Goal: Transaction & Acquisition: Purchase product/service

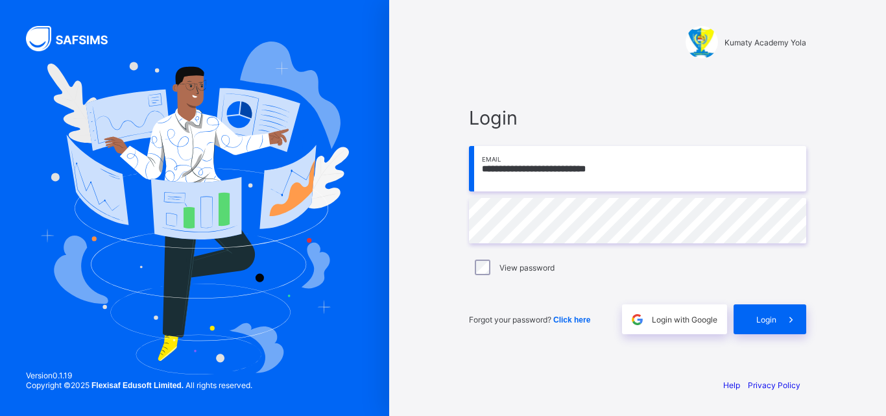
type input "**********"
click at [771, 317] on span "Login" at bounding box center [766, 319] width 20 height 10
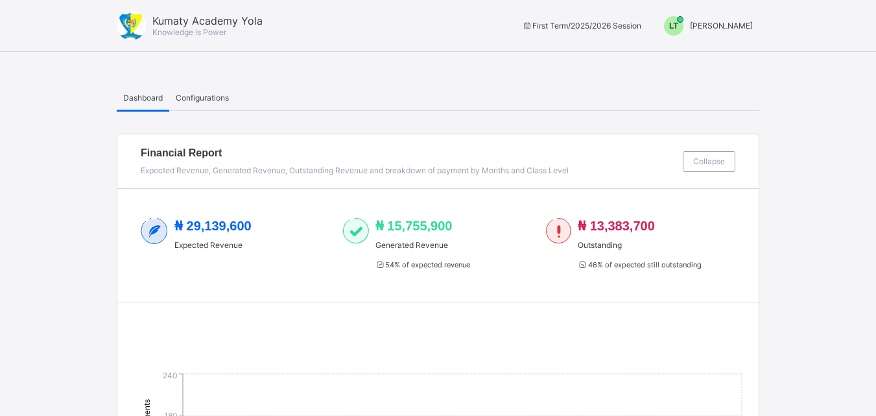
click at [683, 19] on div "LT" at bounding box center [673, 25] width 19 height 19
click at [736, 47] on ul "Switch to Admin View Logout" at bounding box center [704, 68] width 110 height 53
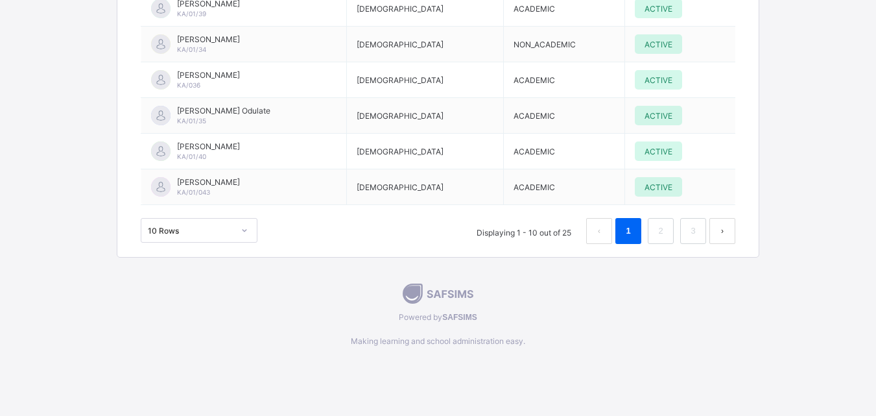
scroll to position [2288, 0]
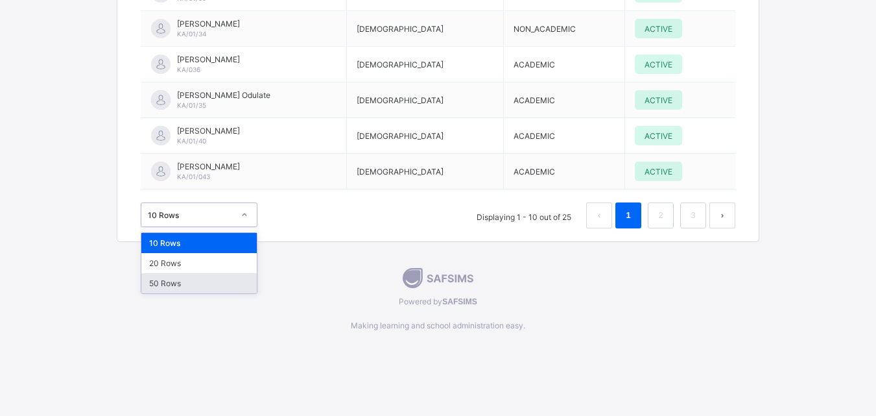
click at [159, 273] on div "50 Rows" at bounding box center [198, 283] width 115 height 20
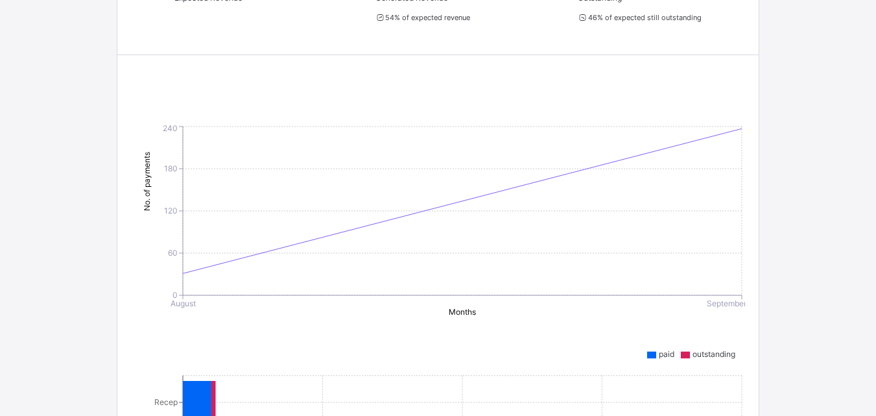
scroll to position [0, 0]
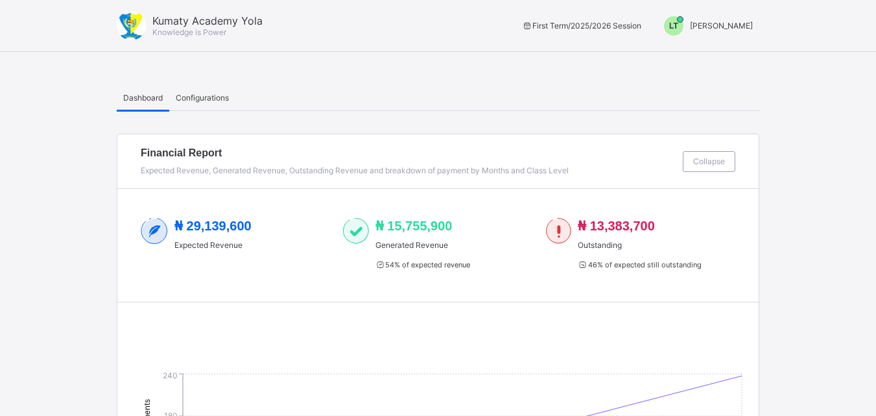
click at [683, 19] on div "LT" at bounding box center [673, 25] width 19 height 19
click at [736, 60] on span "Switch to Admin View" at bounding box center [704, 55] width 99 height 15
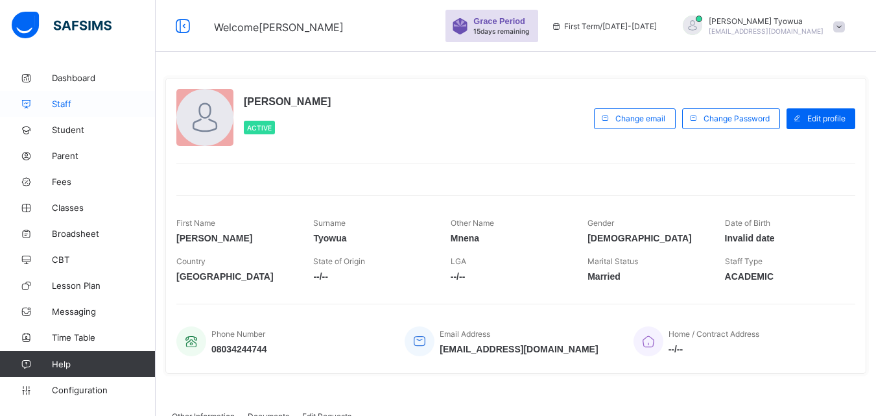
click at [47, 95] on link "Staff" at bounding box center [78, 104] width 156 height 26
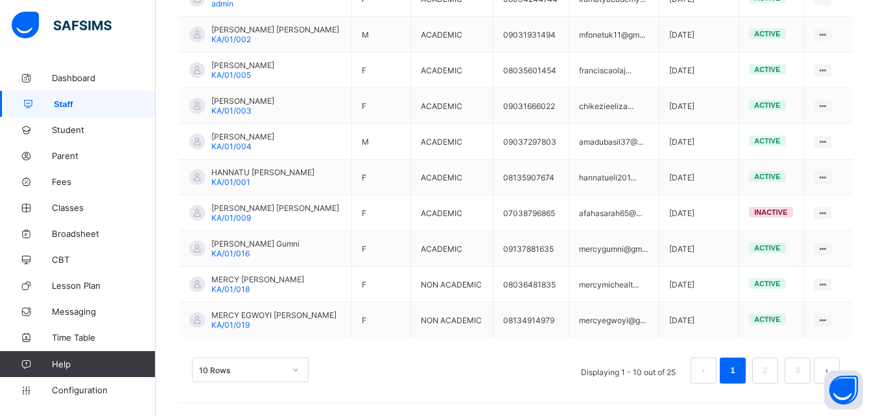
scroll to position [403, 0]
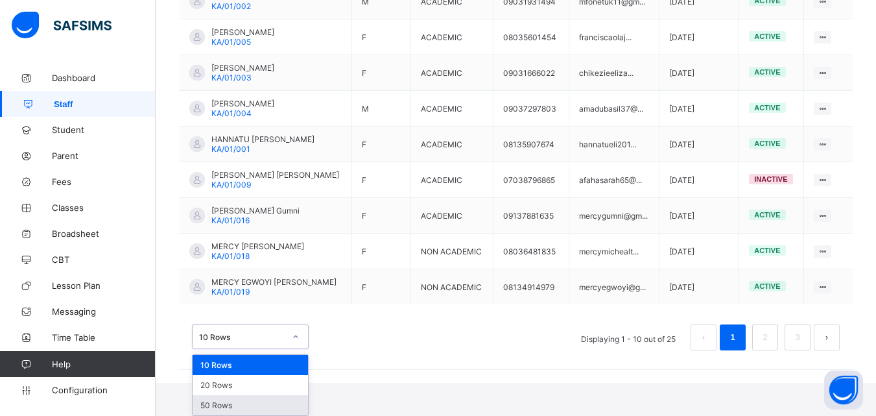
click at [205, 406] on div "50 Rows" at bounding box center [250, 405] width 115 height 20
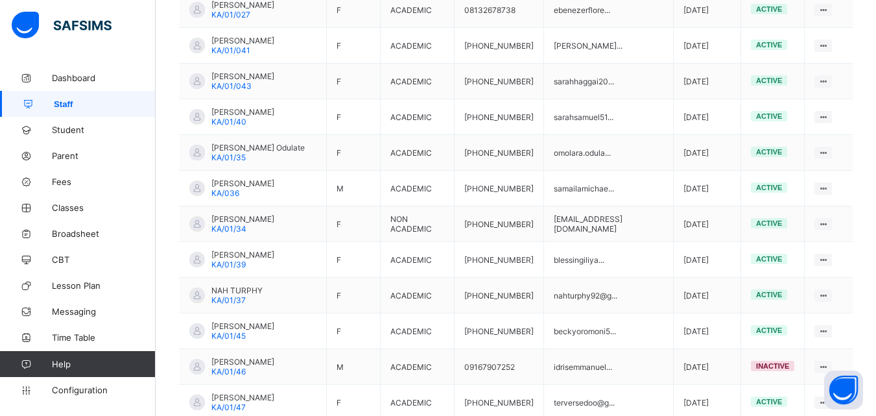
scroll to position [924, 0]
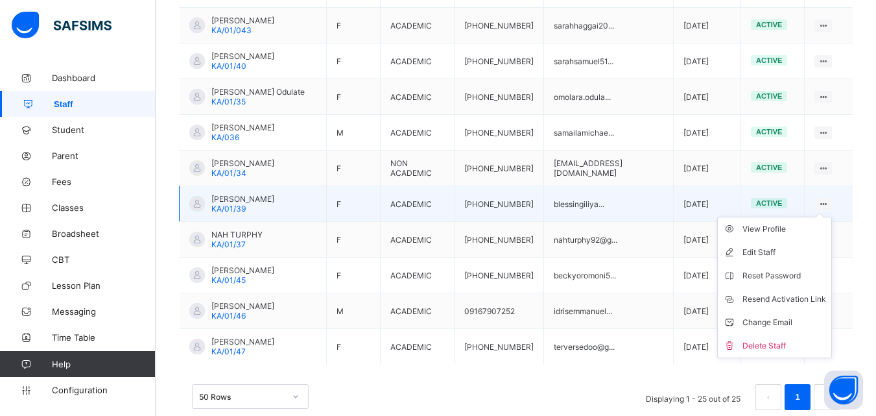
click at [830, 217] on ul "View Profile Edit Staff Reset Password Resend Activation Link Change Email Dele…" at bounding box center [774, 287] width 115 height 141
click at [777, 339] on div "Delete Staff" at bounding box center [784, 345] width 84 height 13
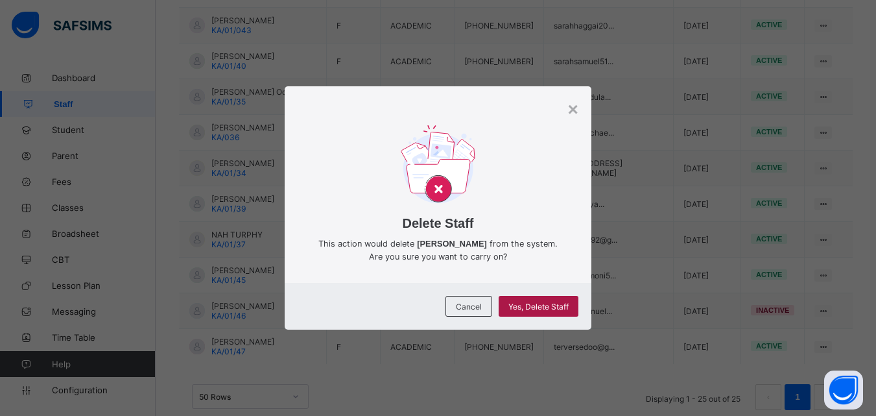
click at [569, 302] on span "Yes, Delete Staff" at bounding box center [538, 306] width 60 height 10
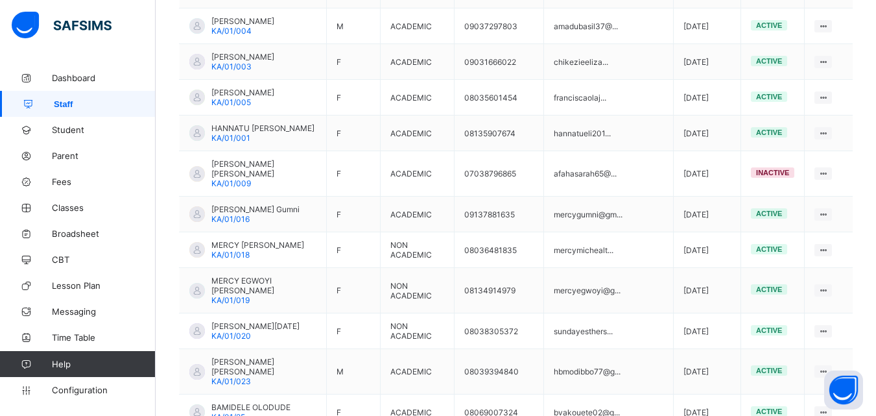
scroll to position [0, 0]
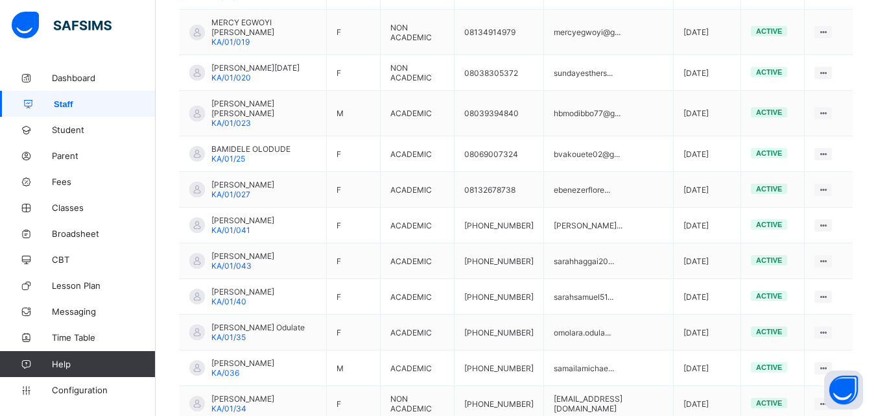
scroll to position [689, 0]
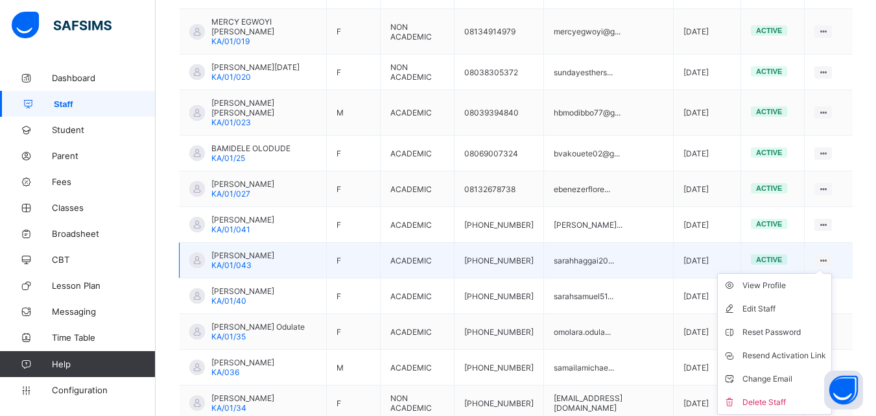
click at [829, 255] on icon at bounding box center [823, 260] width 11 height 10
click at [776, 279] on div "View Profile" at bounding box center [784, 285] width 84 height 13
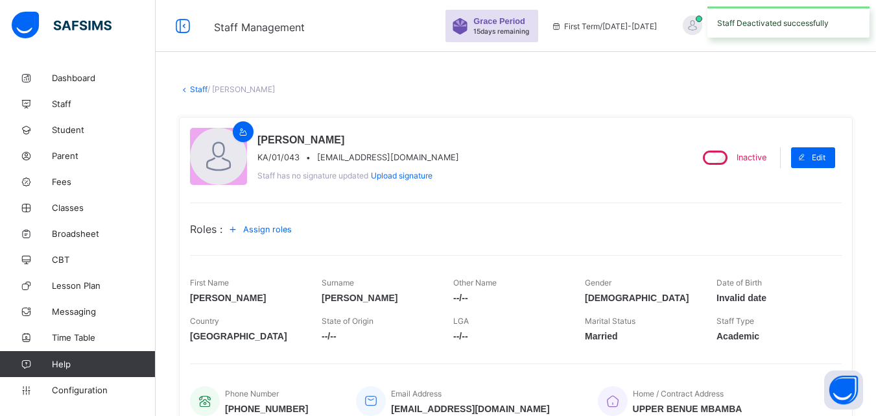
click at [190, 86] on link "Staff" at bounding box center [199, 89] width 18 height 10
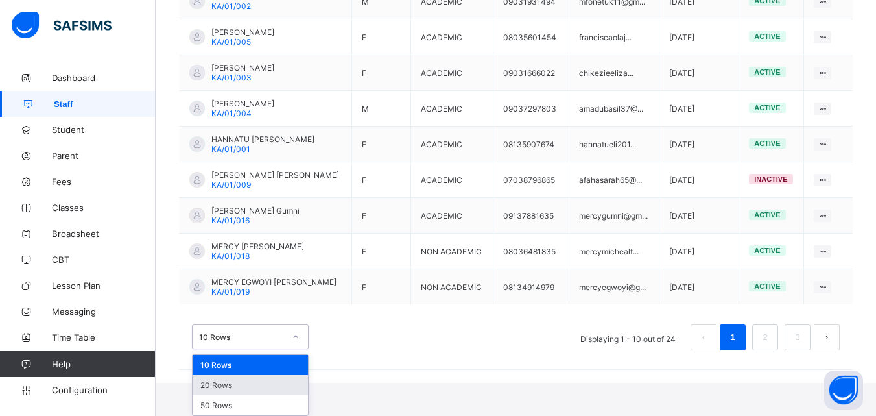
click at [207, 394] on div "20 Rows" at bounding box center [250, 385] width 115 height 20
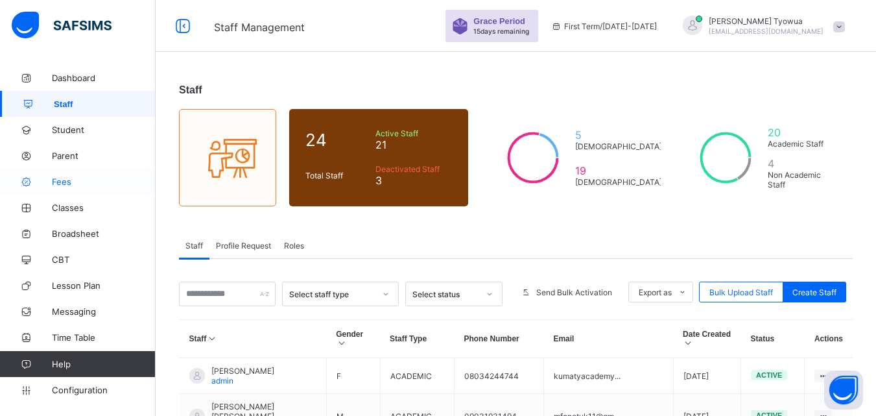
click at [60, 178] on span "Fees" at bounding box center [104, 181] width 104 height 10
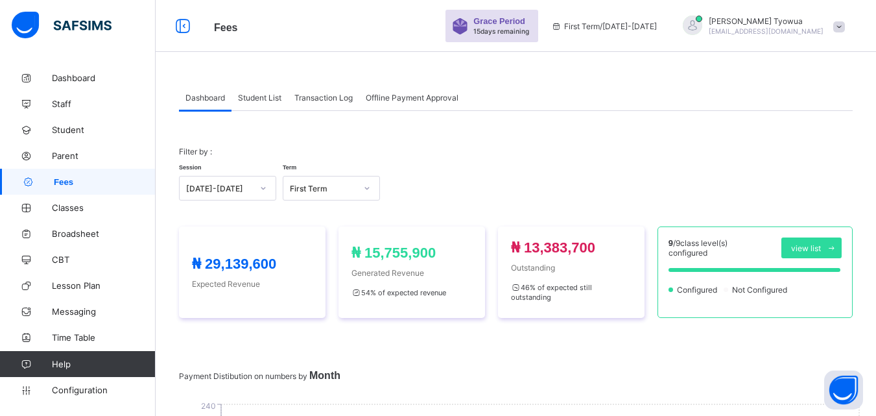
click at [257, 102] on span "Student List" at bounding box center [259, 98] width 43 height 10
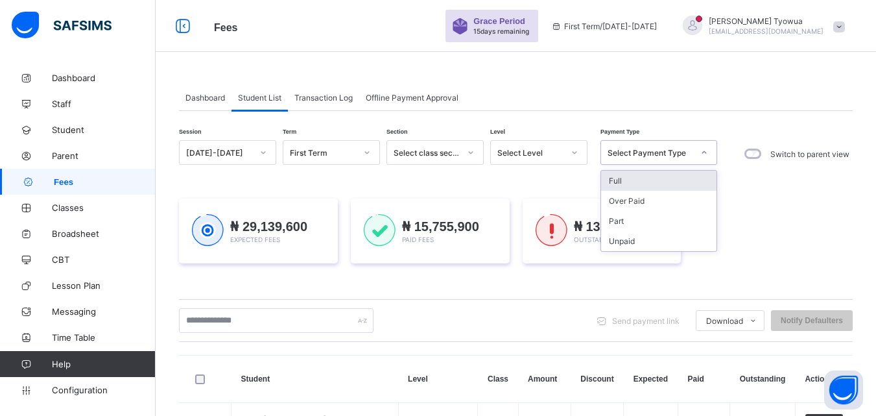
click at [692, 175] on div "Full" at bounding box center [658, 181] width 115 height 20
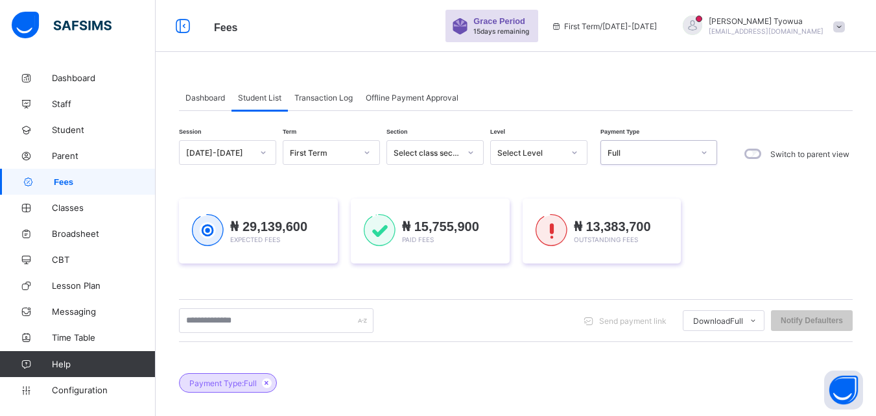
click at [690, 181] on div "₦ 29,139,600 Expected Fees ₦ 15,755,900 Paid Fees ₦ 13,383,700 Outstanding Fees" at bounding box center [516, 231] width 674 height 104
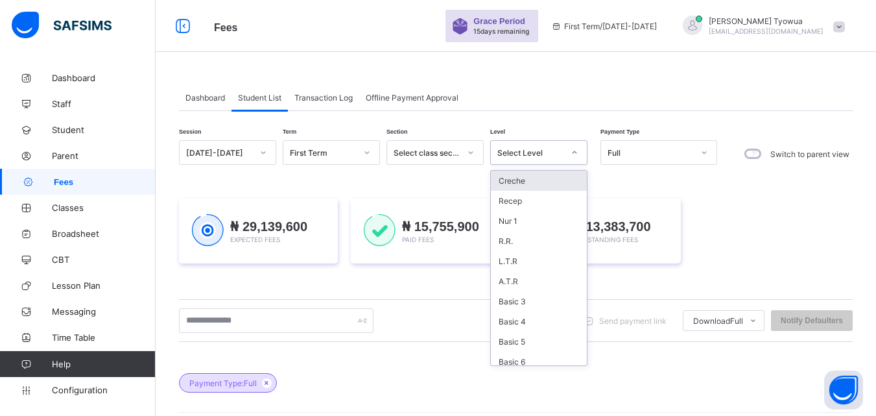
scroll to position [6, 0]
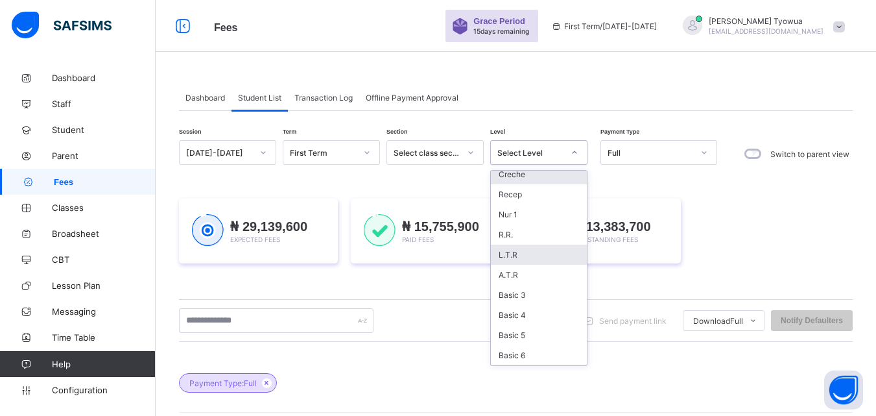
click at [532, 251] on div "L.T.R" at bounding box center [539, 254] width 96 height 20
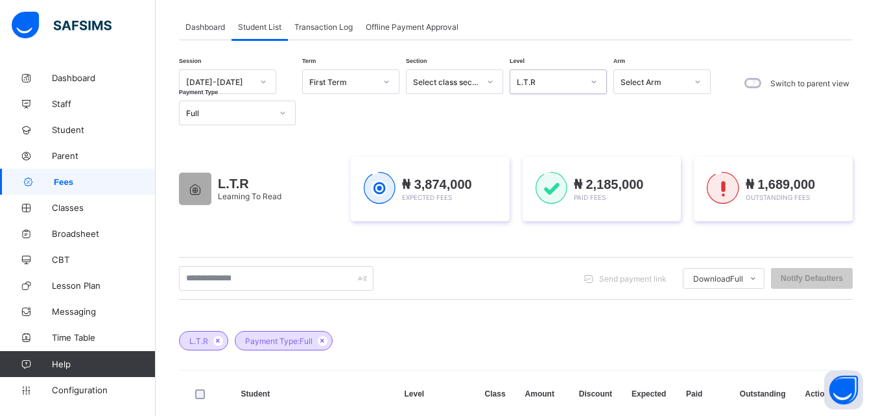
scroll to position [135, 0]
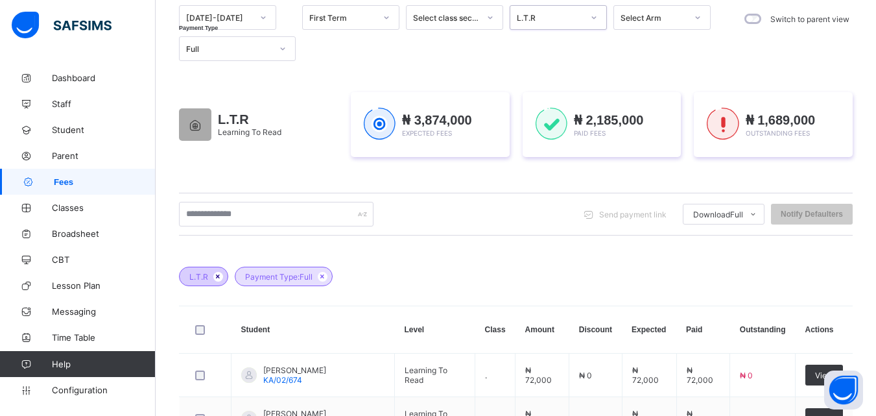
click at [217, 276] on icon at bounding box center [218, 276] width 11 height 8
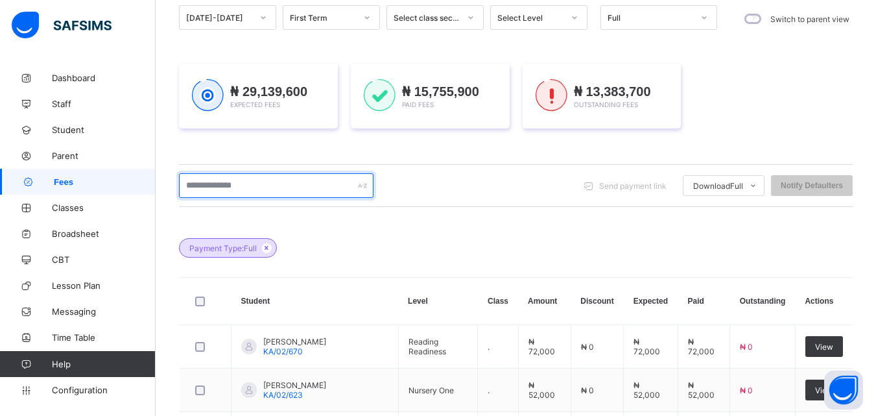
click at [193, 181] on input "text" at bounding box center [276, 185] width 194 height 25
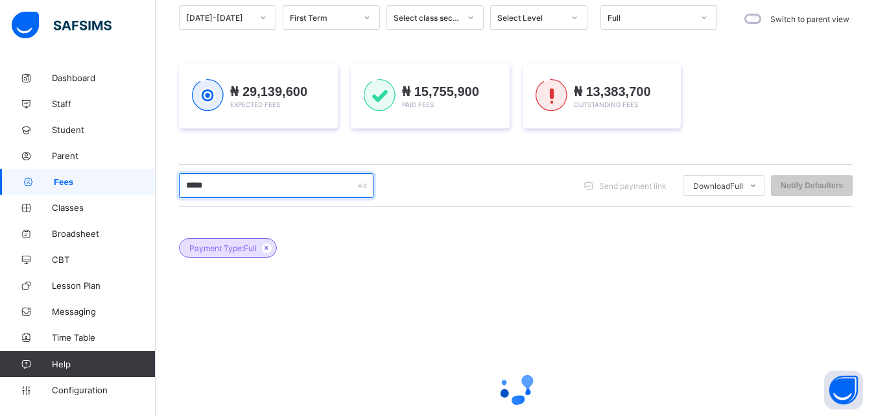
scroll to position [249, 0]
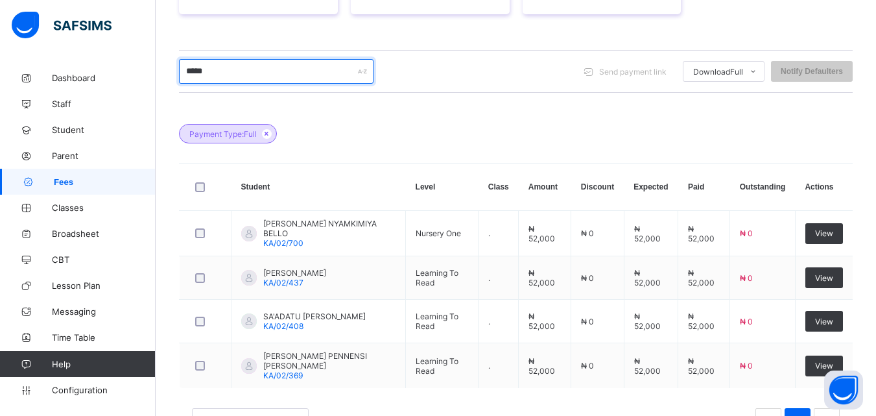
click at [268, 62] on input "*****" at bounding box center [276, 71] width 194 height 25
click at [270, 71] on input "*****" at bounding box center [276, 71] width 194 height 25
type input "*"
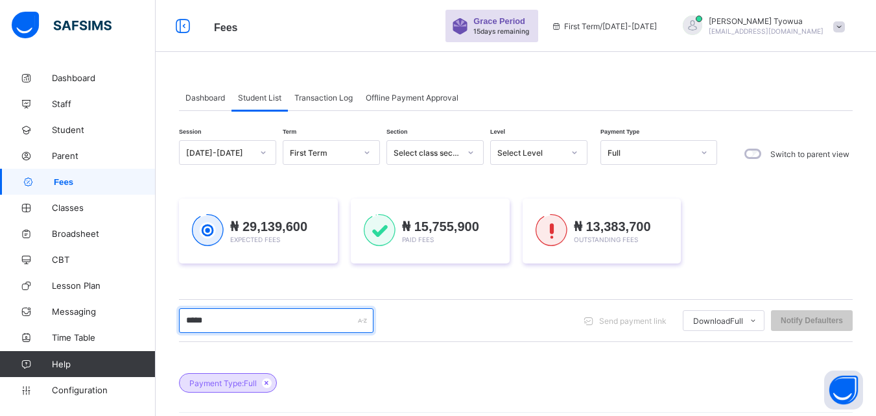
click at [274, 323] on input "*****" at bounding box center [276, 320] width 194 height 25
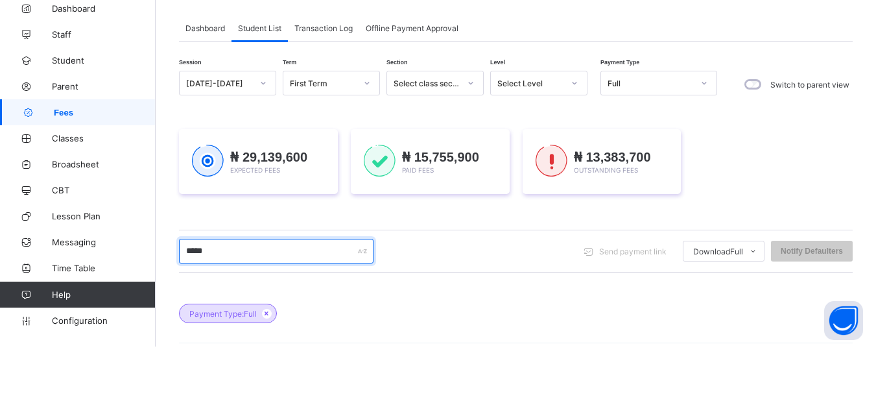
scroll to position [19, 0]
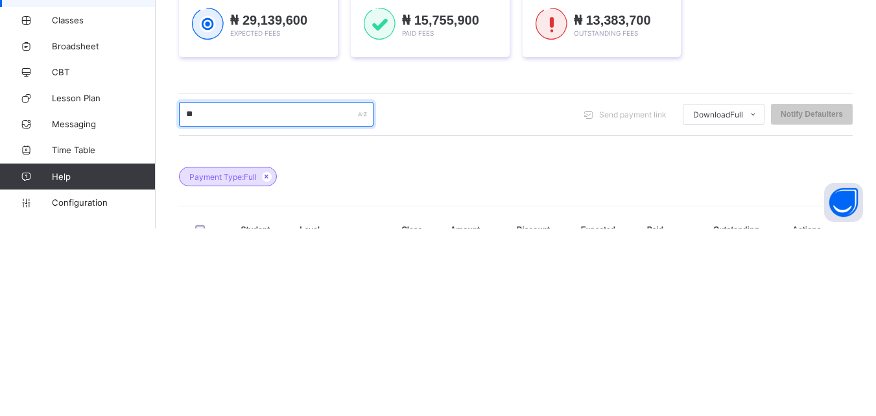
type input "*"
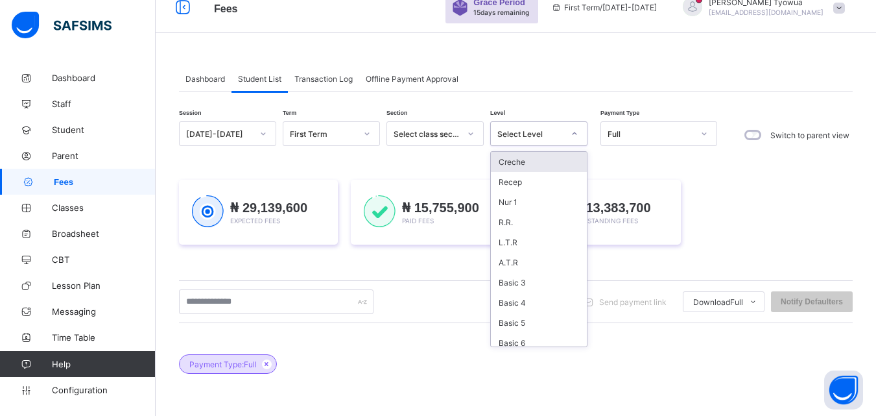
scroll to position [6, 0]
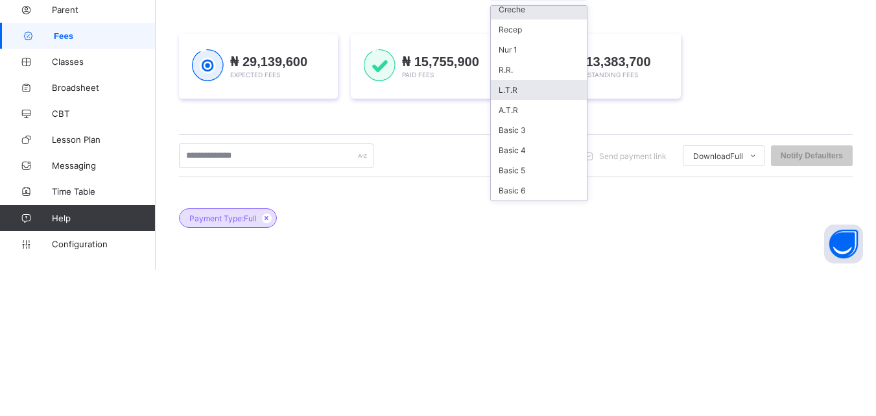
click at [533, 230] on div "L.T.R" at bounding box center [539, 236] width 96 height 20
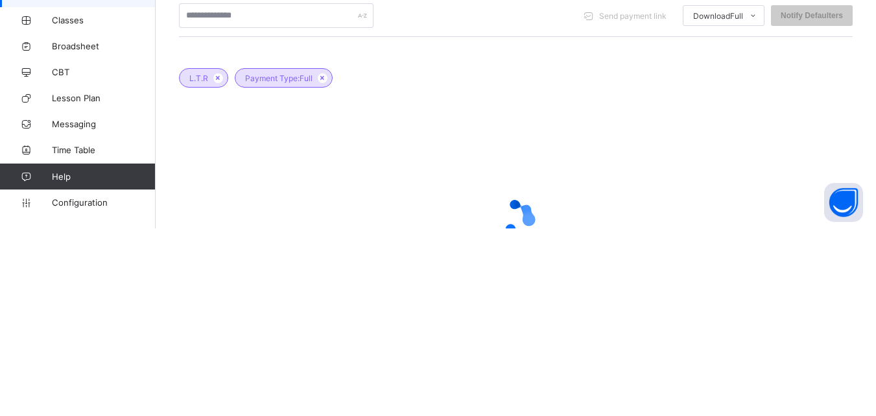
scroll to position [148, 0]
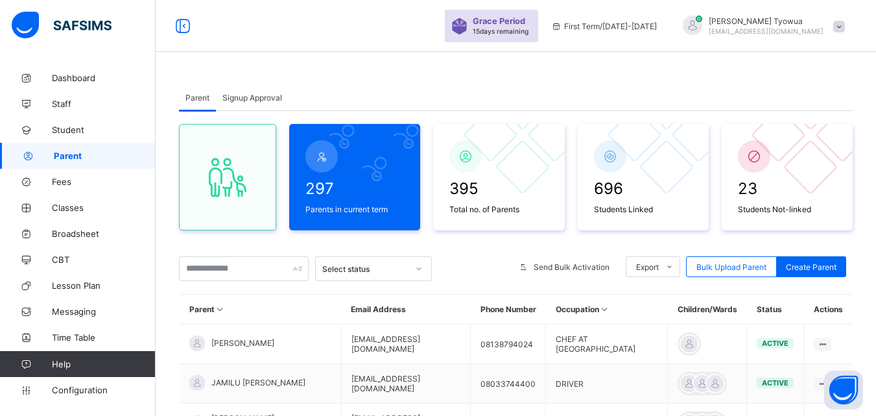
click at [49, 180] on icon at bounding box center [26, 182] width 52 height 10
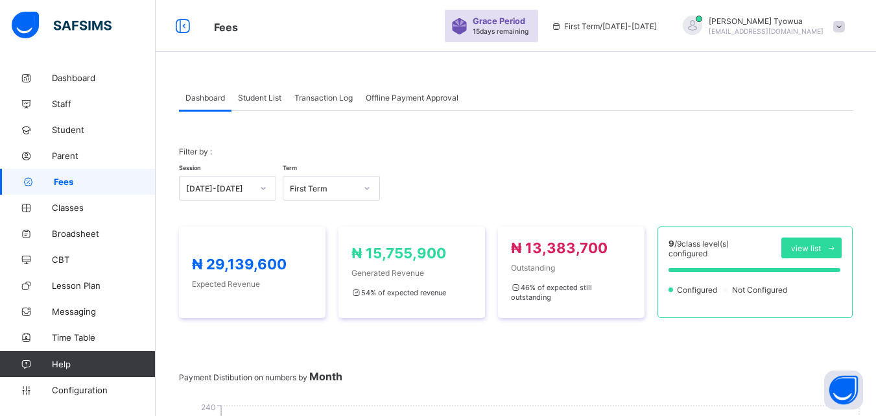
click at [247, 93] on span "Student List" at bounding box center [259, 98] width 43 height 10
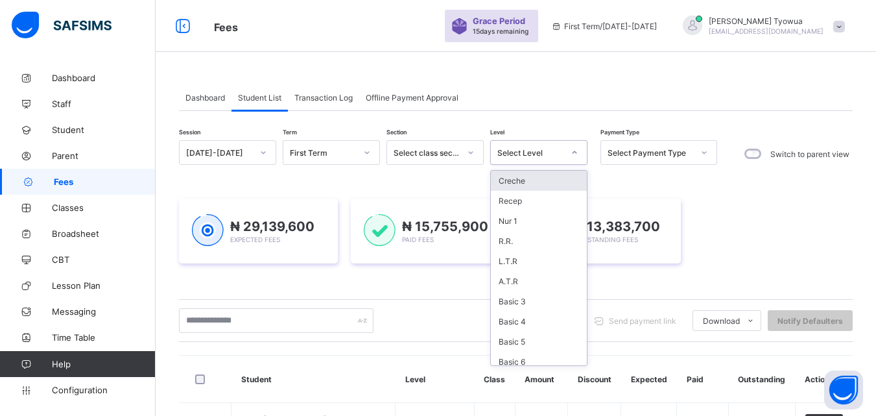
scroll to position [6, 0]
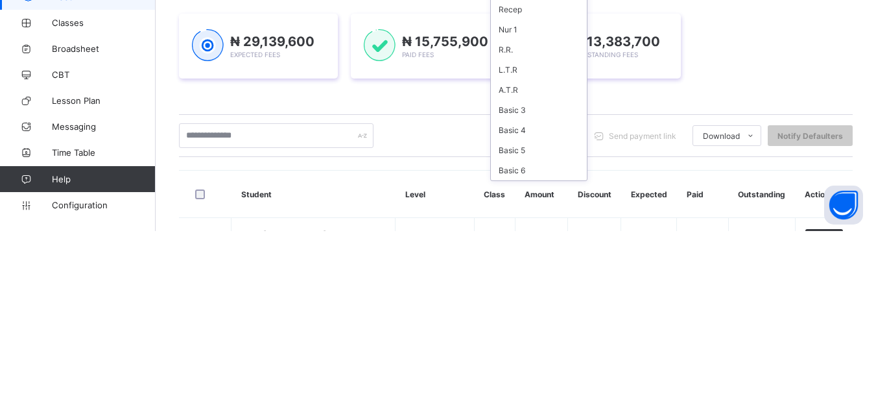
click at [499, 331] on div "Basic 5" at bounding box center [539, 335] width 96 height 20
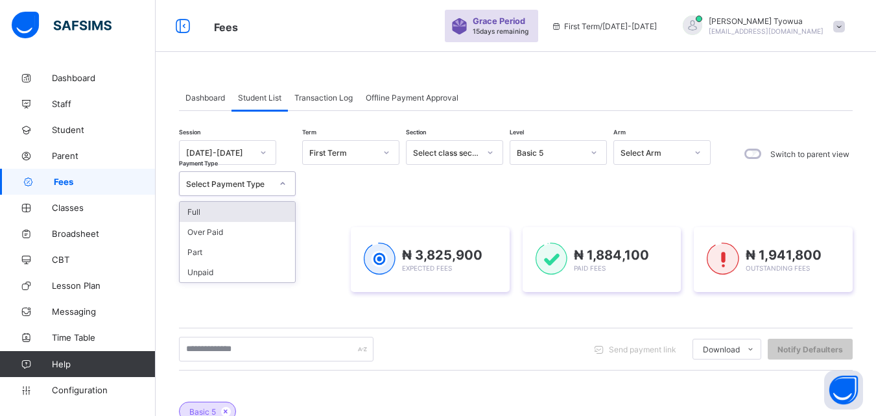
scroll to position [35, 0]
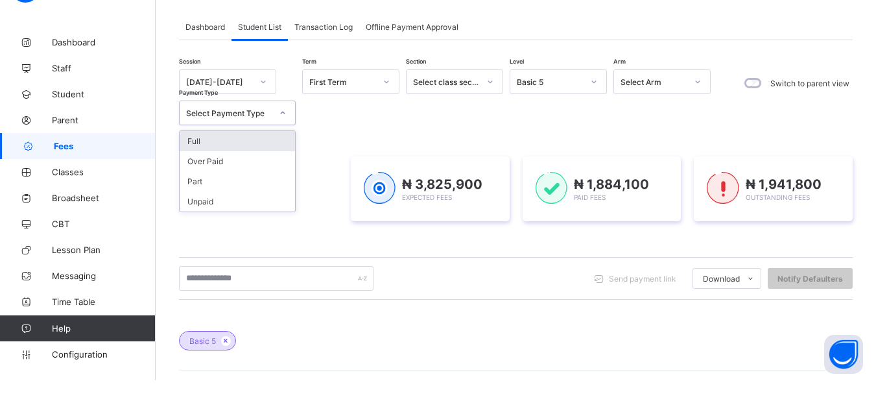
click at [193, 172] on div "Full" at bounding box center [237, 177] width 115 height 20
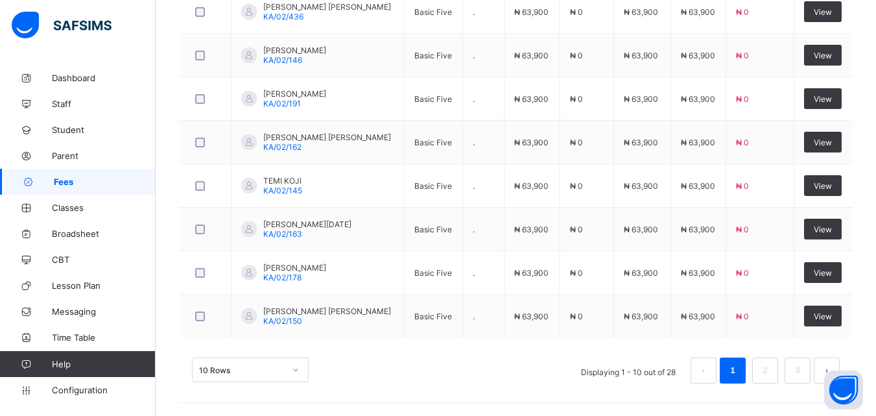
scroll to position [618, 0]
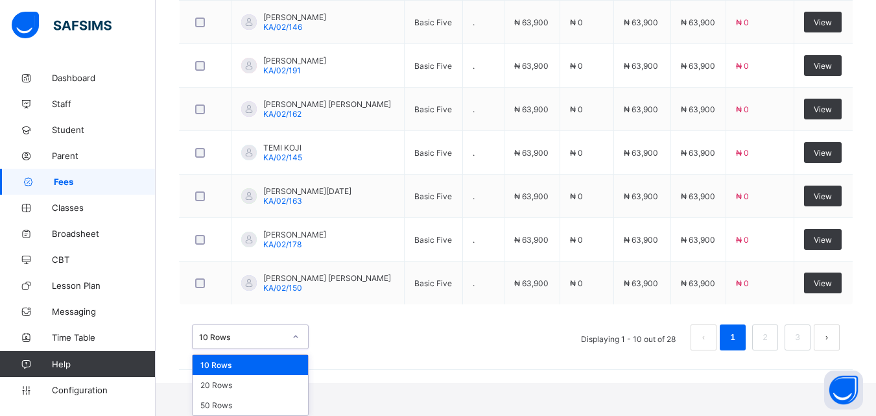
click at [210, 395] on div "50 Rows" at bounding box center [250, 405] width 115 height 20
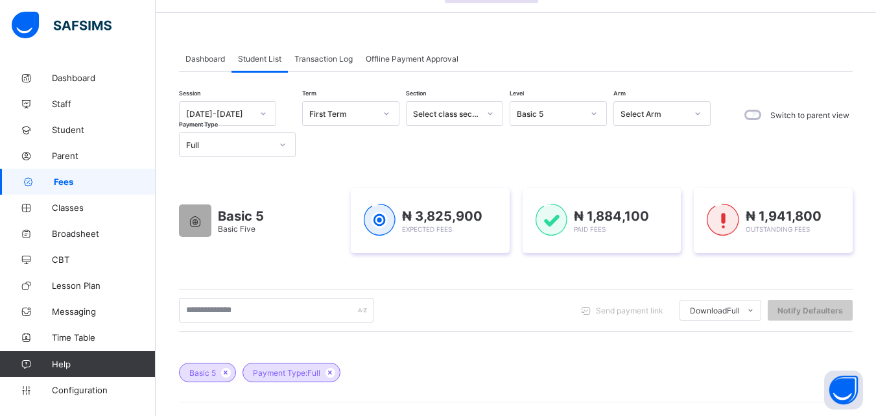
scroll to position [0, 0]
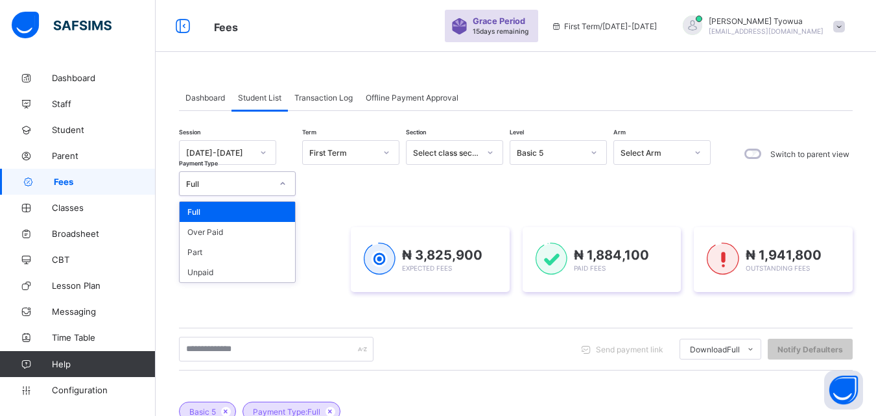
click at [222, 251] on div "Part" at bounding box center [237, 252] width 115 height 20
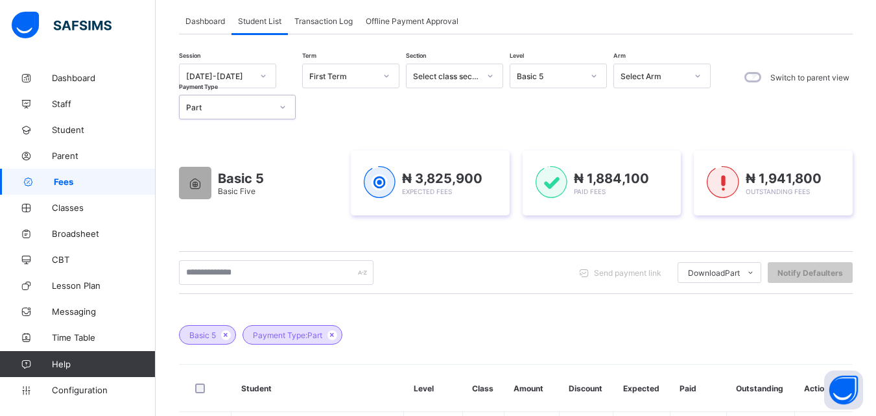
scroll to position [75, 0]
click at [335, 336] on icon at bounding box center [332, 336] width 11 height 8
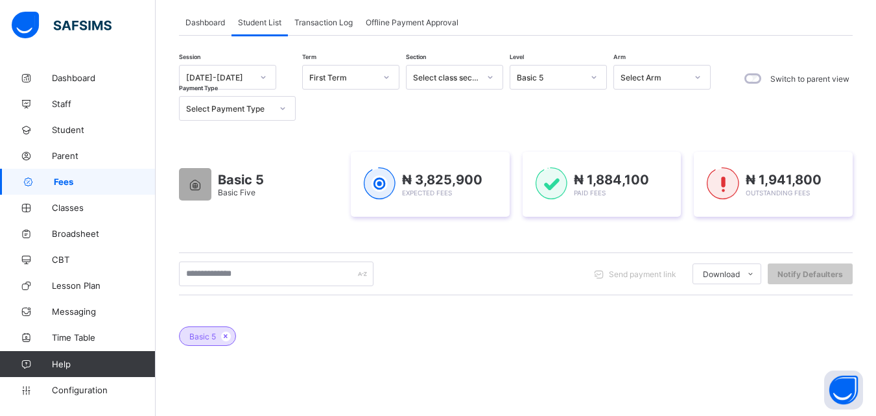
click at [222, 337] on icon at bounding box center [225, 336] width 11 height 8
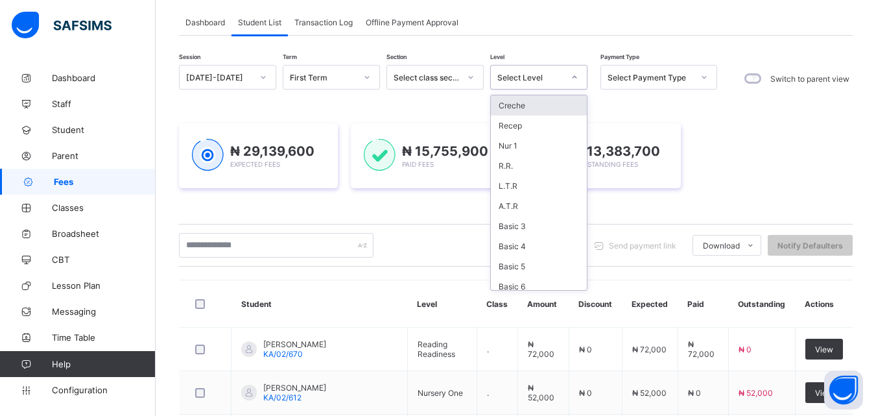
click at [525, 200] on div "A.T.R" at bounding box center [539, 206] width 96 height 20
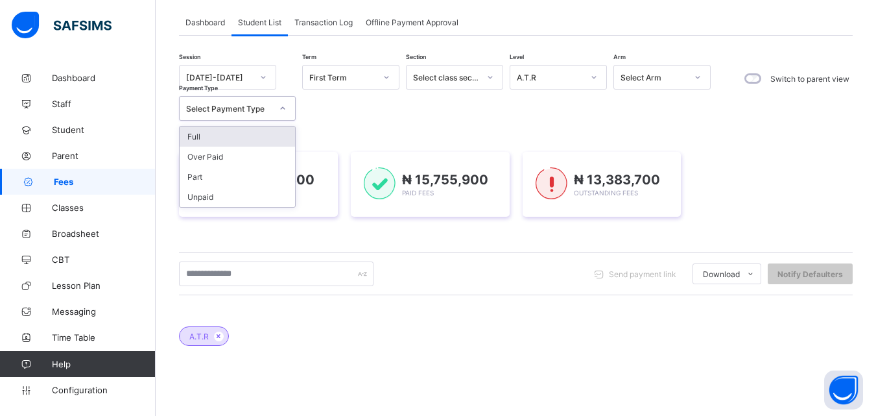
click at [261, 132] on div "Full" at bounding box center [237, 136] width 115 height 20
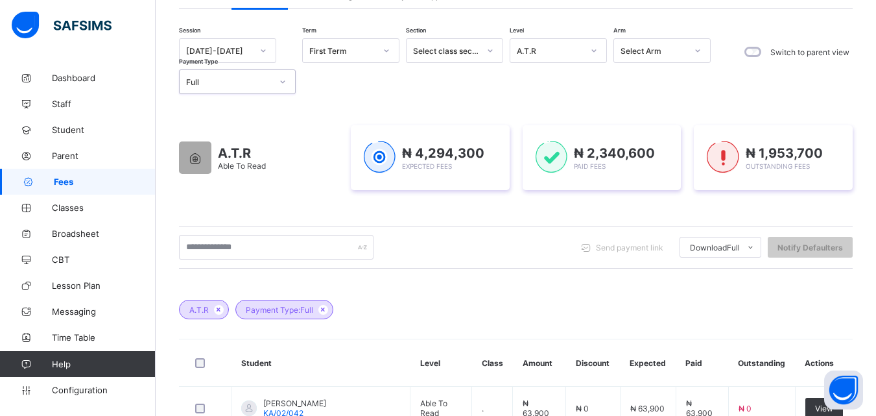
scroll to position [107, 0]
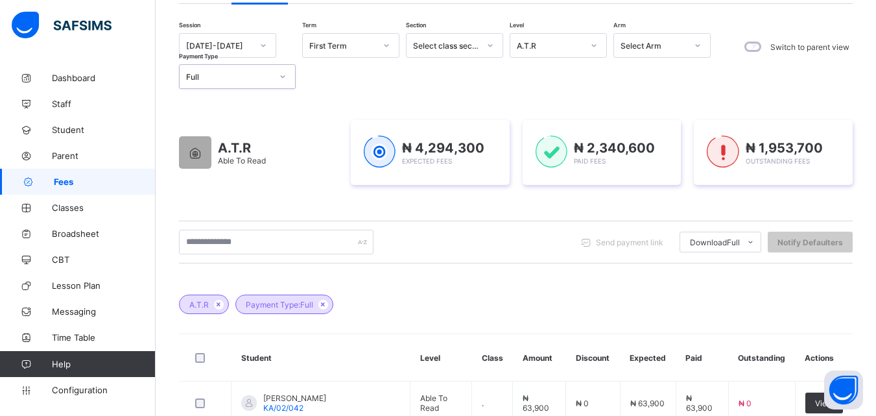
click at [324, 305] on icon at bounding box center [323, 304] width 11 height 8
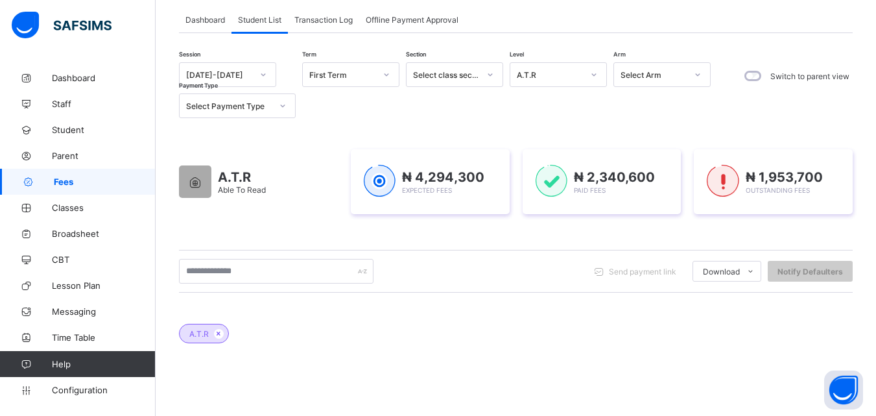
scroll to position [74, 0]
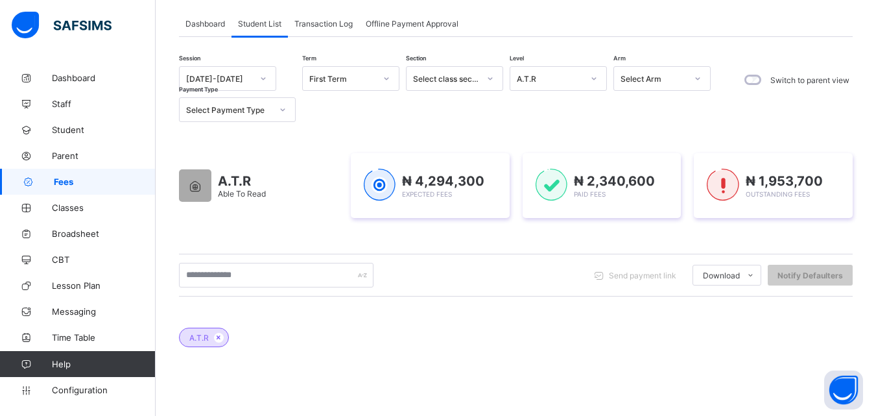
click at [218, 334] on icon at bounding box center [218, 337] width 11 height 8
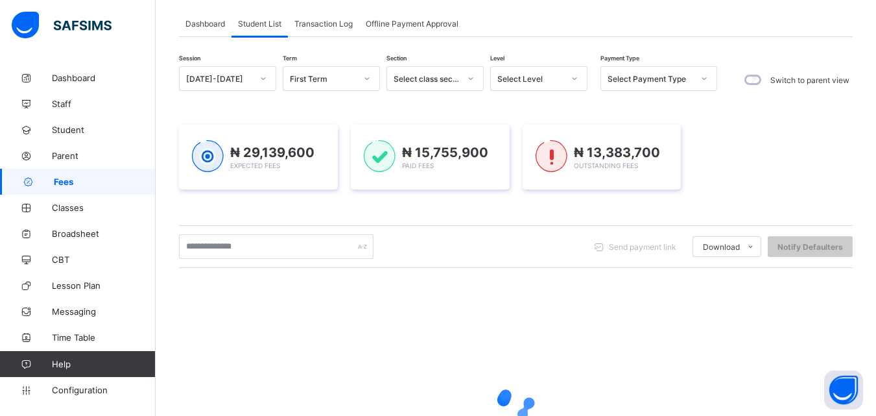
scroll to position [204, 0]
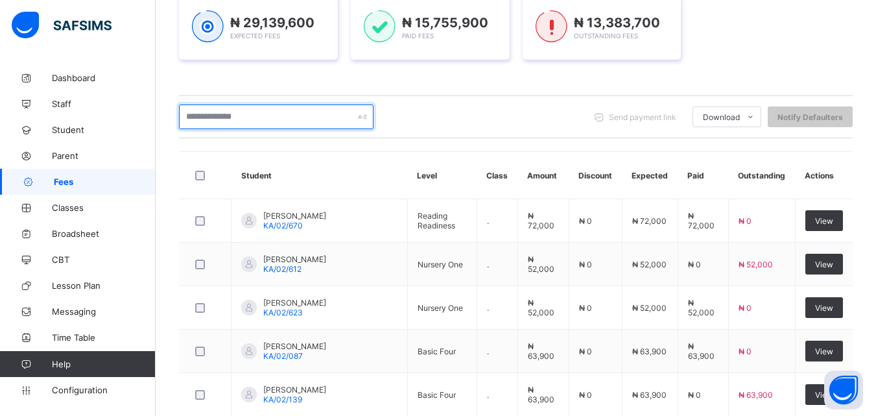
click at [302, 113] on input "text" at bounding box center [276, 116] width 194 height 25
click at [271, 116] on input "text" at bounding box center [276, 116] width 194 height 25
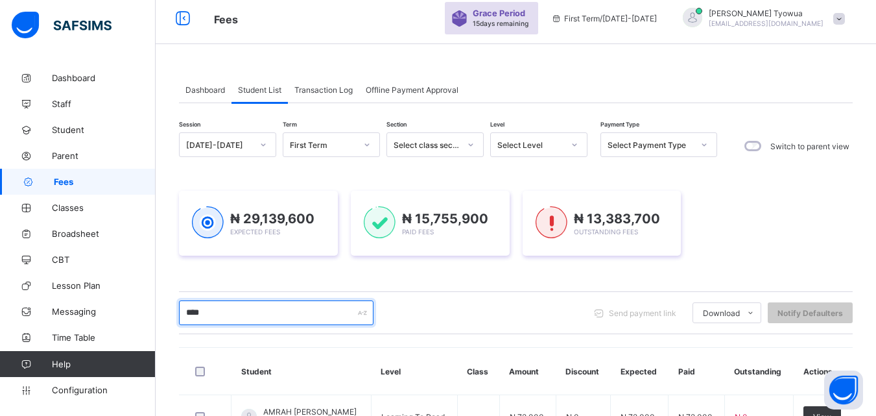
scroll to position [0, 0]
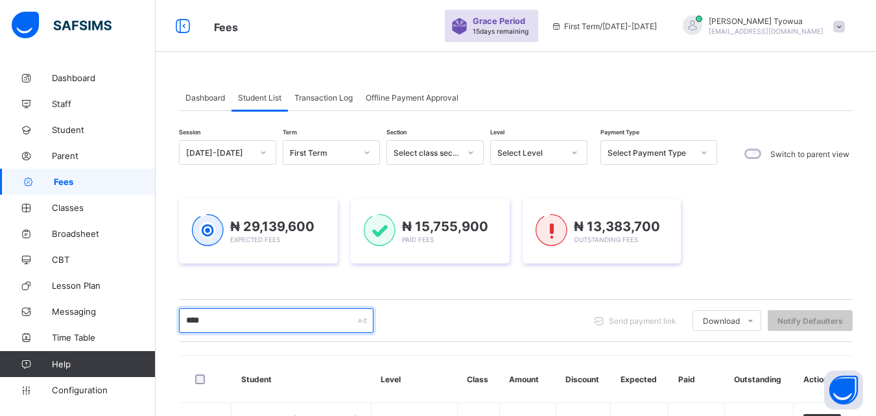
click at [278, 322] on input "****" at bounding box center [276, 320] width 194 height 25
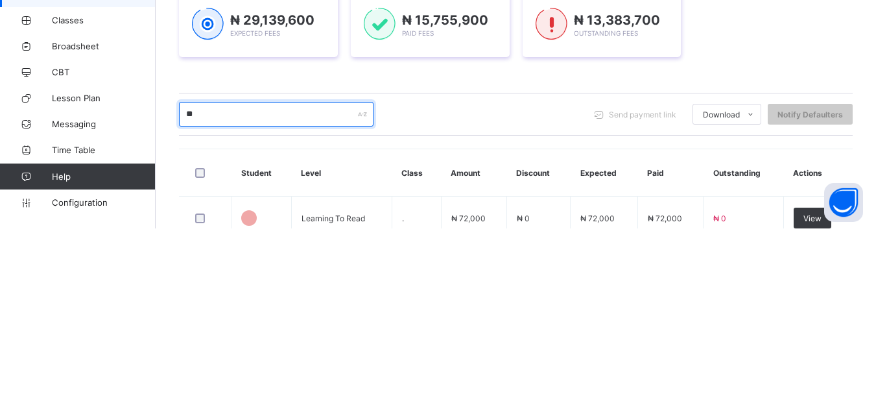
type input "*"
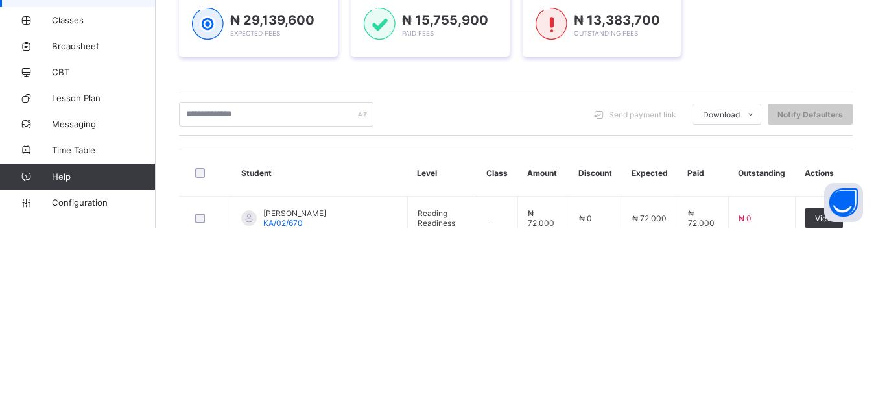
click at [575, 263] on div "₦ 29,139,600 Expected Fees ₦ 15,755,900 Paid Fees ₦ 13,383,700 Outstanding Fees" at bounding box center [516, 212] width 674 height 104
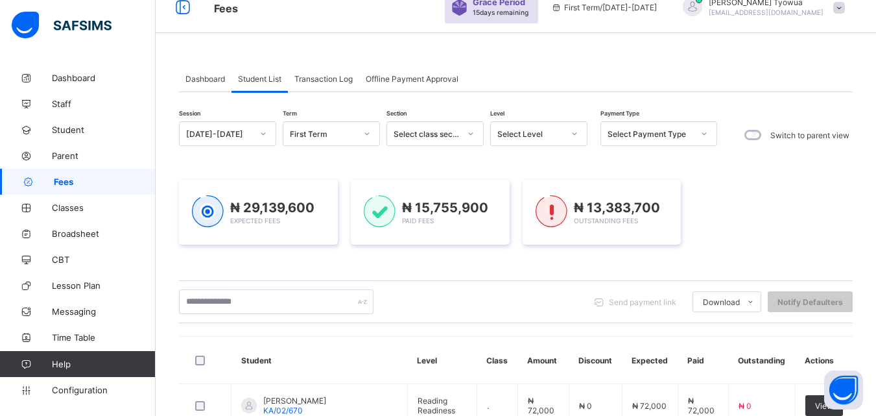
click at [574, 133] on icon at bounding box center [575, 133] width 8 height 13
click at [574, 134] on icon at bounding box center [575, 133] width 8 height 13
click at [574, 134] on div at bounding box center [574, 133] width 22 height 21
click at [574, 140] on icon at bounding box center [575, 133] width 8 height 13
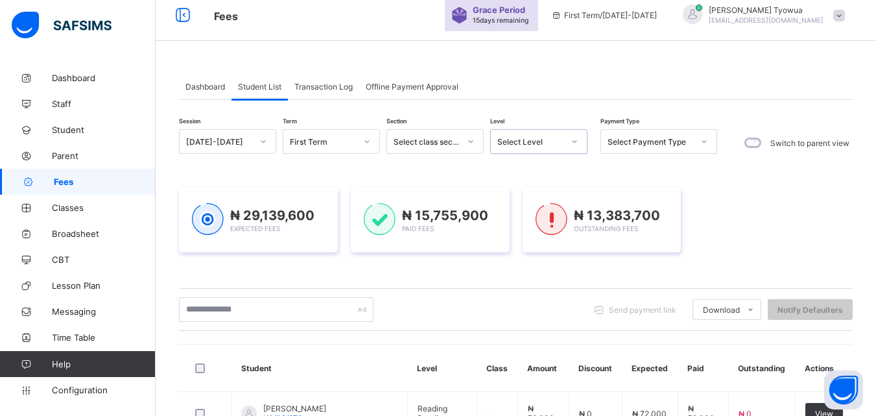
scroll to position [0, 0]
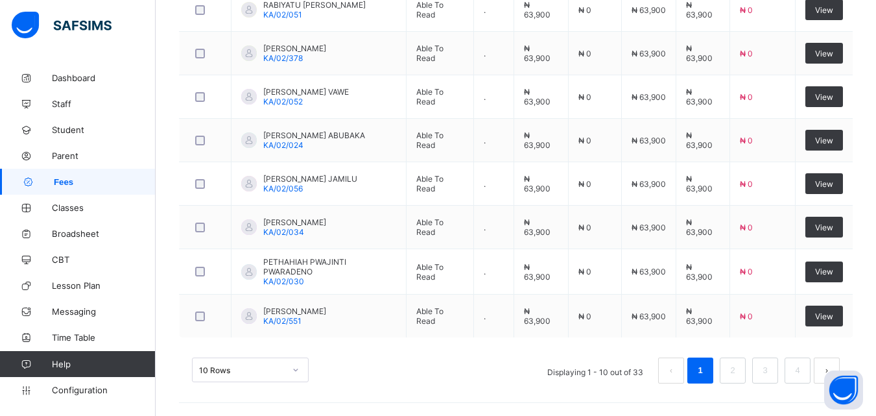
scroll to position [620, 0]
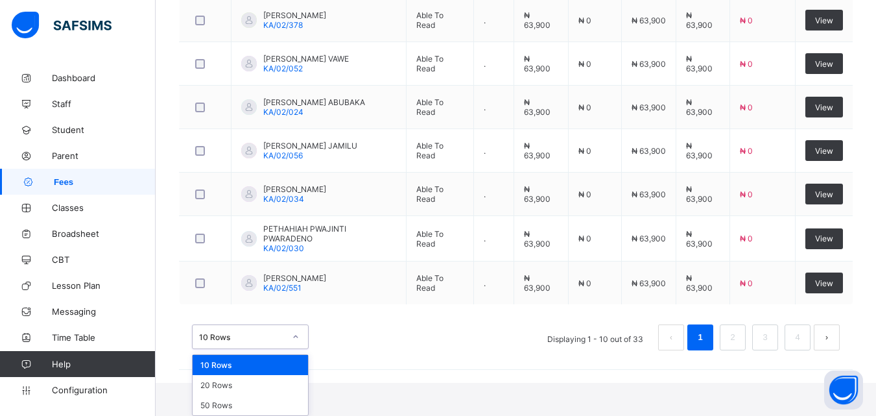
click at [246, 406] on div "50 Rows" at bounding box center [250, 405] width 115 height 20
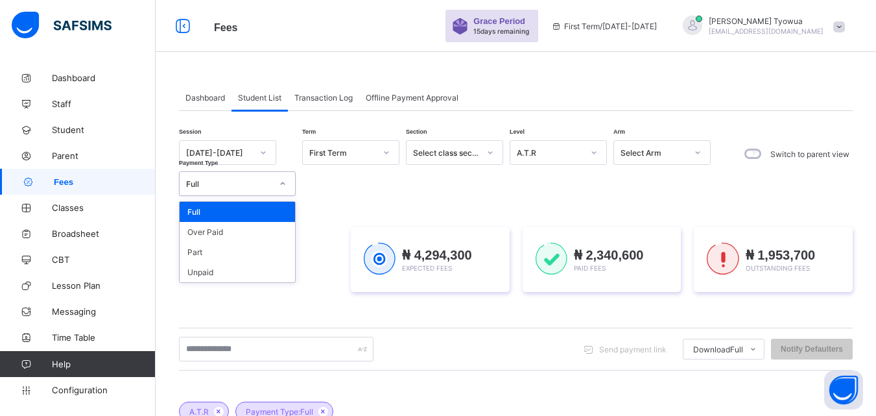
scroll to position [15, 0]
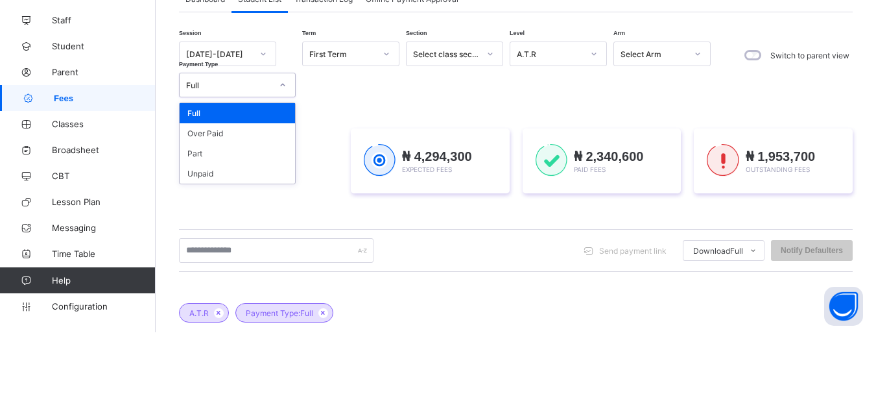
click at [231, 233] on div "Part" at bounding box center [237, 237] width 115 height 20
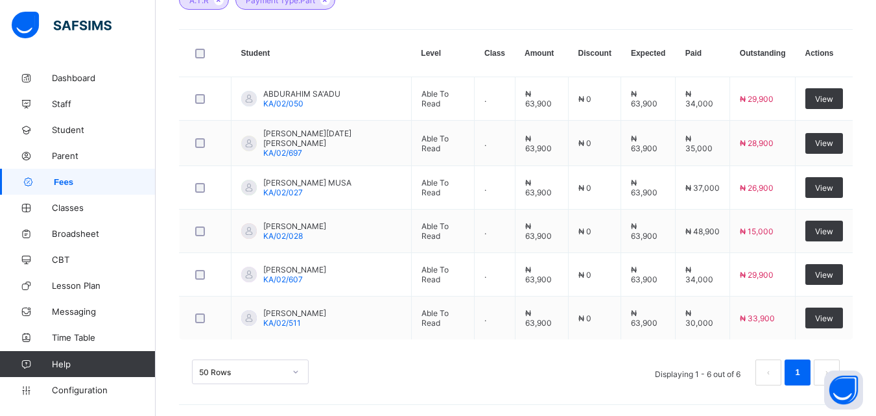
scroll to position [0, 0]
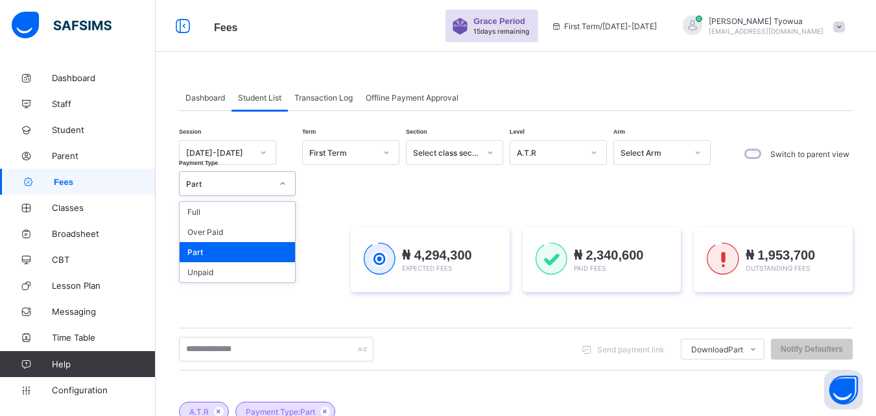
click at [275, 207] on div "Full" at bounding box center [237, 212] width 115 height 20
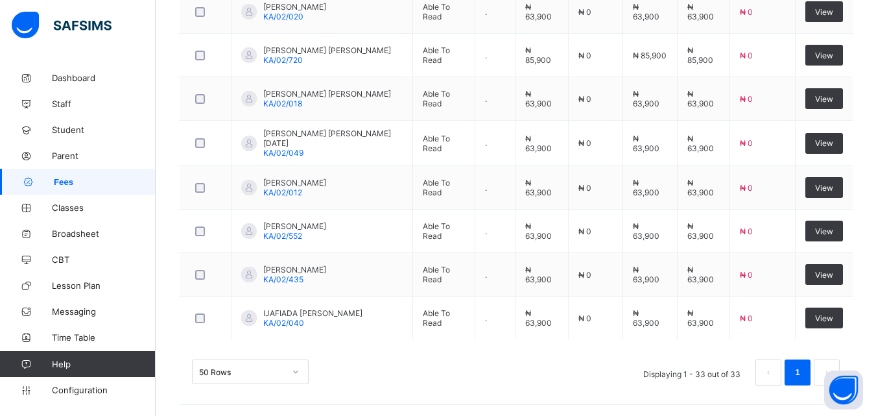
scroll to position [1559, 0]
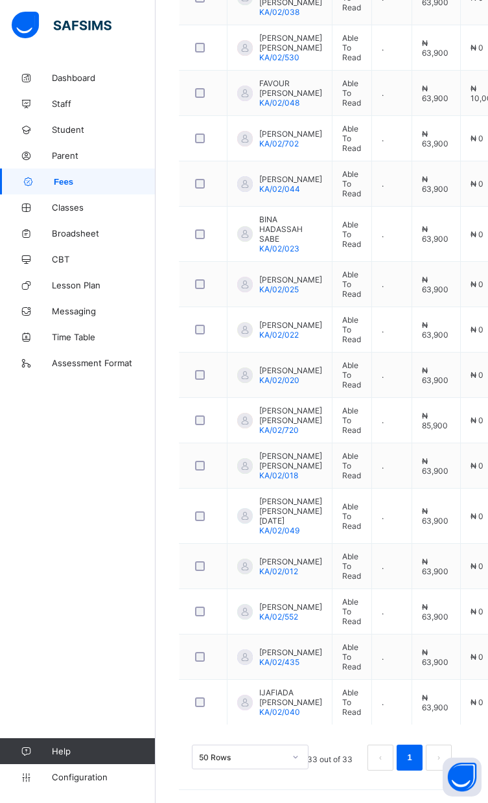
click at [377, 415] on td "." at bounding box center [391, 657] width 40 height 45
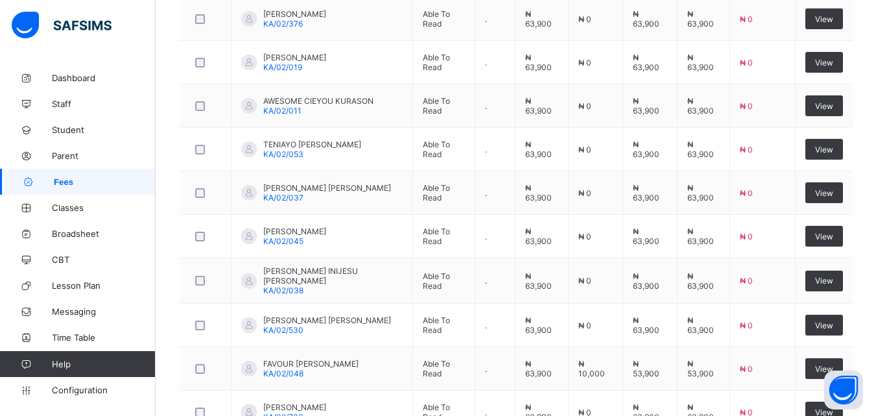
scroll to position [955, 0]
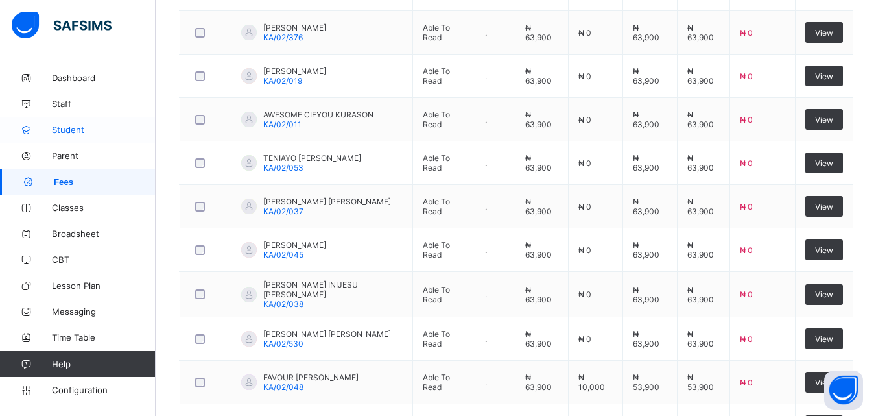
click at [63, 126] on span "Student" at bounding box center [104, 129] width 104 height 10
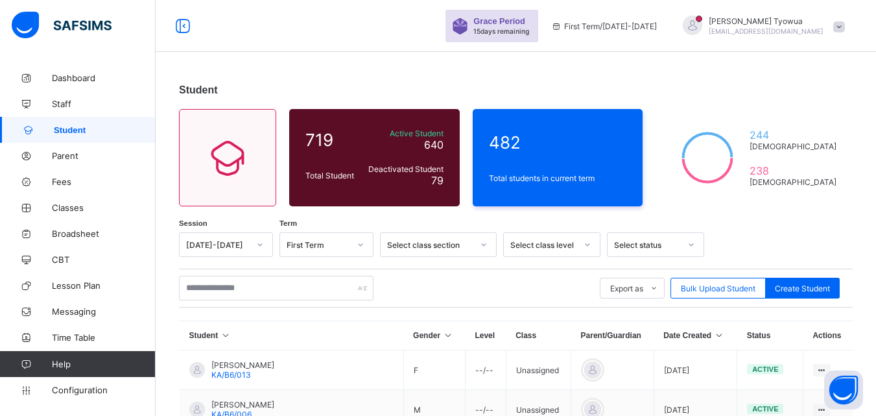
click at [130, 46] on div at bounding box center [77, 26] width 156 height 52
click at [814, 290] on span "Create Student" at bounding box center [802, 288] width 55 height 10
select select "**"
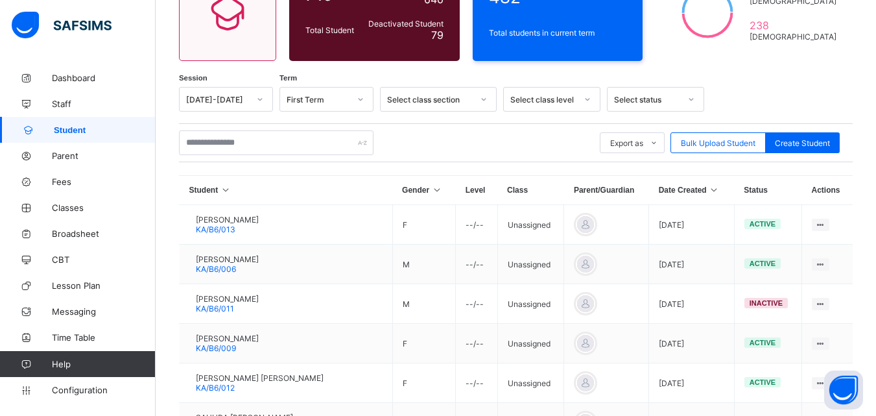
scroll to position [146, 0]
click at [709, 190] on icon at bounding box center [714, 189] width 11 height 9
click at [709, 189] on icon at bounding box center [714, 189] width 11 height 9
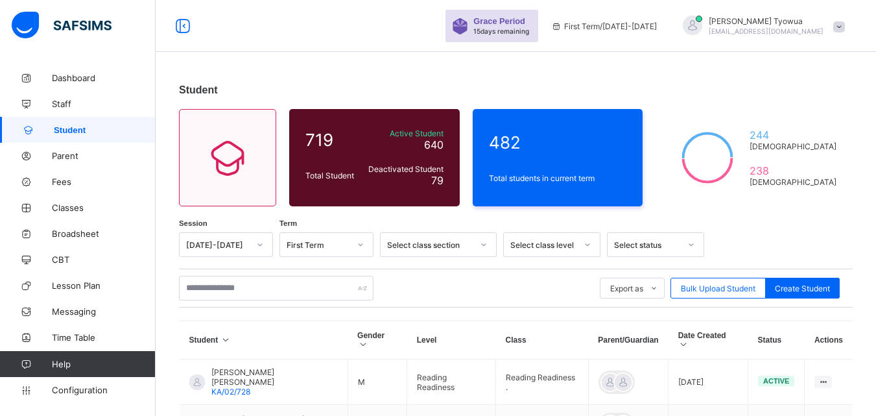
scroll to position [97, 0]
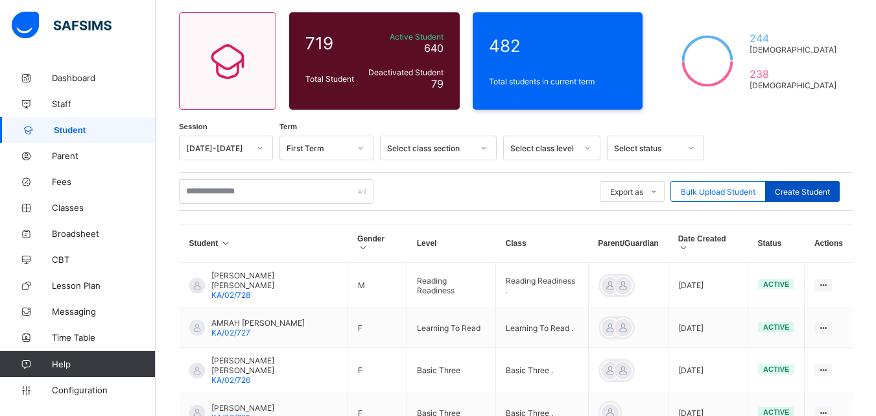
click at [816, 185] on div "Create Student" at bounding box center [802, 191] width 75 height 21
select select "**"
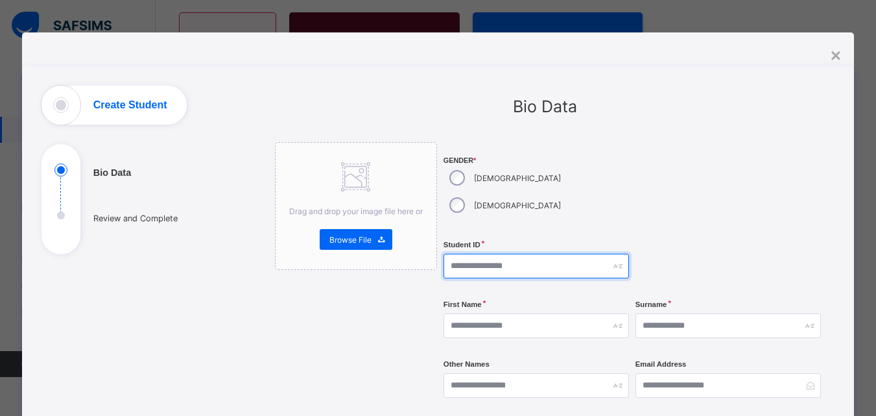
click at [539, 253] on input "text" at bounding box center [535, 265] width 185 height 25
type input "*********"
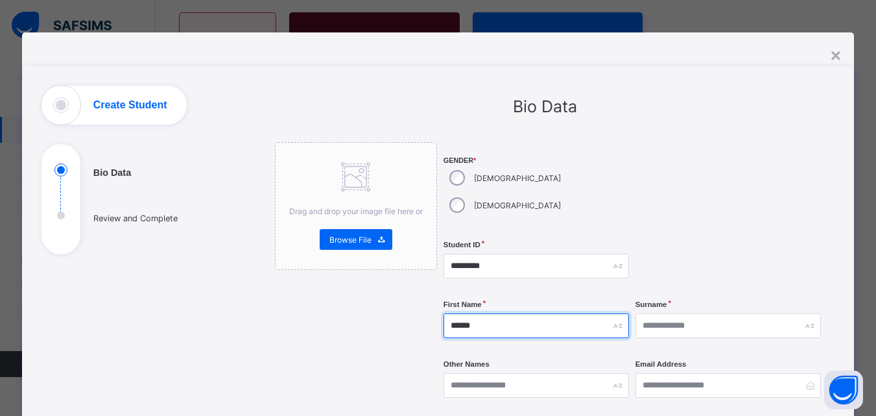
type input "******"
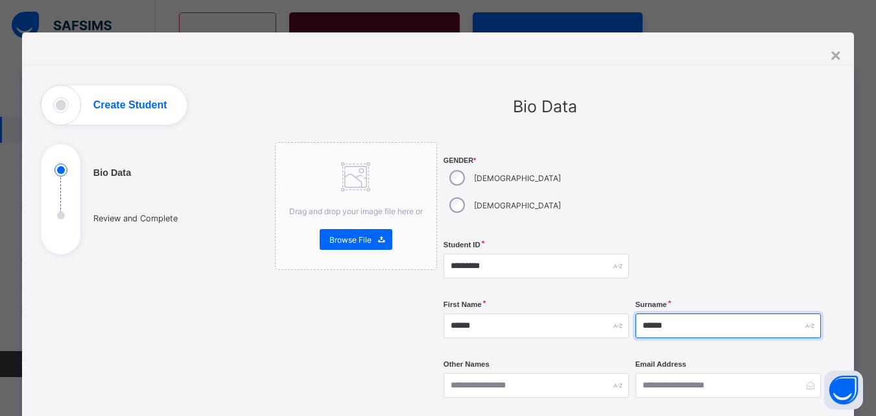
type input "******"
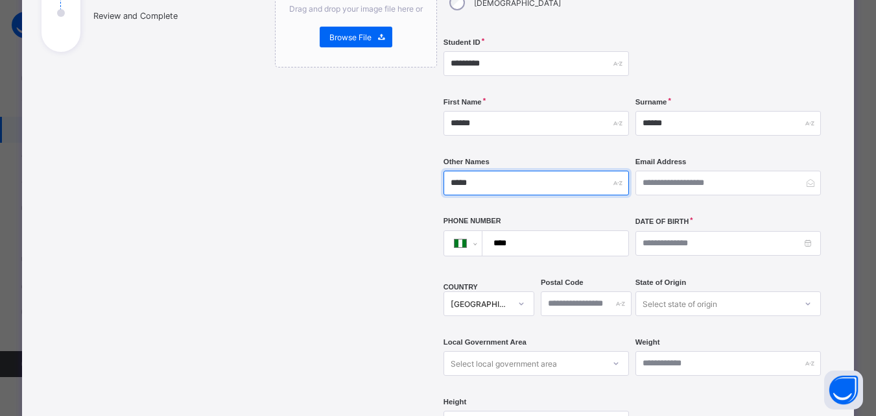
scroll to position [206, 0]
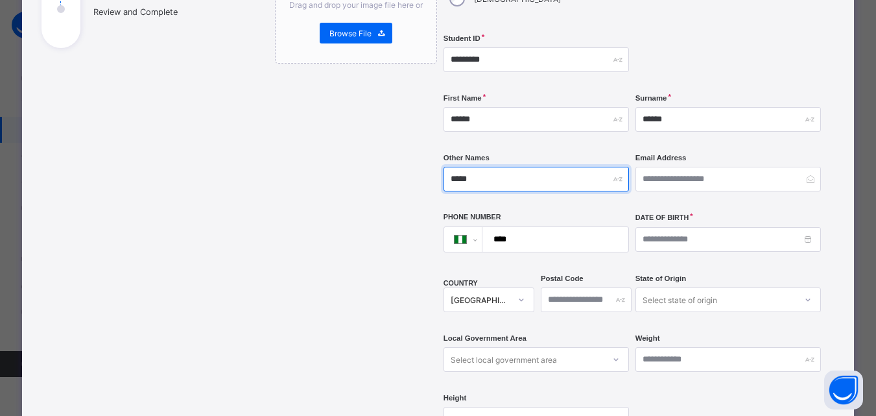
type input "*****"
click at [553, 227] on input "****" at bounding box center [553, 239] width 135 height 25
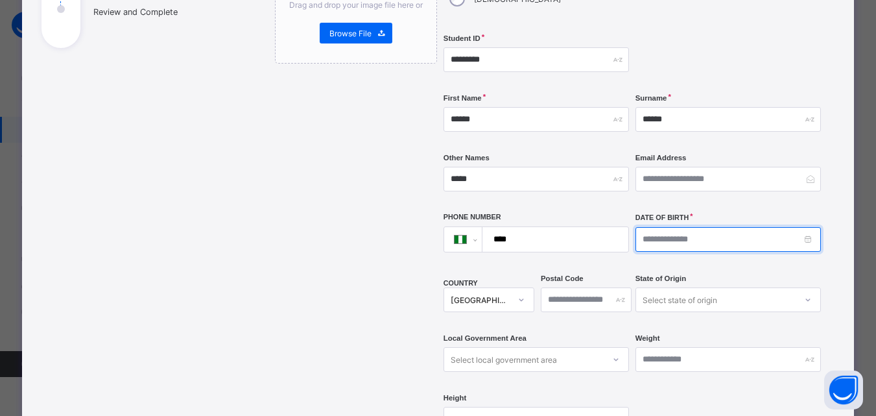
click at [694, 227] on input at bounding box center [727, 239] width 185 height 25
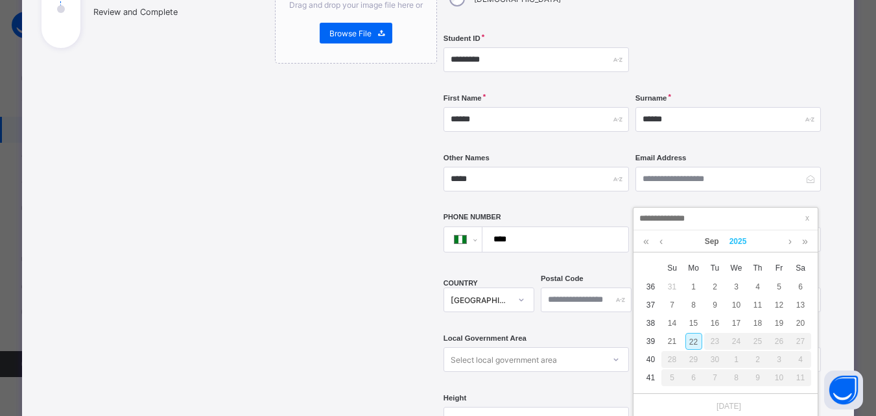
click at [733, 242] on link "2025" at bounding box center [738, 241] width 28 height 22
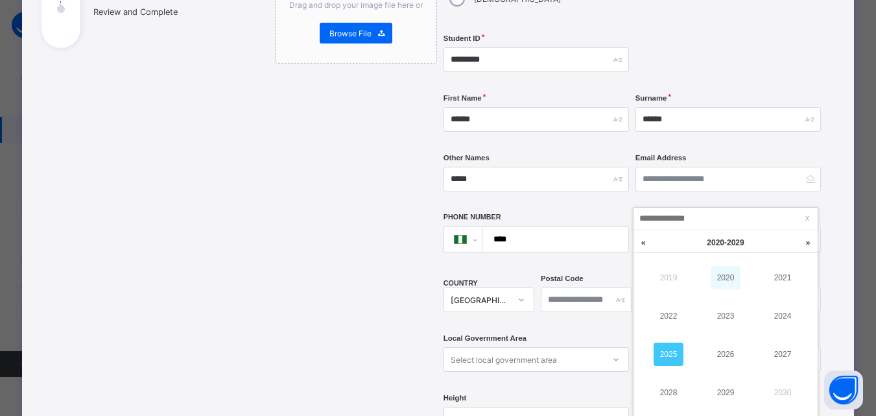
click at [721, 274] on link "2020" at bounding box center [726, 277] width 30 height 23
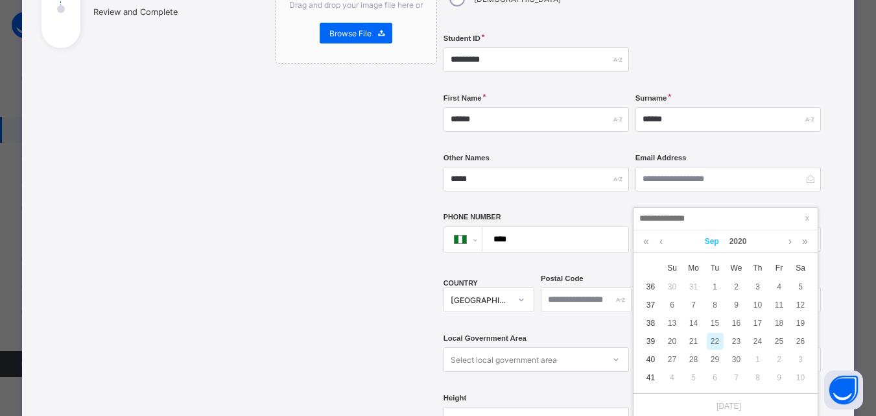
click at [709, 244] on link "Sep" at bounding box center [712, 241] width 25 height 22
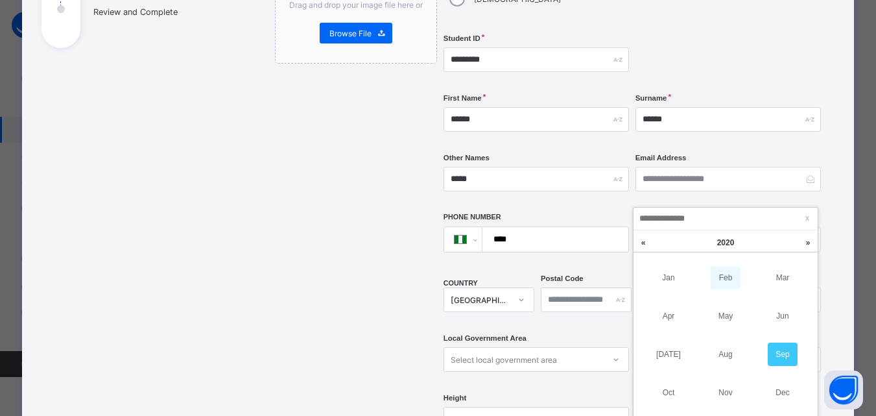
click at [731, 270] on link "Feb" at bounding box center [726, 277] width 30 height 23
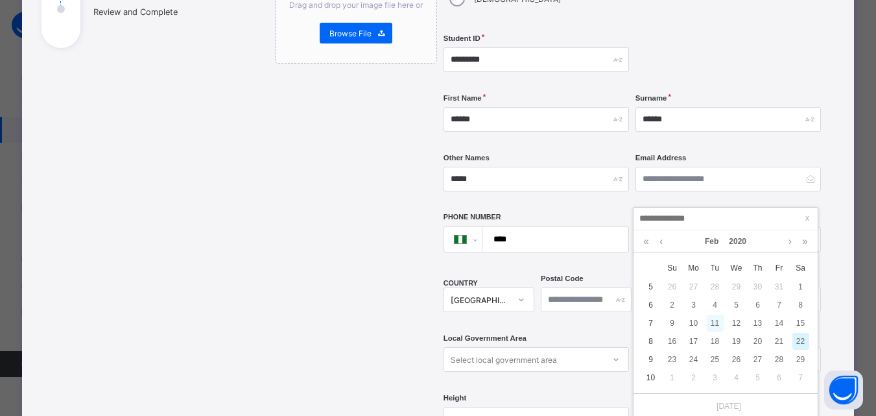
click at [715, 320] on div "11" at bounding box center [715, 322] width 17 height 17
type input "**********"
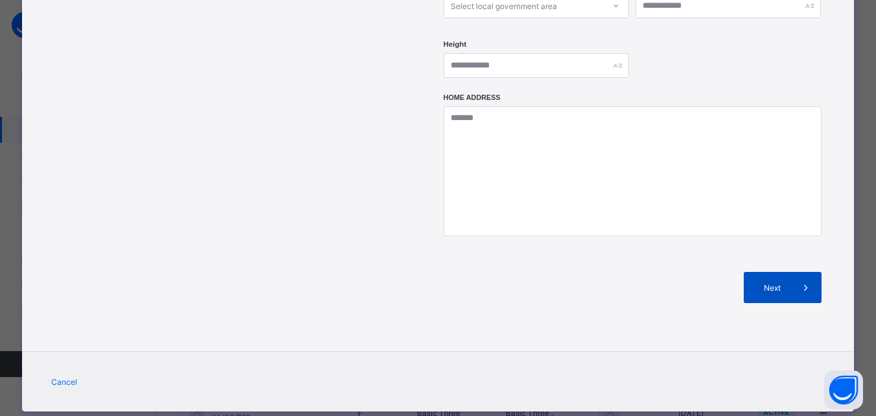
click at [789, 272] on div "Next" at bounding box center [783, 287] width 78 height 31
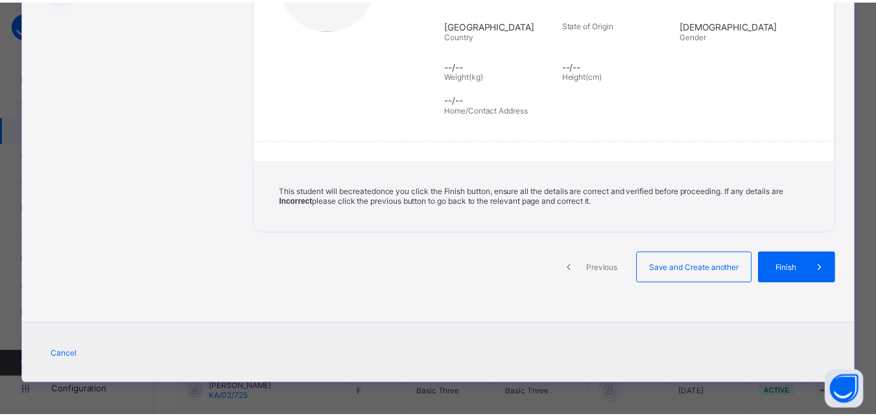
scroll to position [254, 0]
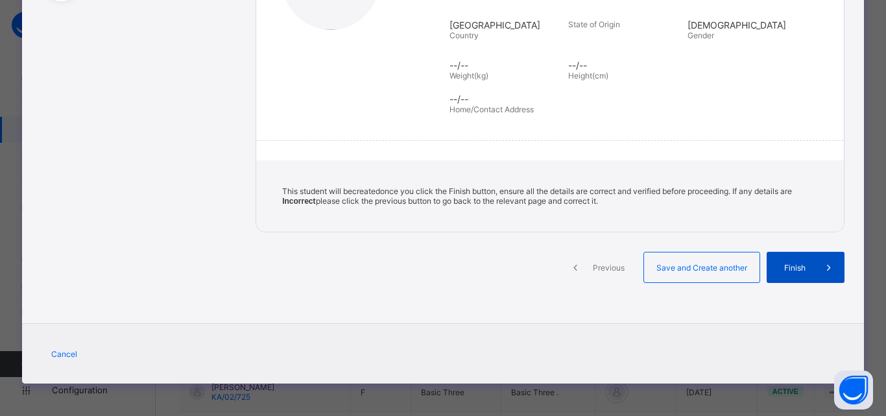
click at [800, 256] on div "Finish" at bounding box center [805, 267] width 78 height 31
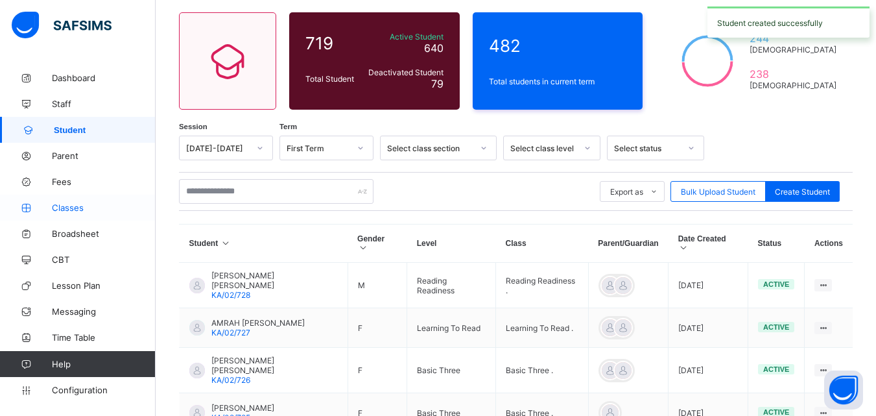
click at [63, 204] on span "Classes" at bounding box center [104, 207] width 104 height 10
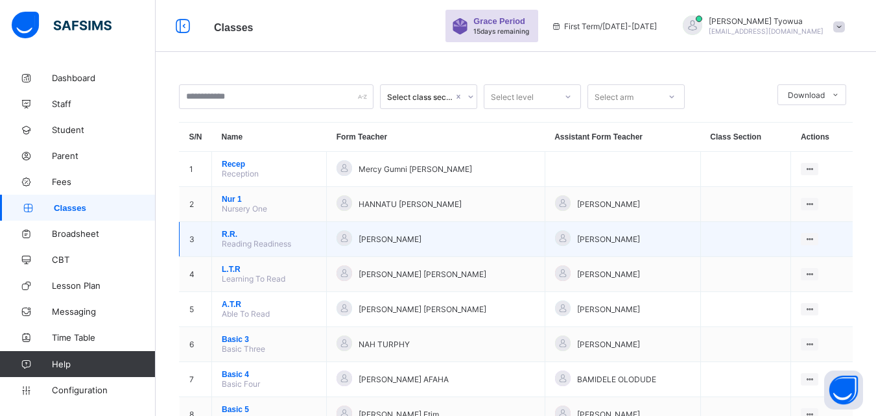
click at [228, 235] on span "R.R." at bounding box center [269, 234] width 95 height 9
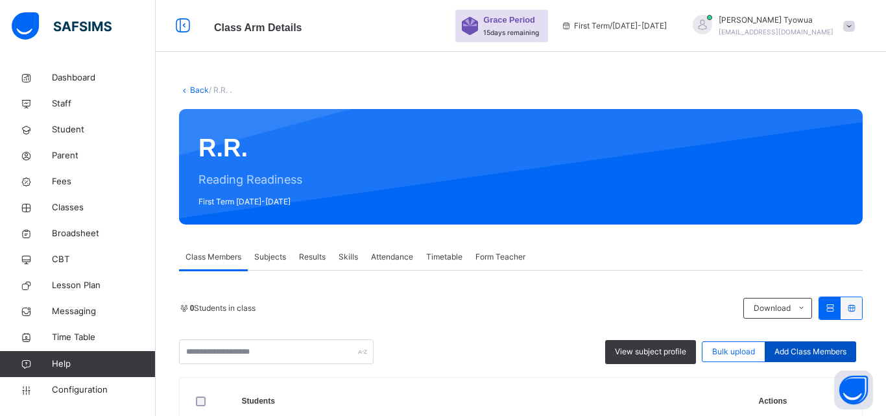
click at [808, 347] on span "Add Class Members" at bounding box center [810, 352] width 72 height 12
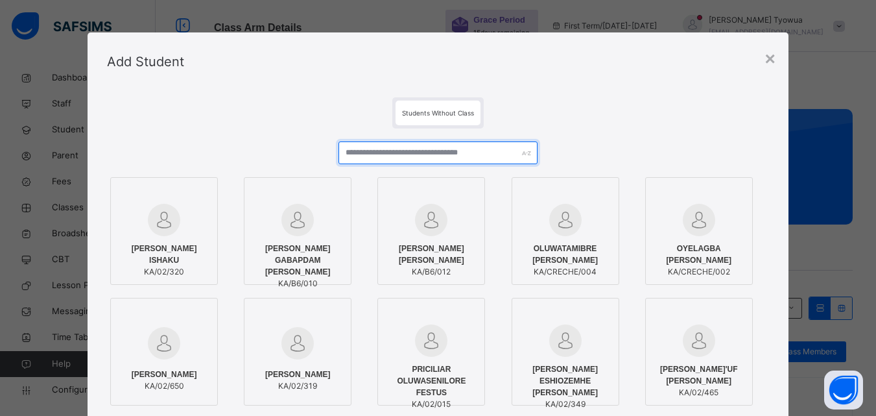
click at [438, 150] on input "text" at bounding box center [437, 152] width 198 height 23
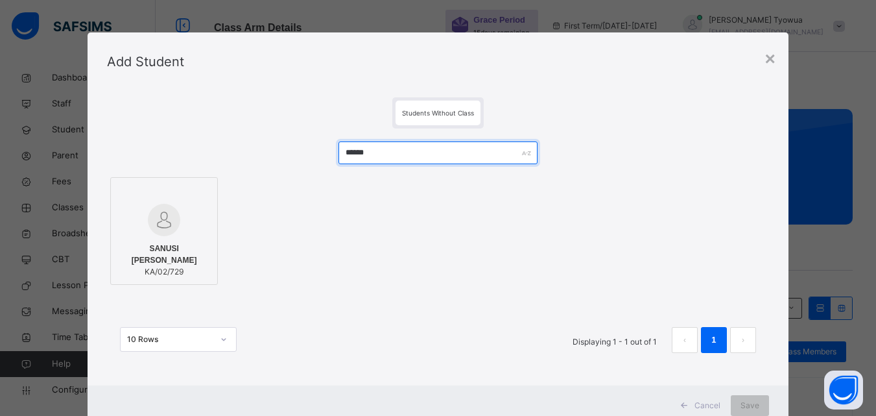
type input "******"
click at [136, 228] on div at bounding box center [163, 220] width 93 height 32
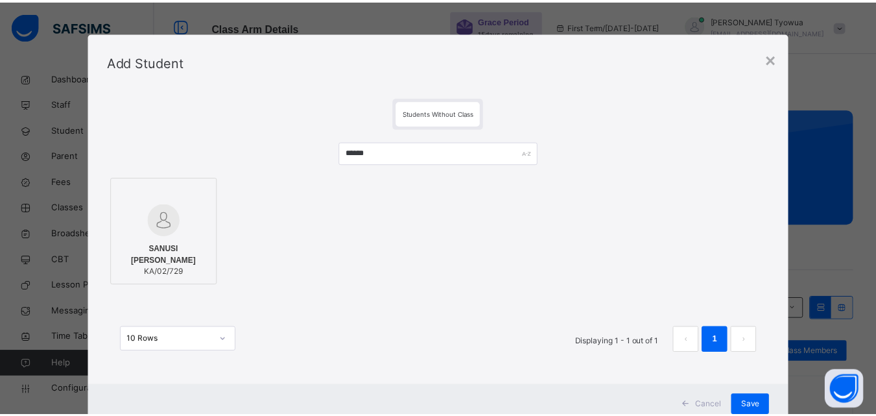
scroll to position [42, 0]
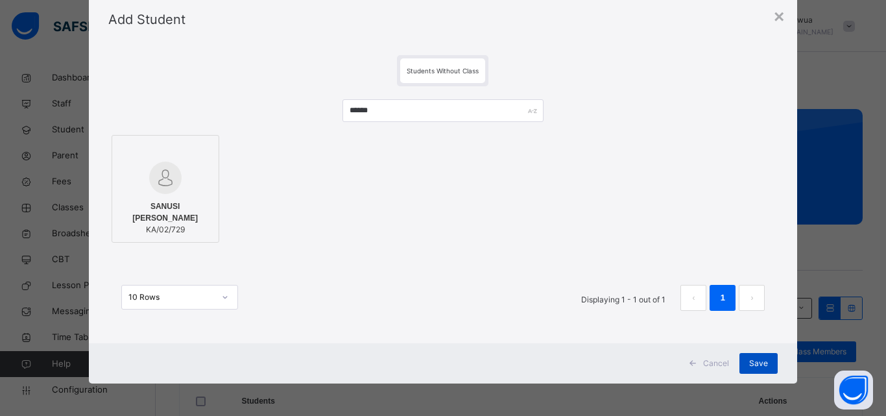
click at [760, 372] on div "Save" at bounding box center [758, 363] width 38 height 21
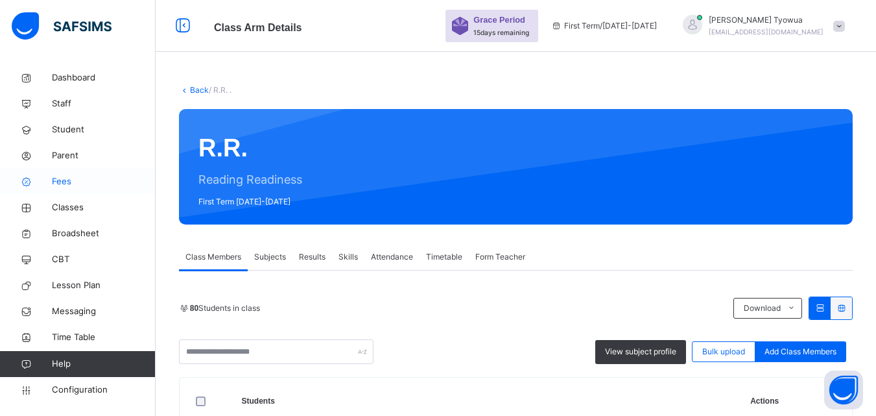
click at [58, 181] on span "Fees" at bounding box center [104, 181] width 104 height 13
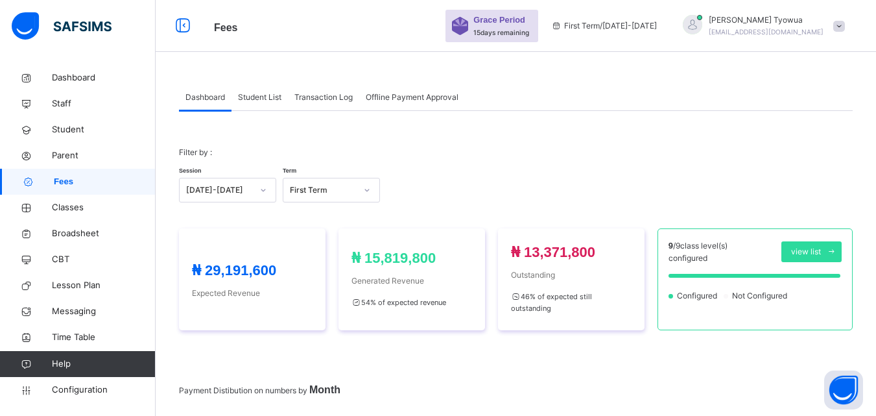
click at [250, 95] on span "Student List" at bounding box center [259, 97] width 43 height 12
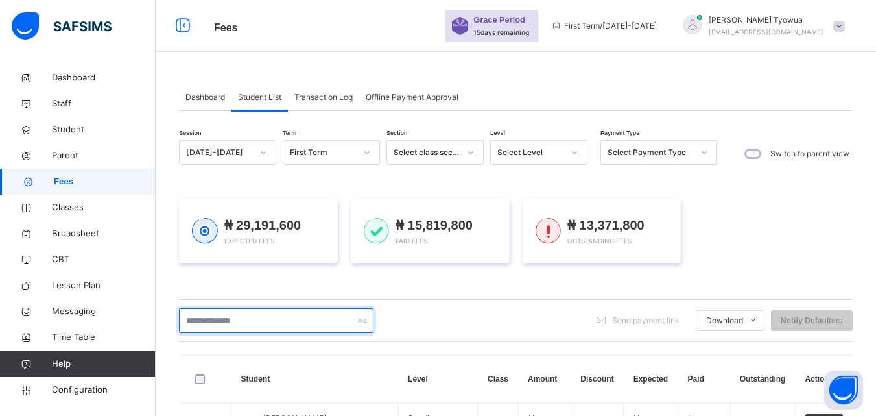
click at [218, 316] on input "text" at bounding box center [276, 320] width 194 height 25
type input "******"
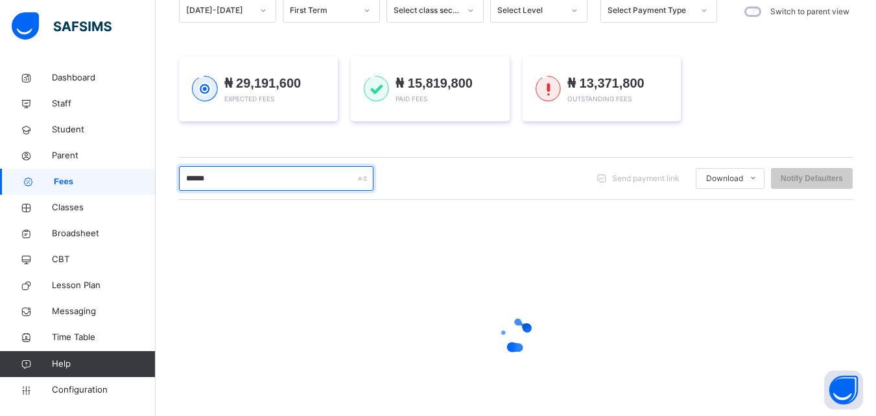
scroll to position [204, 0]
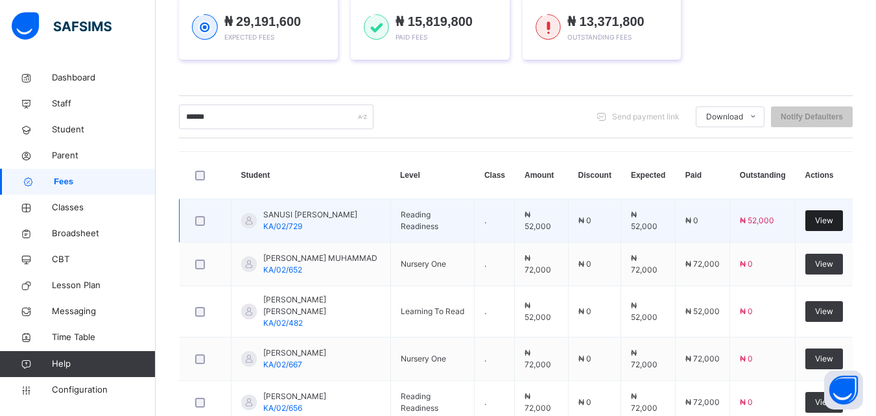
click at [825, 219] on span "View" at bounding box center [824, 221] width 18 height 12
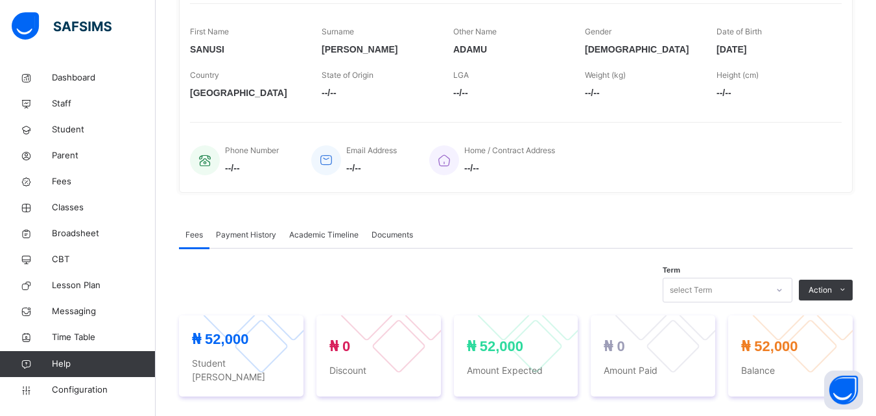
scroll to position [429, 0]
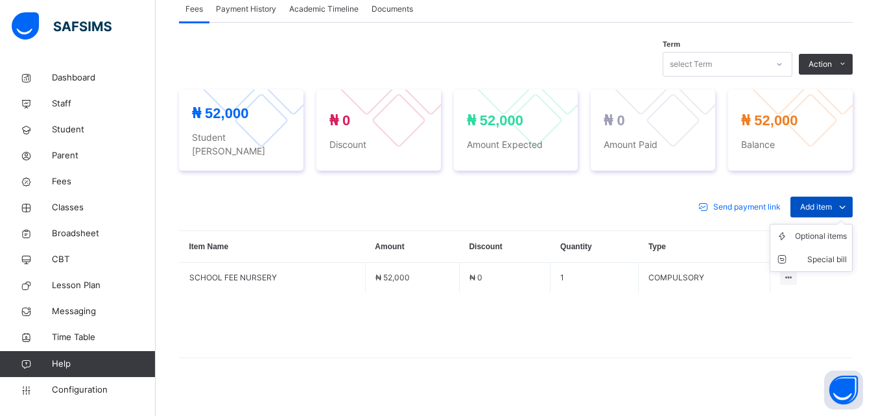
click at [847, 199] on icon at bounding box center [842, 207] width 14 height 16
click at [821, 230] on div "Optional items" at bounding box center [821, 236] width 52 height 13
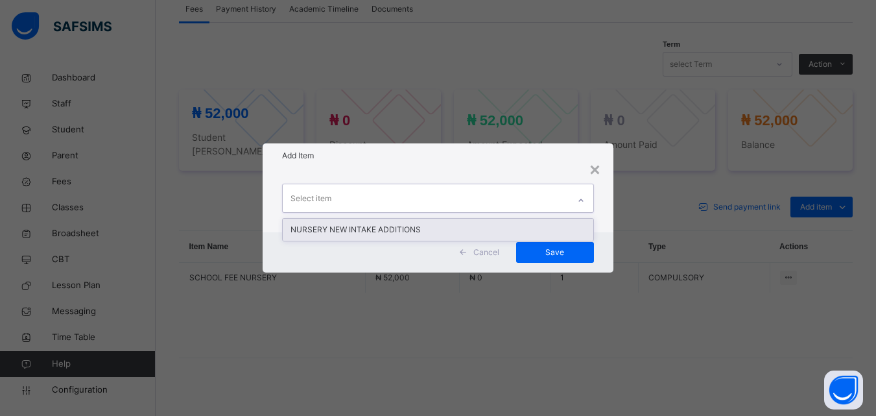
click at [394, 228] on div "NURSERY NEW INTAKE ADDITIONS" at bounding box center [438, 229] width 310 height 22
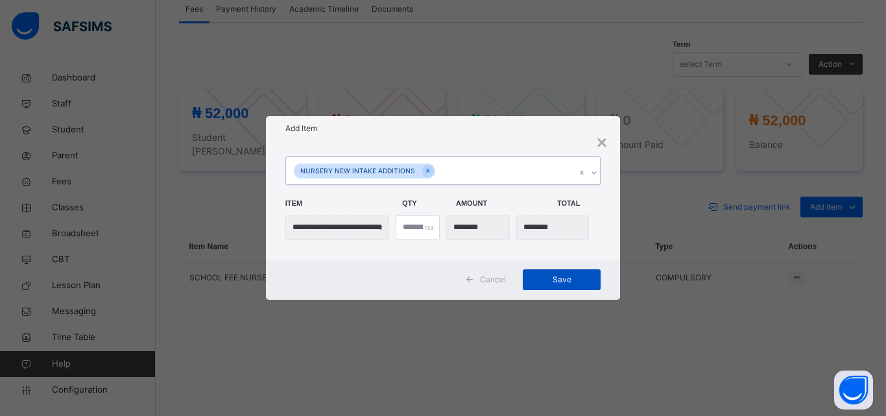
click at [595, 287] on div "Save" at bounding box center [562, 279] width 78 height 21
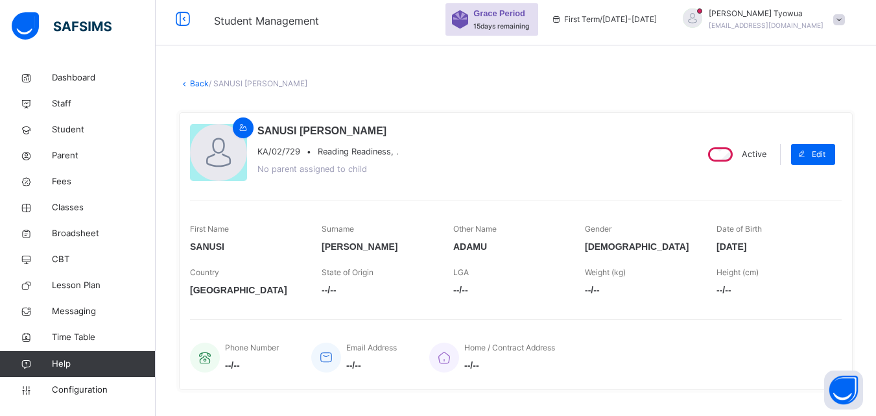
scroll to position [0, 0]
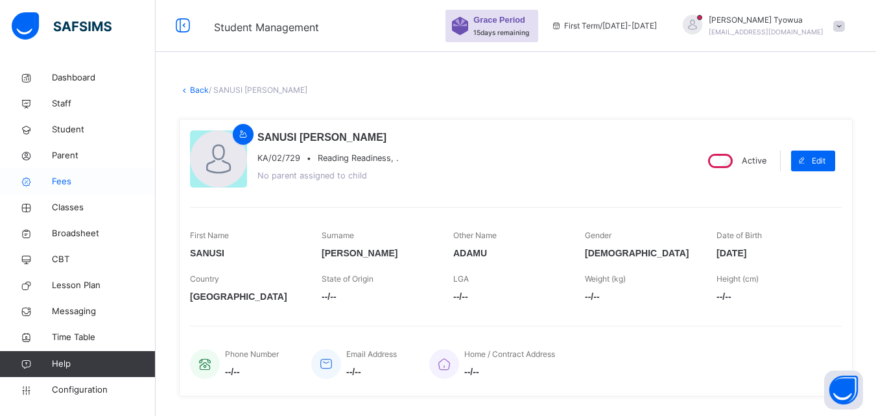
click at [62, 182] on span "Fees" at bounding box center [104, 181] width 104 height 13
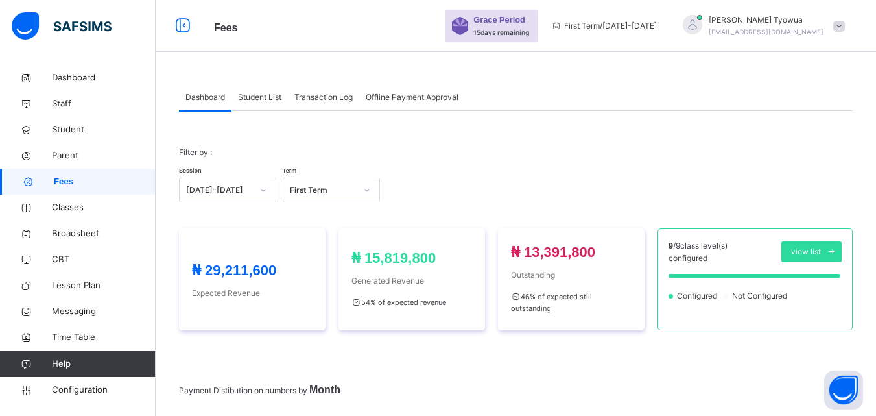
click at [241, 89] on div "Student List" at bounding box center [259, 97] width 56 height 26
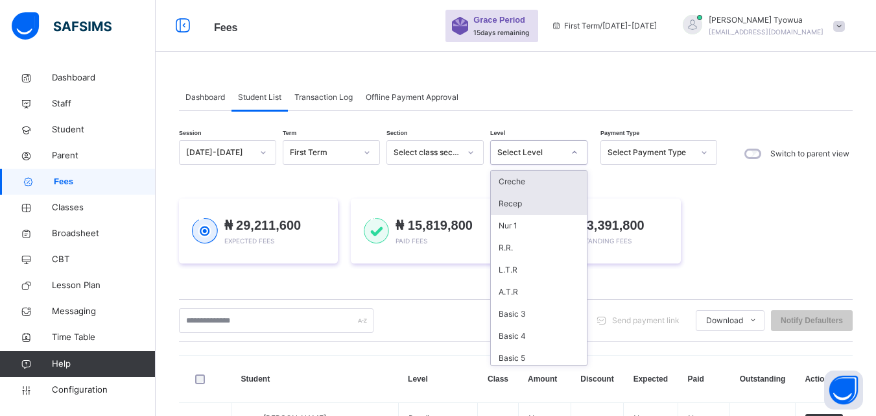
click at [547, 204] on div "Recep" at bounding box center [539, 204] width 96 height 22
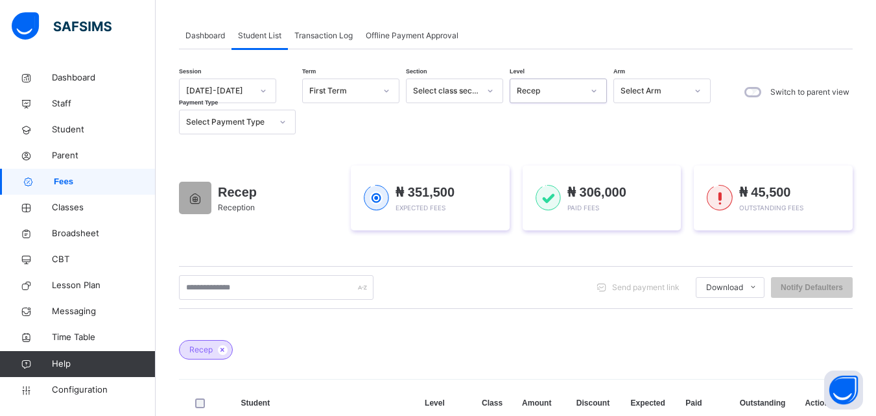
scroll to position [84, 0]
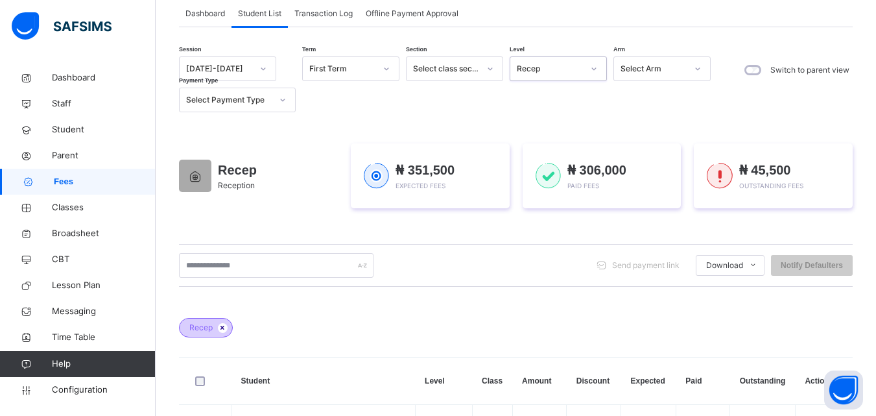
click at [222, 327] on icon at bounding box center [222, 328] width 11 height 8
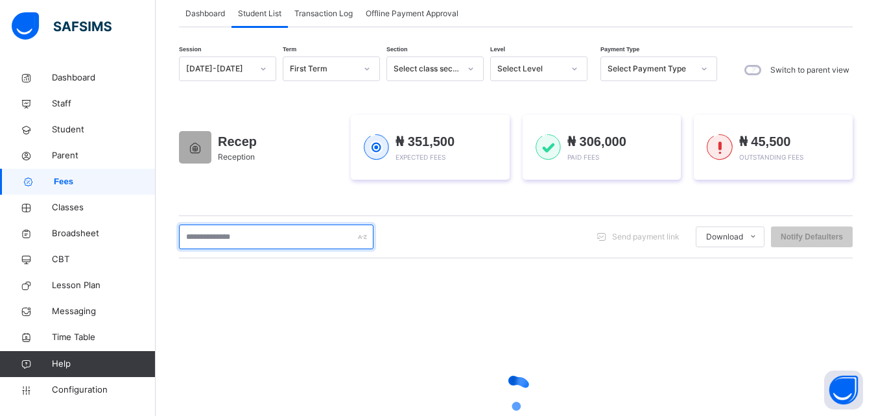
click at [292, 236] on input "text" at bounding box center [276, 236] width 194 height 25
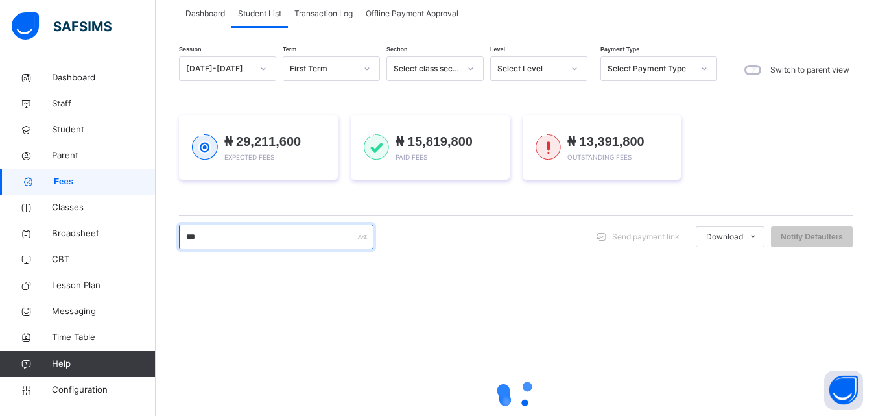
type input "****"
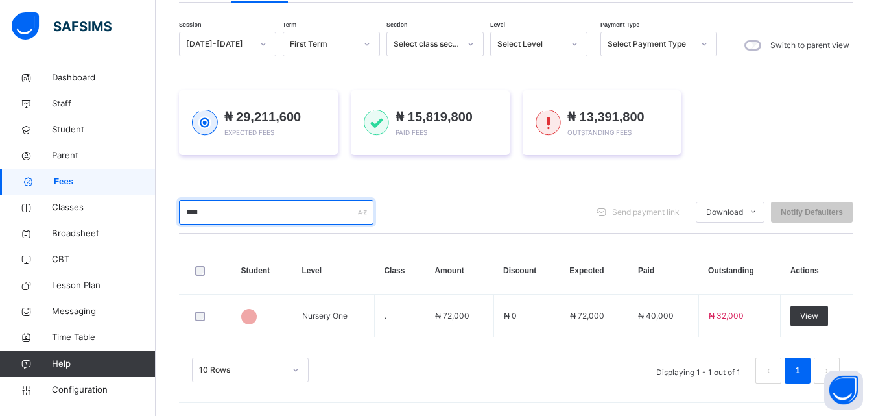
scroll to position [204, 0]
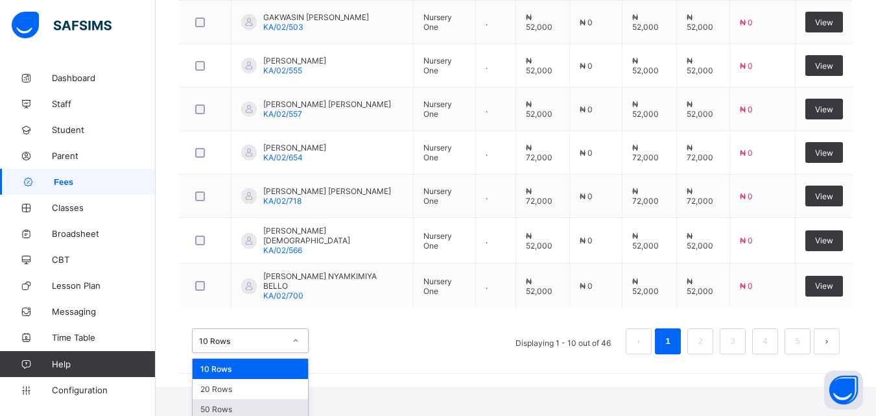
click at [206, 399] on div "50 Rows" at bounding box center [250, 409] width 115 height 20
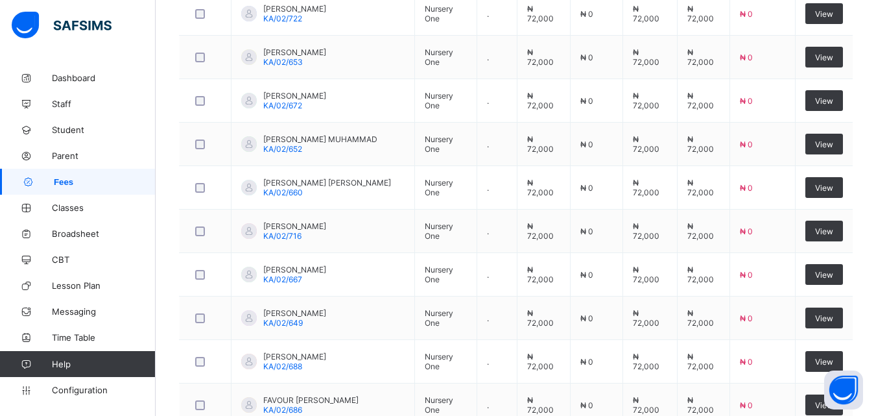
scroll to position [1177, 0]
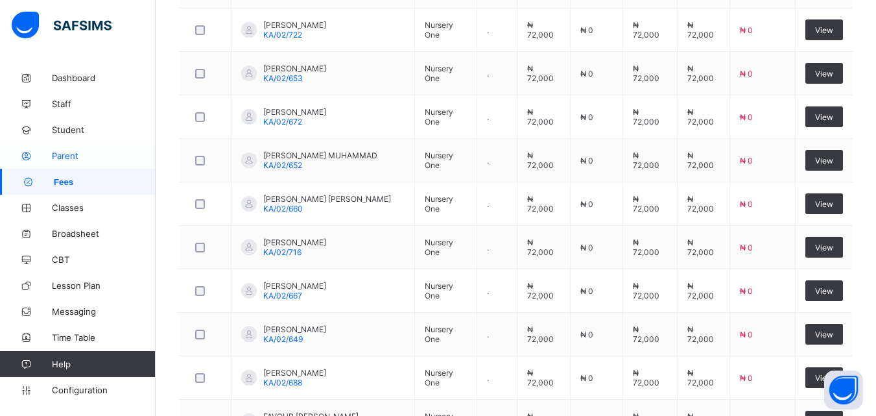
click at [58, 154] on span "Parent" at bounding box center [104, 155] width 104 height 10
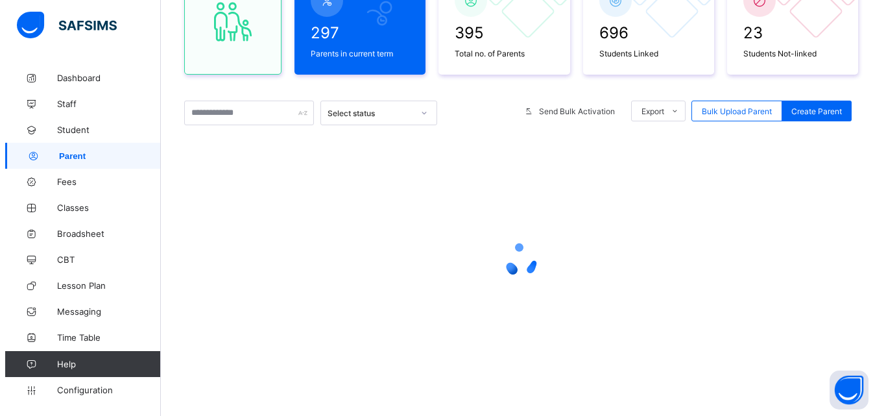
scroll to position [129, 0]
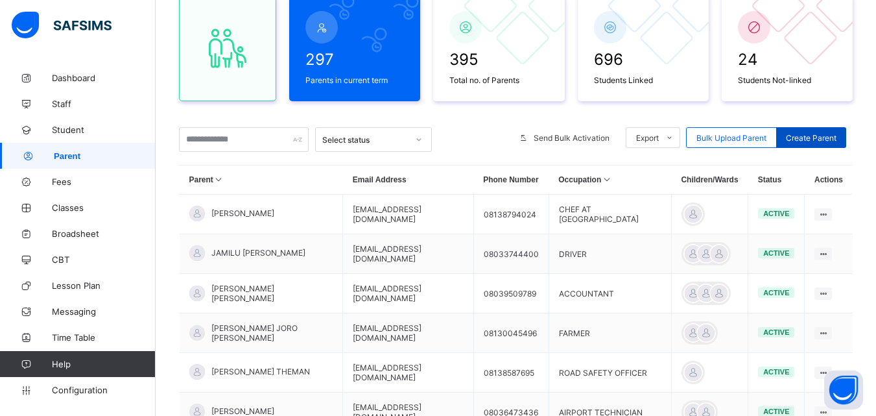
click at [832, 137] on span "Create Parent" at bounding box center [811, 138] width 51 height 10
select select "**"
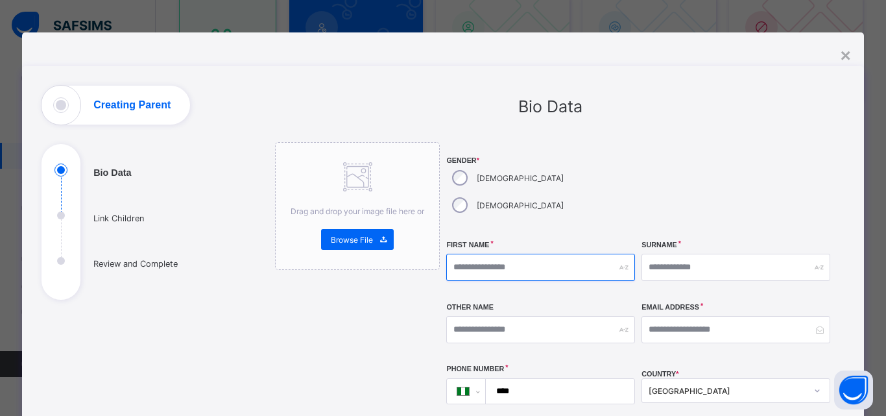
click at [528, 253] on input "text" at bounding box center [540, 266] width 189 height 27
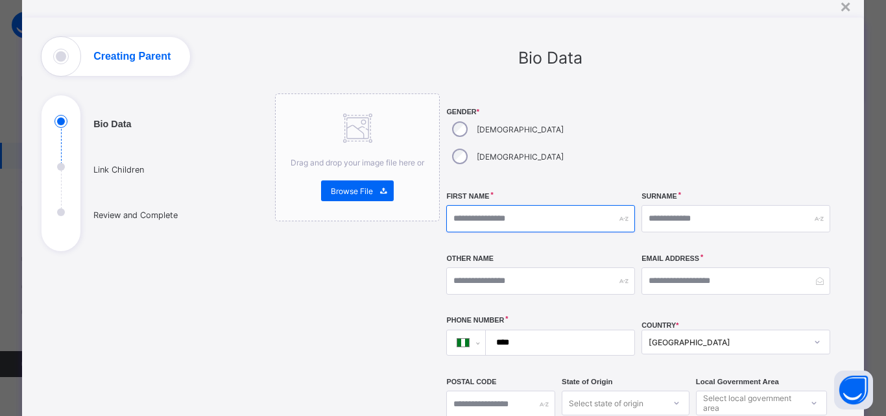
click at [578, 205] on input "text" at bounding box center [540, 218] width 189 height 27
type input "******"
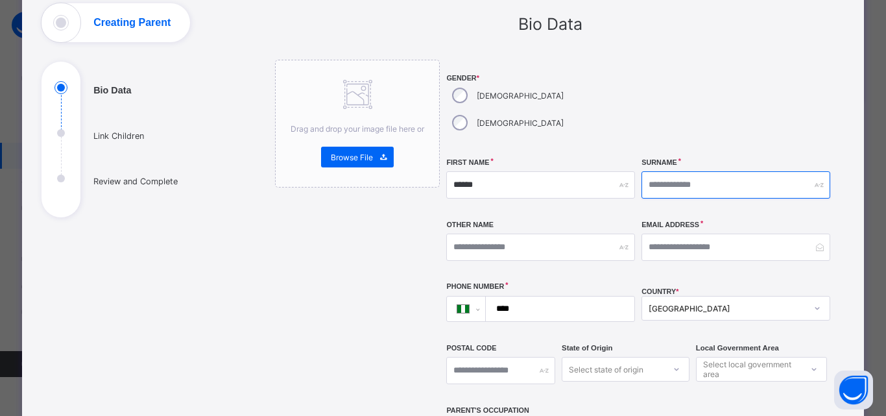
scroll to position [89, 0]
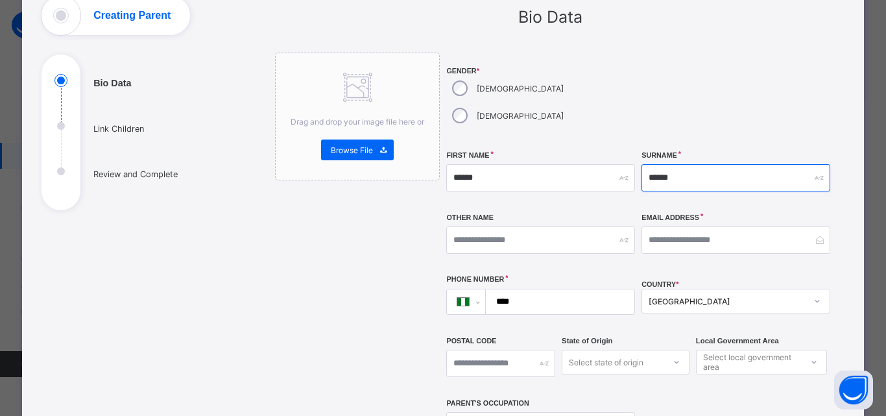
type input "******"
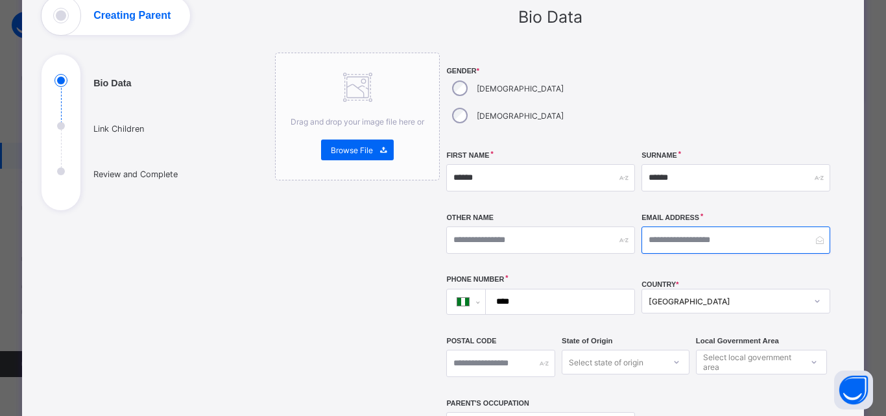
click at [709, 226] on input "email" at bounding box center [735, 239] width 189 height 27
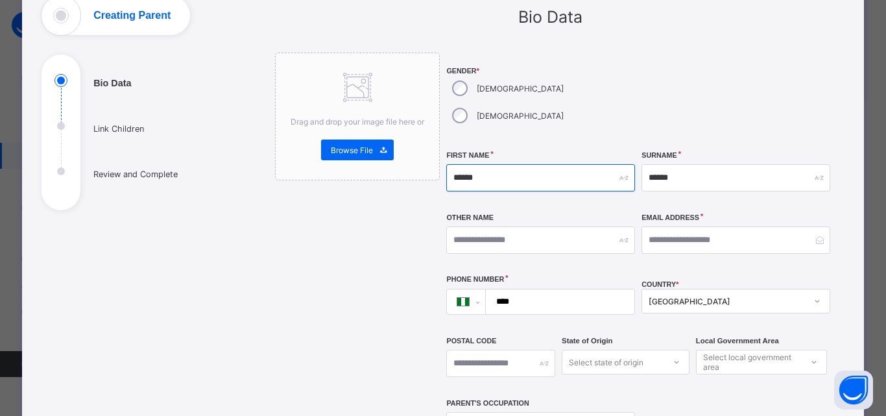
click at [460, 164] on input "******" at bounding box center [540, 177] width 189 height 27
type input "*******"
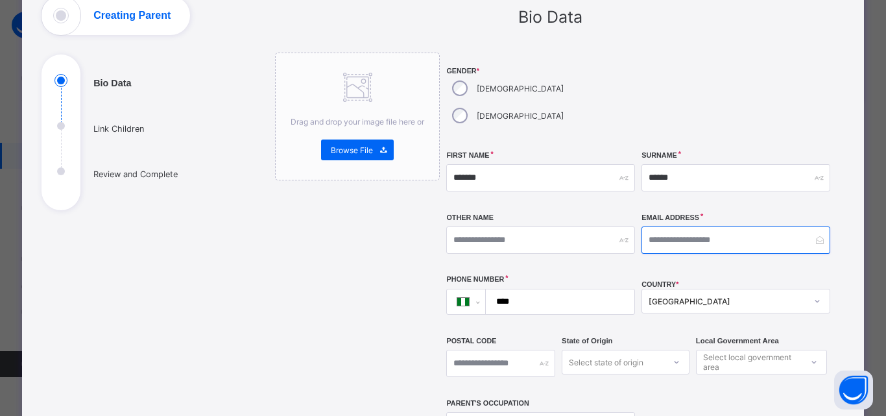
click at [712, 226] on input "email" at bounding box center [735, 239] width 189 height 27
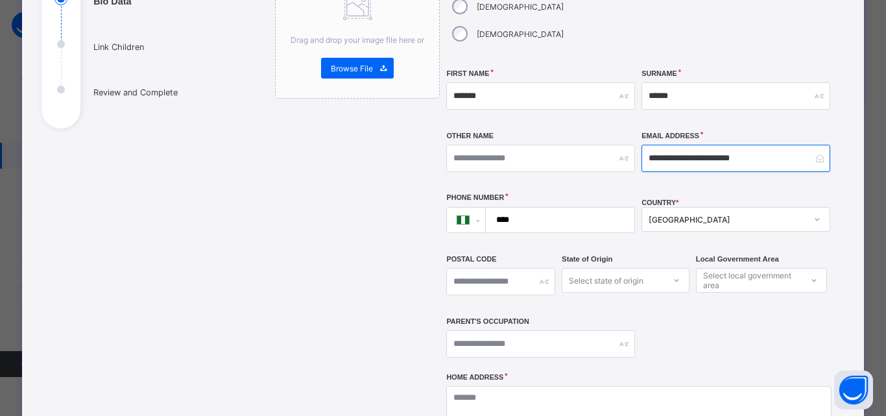
scroll to position [180, 0]
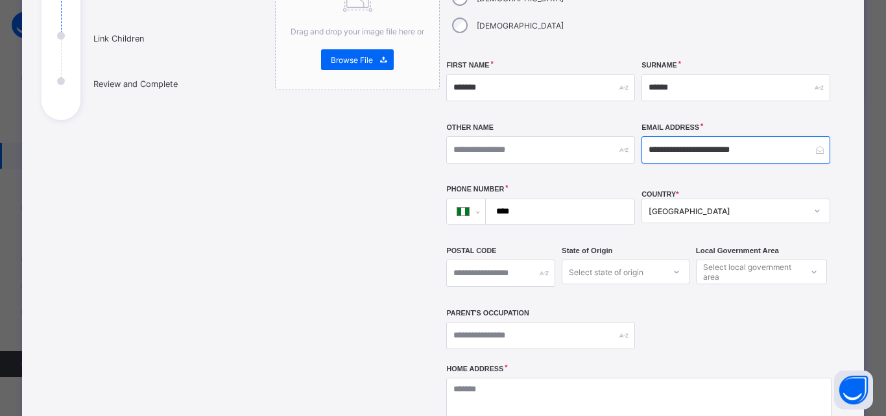
type input "**********"
click at [548, 199] on input "****" at bounding box center [557, 211] width 138 height 25
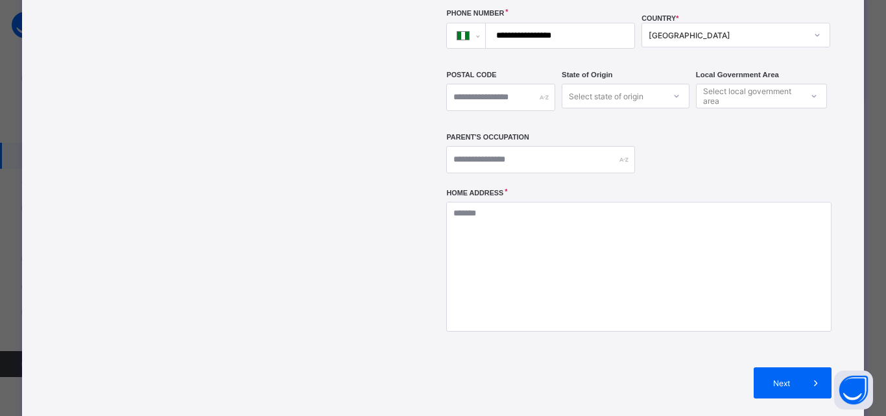
scroll to position [378, 0]
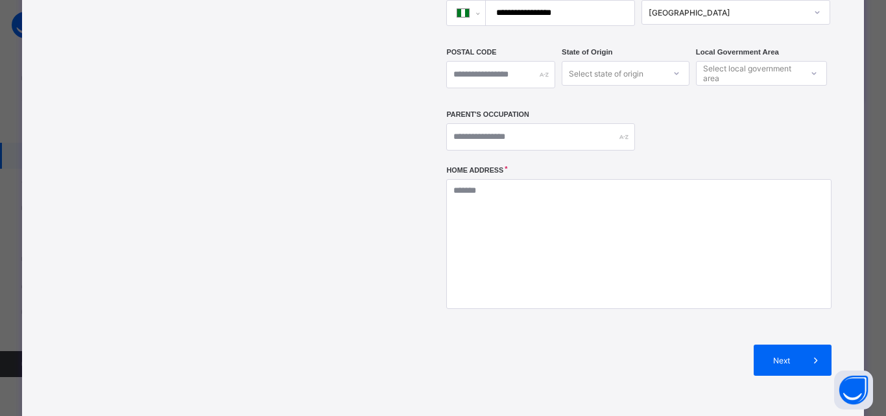
type input "**********"
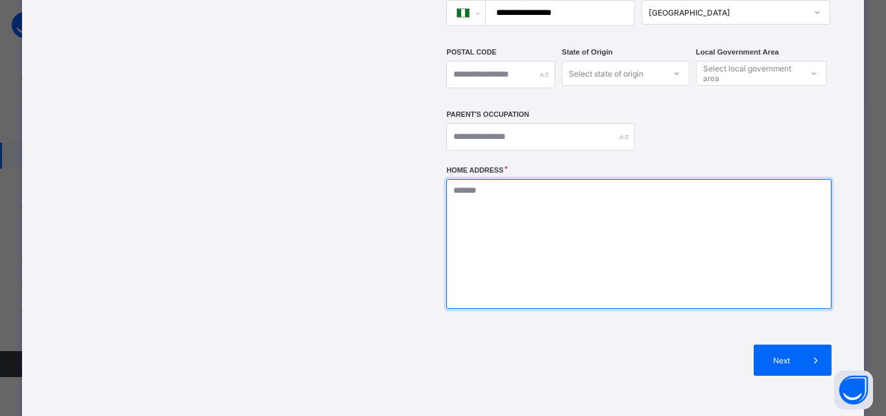
click at [567, 179] on textarea at bounding box center [638, 244] width 384 height 130
type textarea "**********"
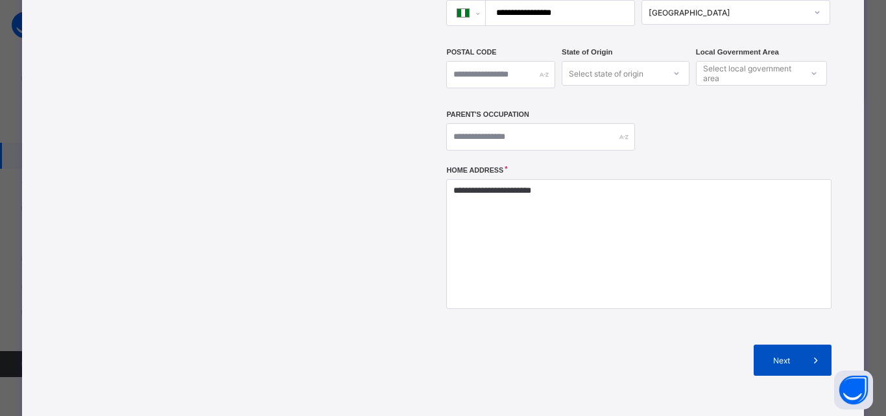
click at [779, 344] on div "Next" at bounding box center [792, 359] width 78 height 31
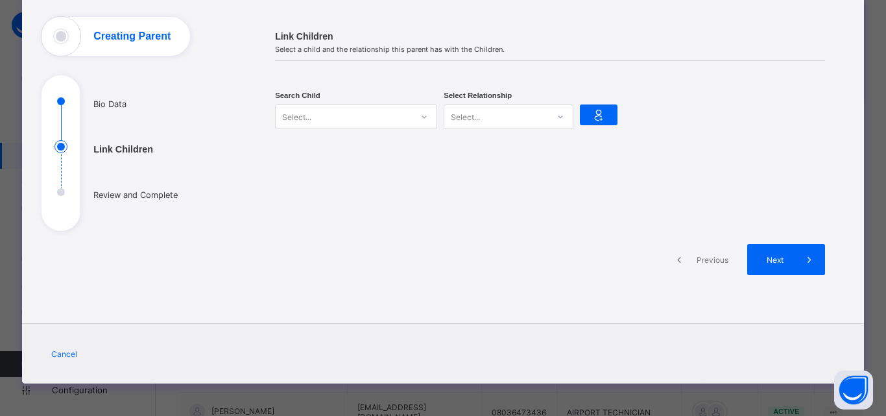
scroll to position [71, 0]
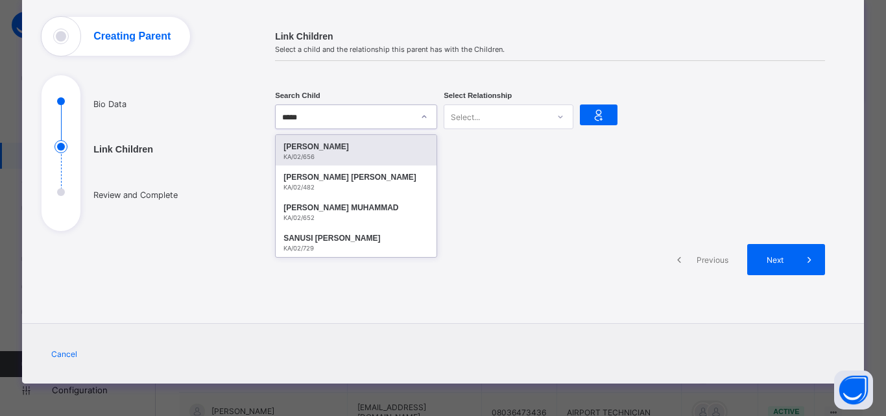
type input "******"
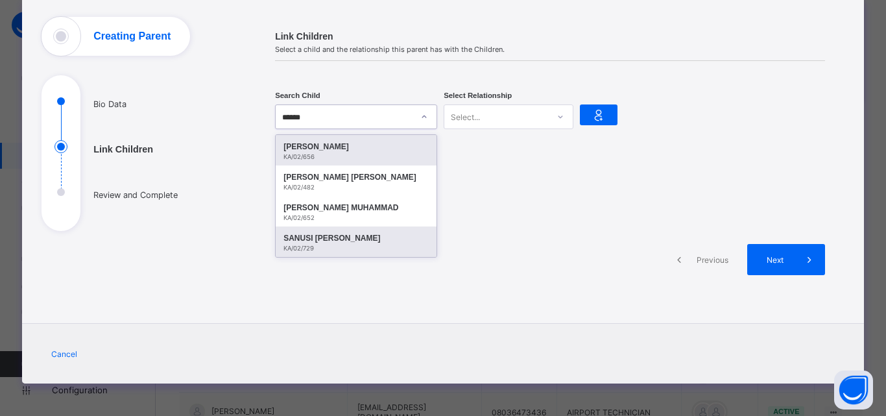
click at [346, 243] on div "SANUSI [PERSON_NAME]" at bounding box center [355, 237] width 145 height 13
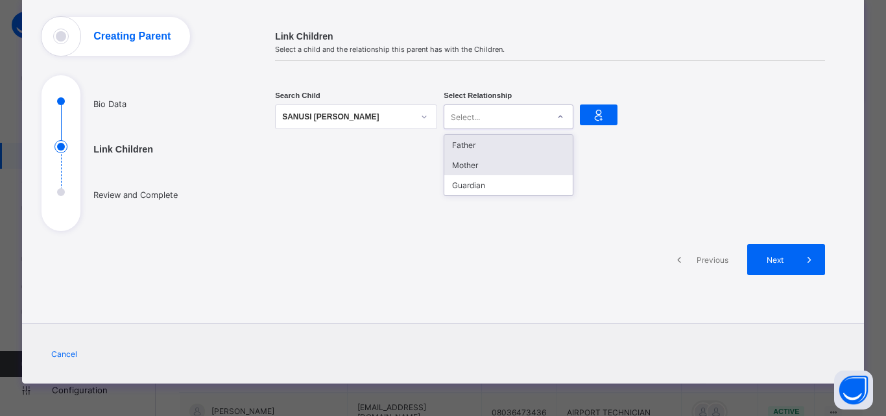
click at [497, 166] on div "Mother" at bounding box center [508, 165] width 128 height 20
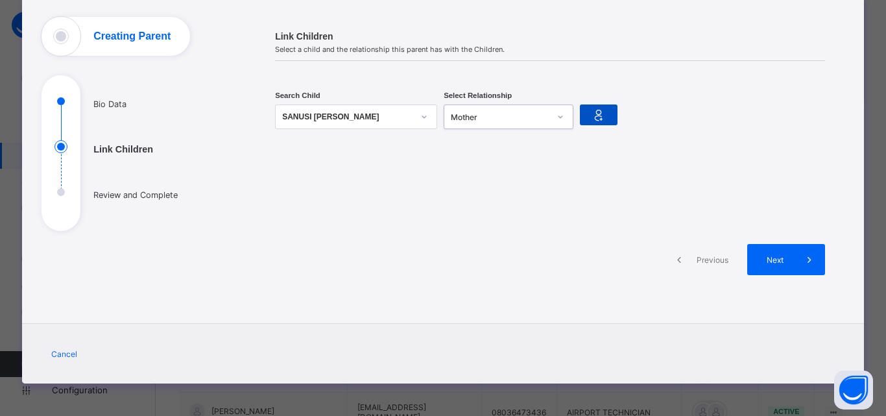
click at [591, 110] on icon at bounding box center [598, 115] width 18 height 16
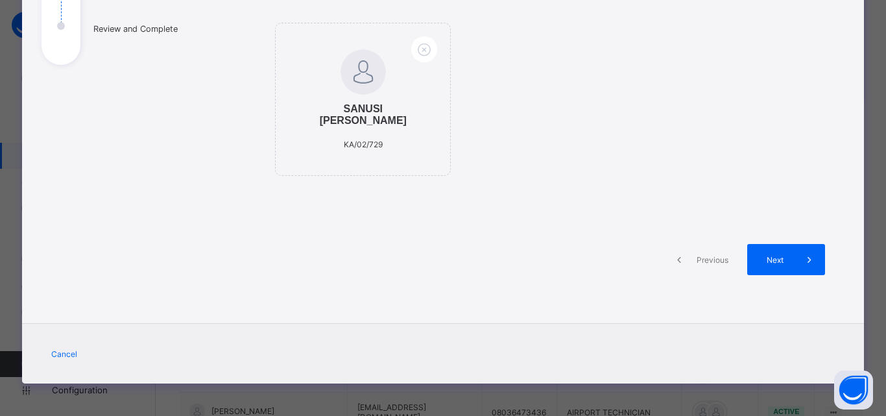
scroll to position [239, 0]
click at [787, 261] on span "Next" at bounding box center [775, 260] width 37 height 10
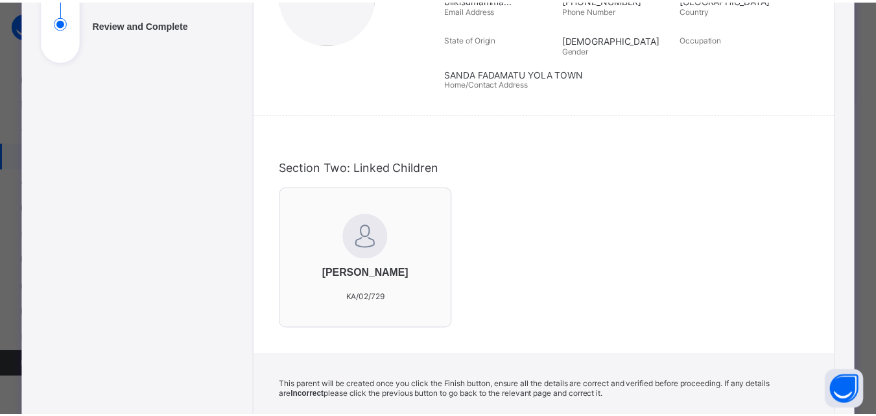
scroll to position [448, 0]
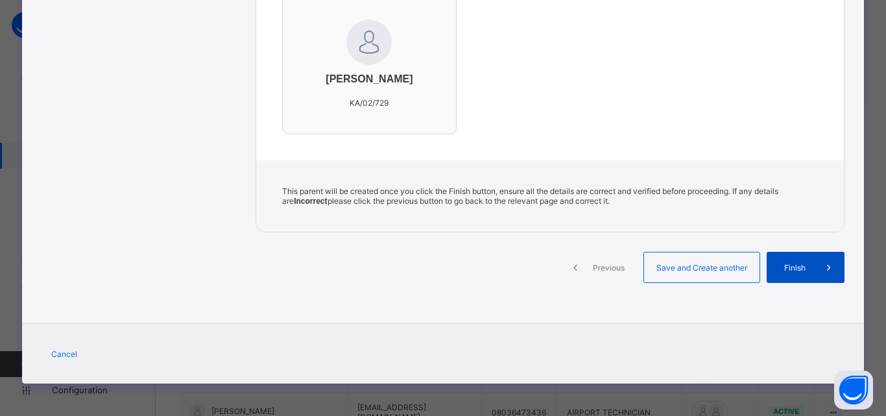
click at [801, 269] on span "Finish" at bounding box center [794, 268] width 37 height 10
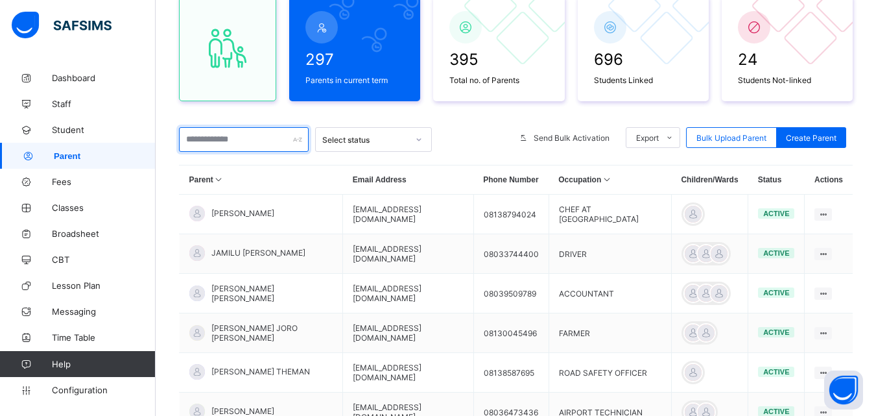
click at [224, 139] on input "text" at bounding box center [244, 139] width 130 height 25
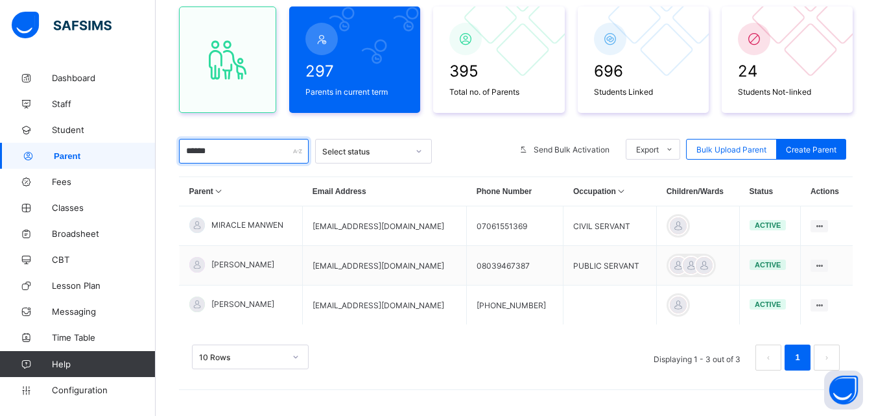
scroll to position [118, 0]
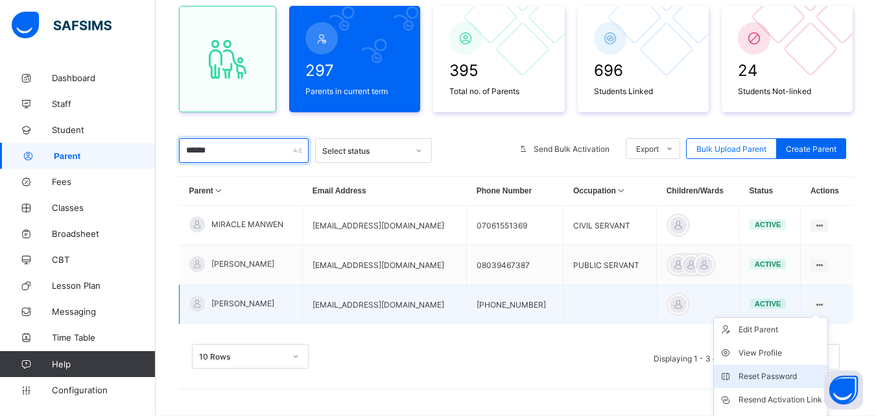
type input "******"
click at [763, 379] on div "Reset Password" at bounding box center [780, 376] width 84 height 13
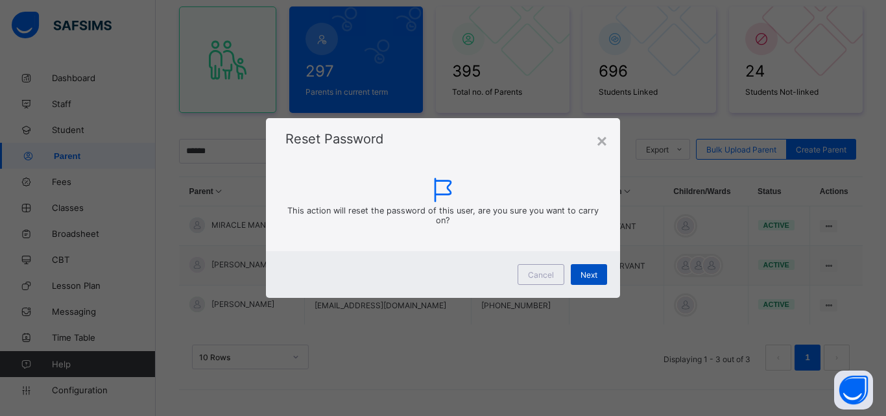
click at [593, 270] on span "Next" at bounding box center [588, 275] width 17 height 10
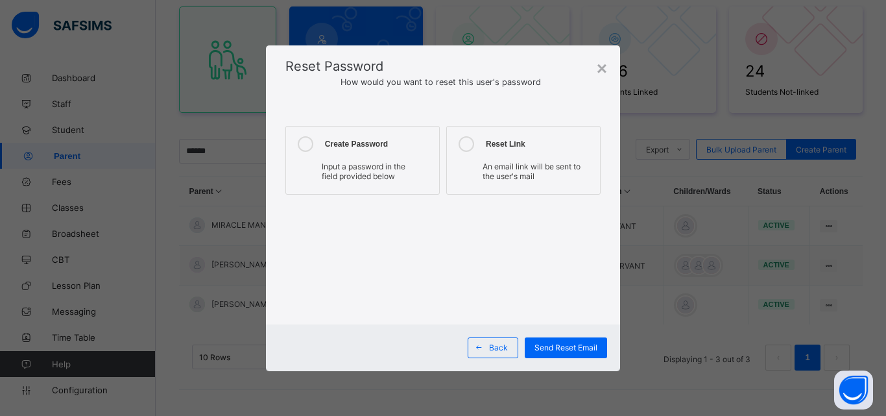
click at [336, 174] on span "Input a password in the field provided below" at bounding box center [364, 170] width 84 height 19
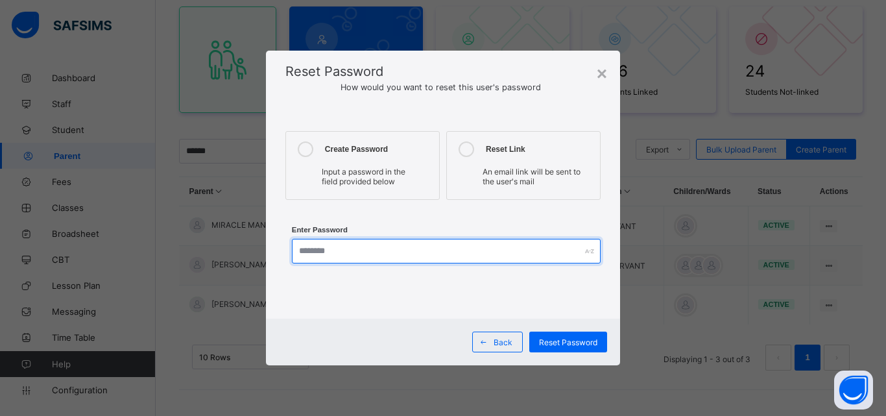
click at [347, 245] on input "text" at bounding box center [446, 251] width 309 height 25
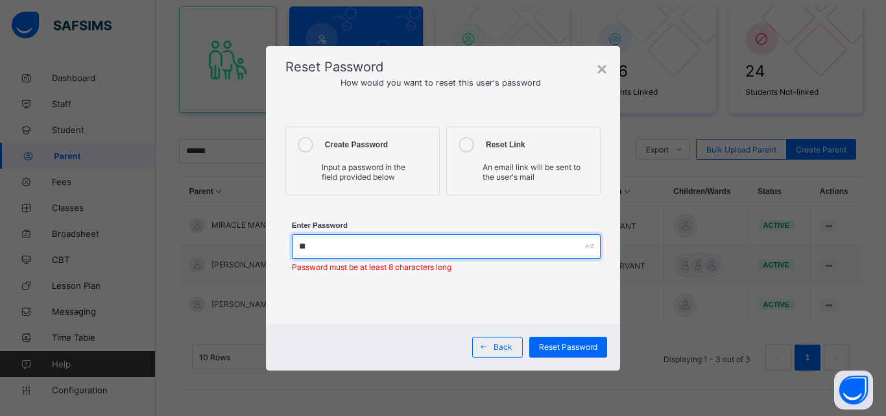
type input "*"
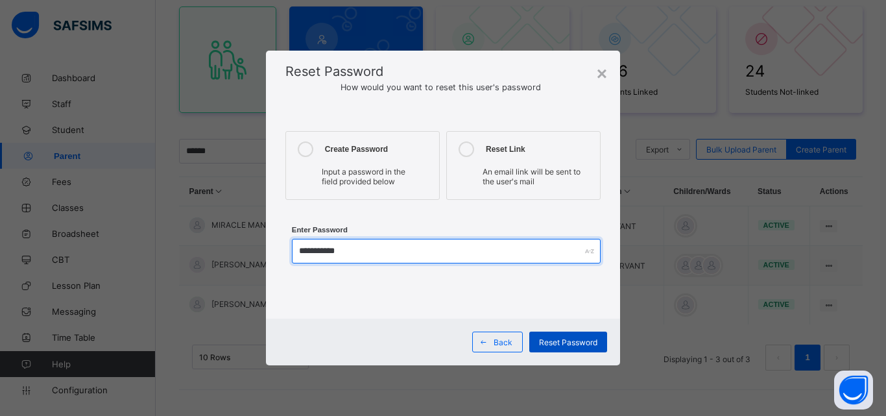
type input "**********"
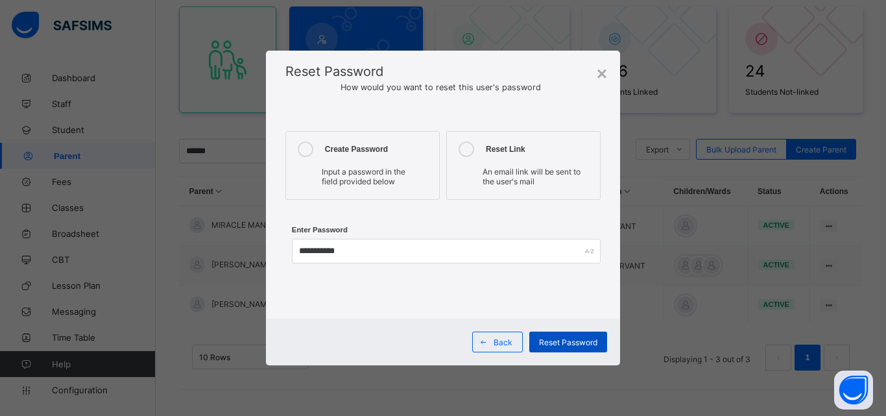
click at [588, 338] on span "Reset Password" at bounding box center [568, 342] width 58 height 10
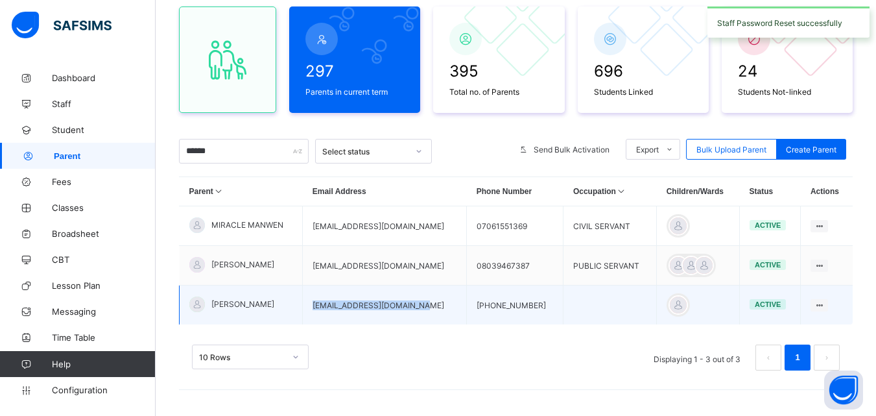
drag, startPoint x: 312, startPoint y: 304, endPoint x: 433, endPoint y: 298, distance: 120.8
click at [433, 298] on td "[EMAIL_ADDRESS][DOMAIN_NAME]" at bounding box center [385, 305] width 164 height 40
copy td "[EMAIL_ADDRESS][DOMAIN_NAME]"
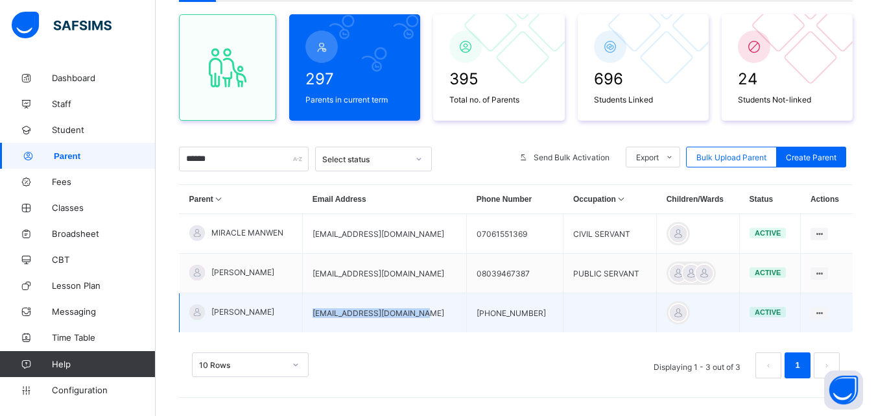
scroll to position [0, 0]
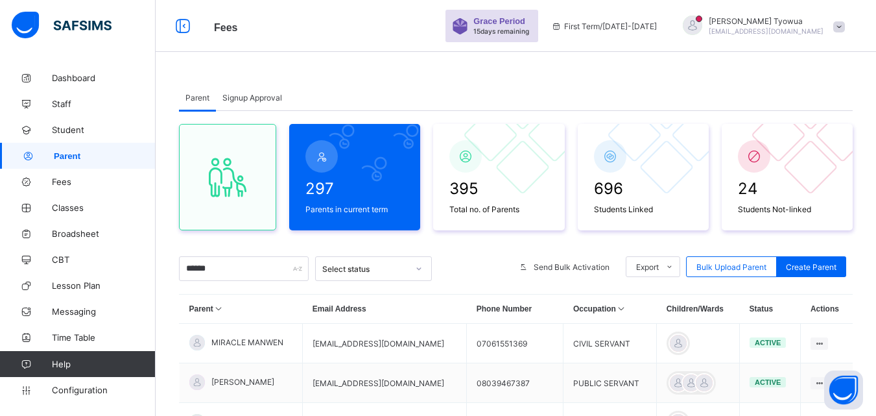
click at [702, 29] on div at bounding box center [692, 25] width 19 height 19
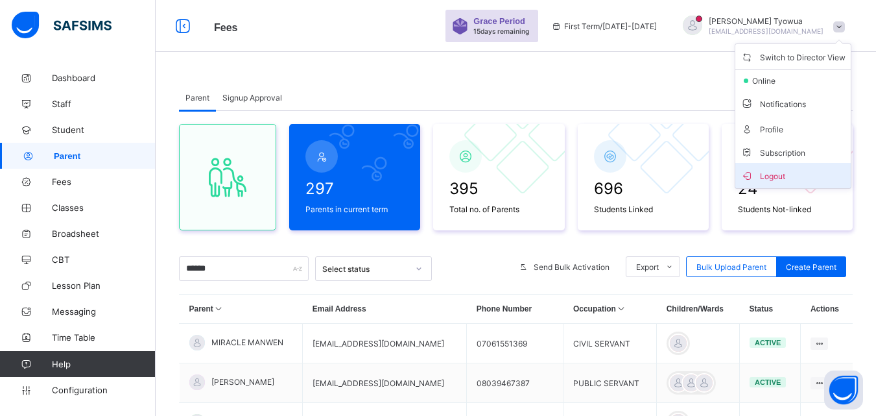
click at [807, 168] on span "Logout" at bounding box center [792, 175] width 105 height 15
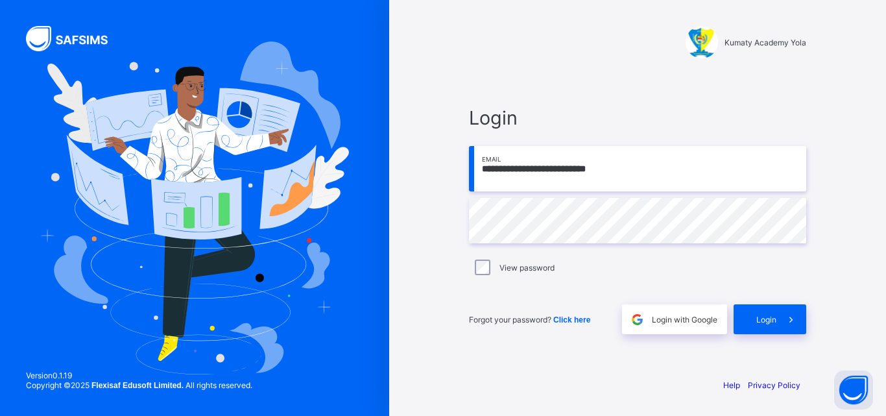
click at [648, 182] on input "**********" at bounding box center [637, 168] width 337 height 45
paste input "email"
type input "**********"
click at [791, 319] on icon at bounding box center [791, 319] width 14 height 12
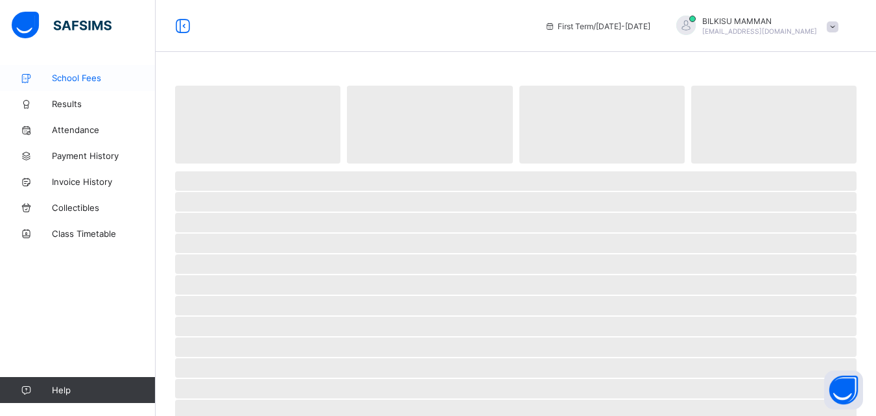
click at [89, 69] on link "School Fees" at bounding box center [78, 78] width 156 height 26
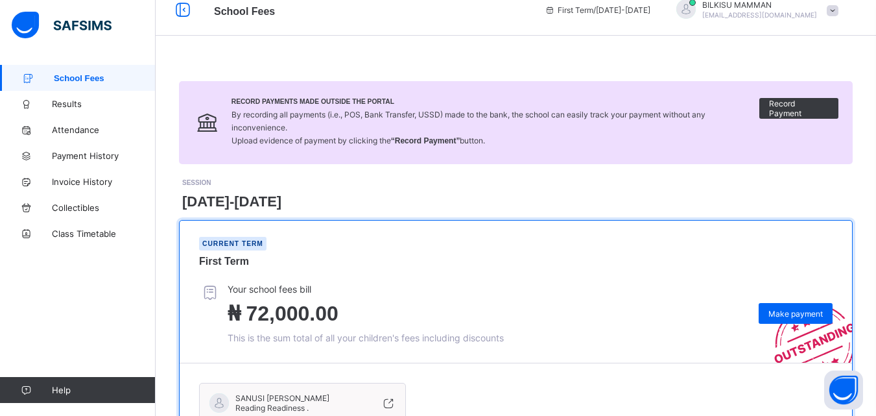
scroll to position [145, 0]
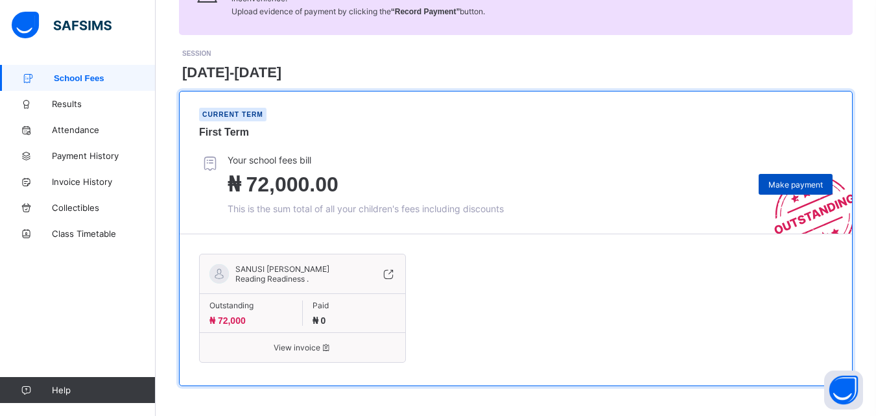
click at [810, 185] on span "Make payment" at bounding box center [795, 185] width 54 height 10
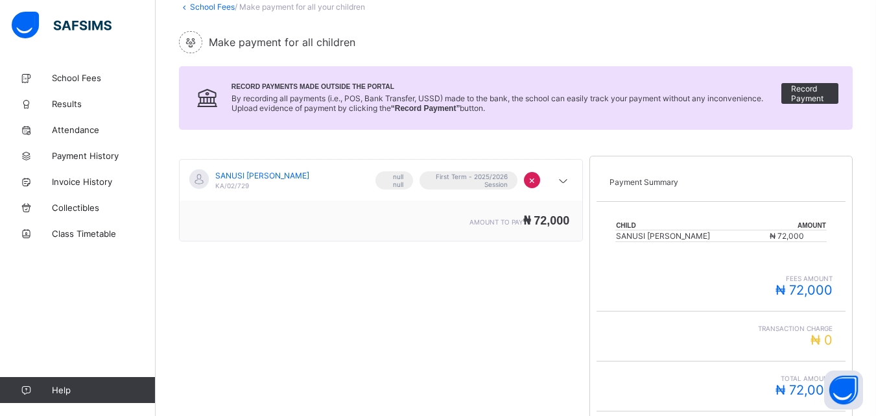
scroll to position [246, 0]
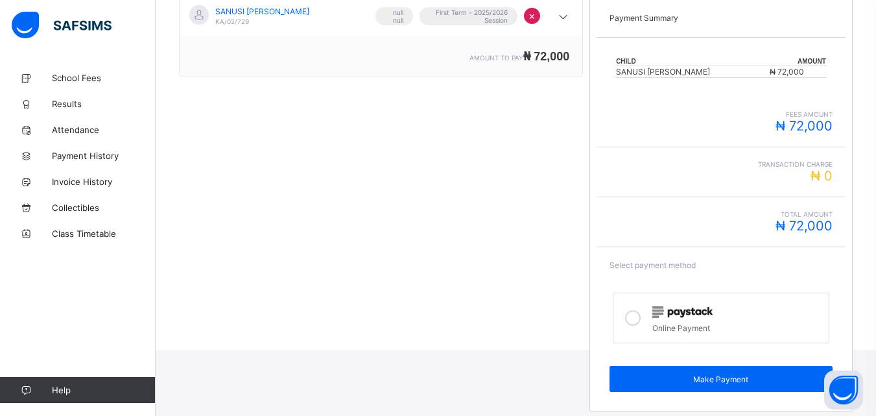
click at [694, 316] on img at bounding box center [682, 312] width 60 height 12
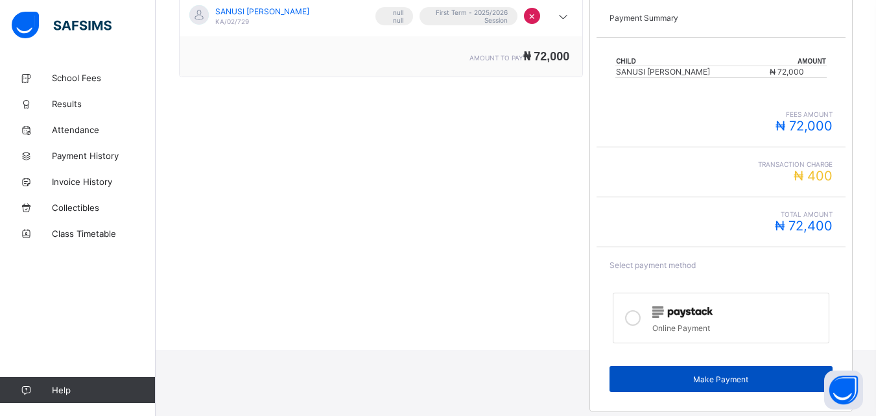
click at [741, 381] on span "Make Payment" at bounding box center [720, 379] width 203 height 10
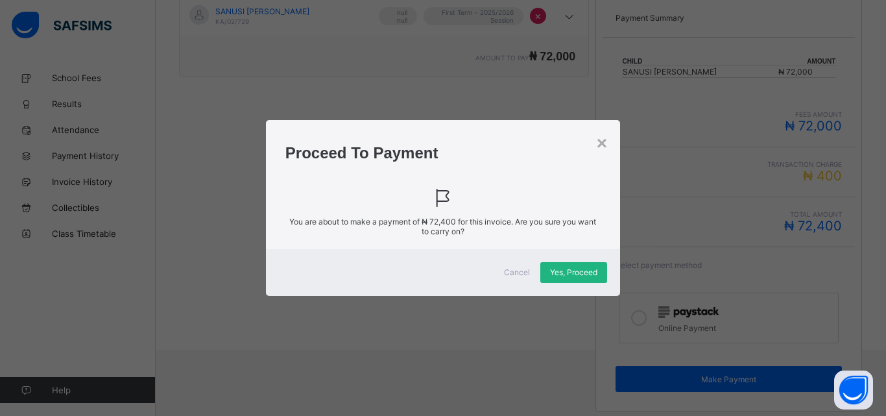
click at [569, 274] on span "Yes, Proceed" at bounding box center [573, 272] width 47 height 10
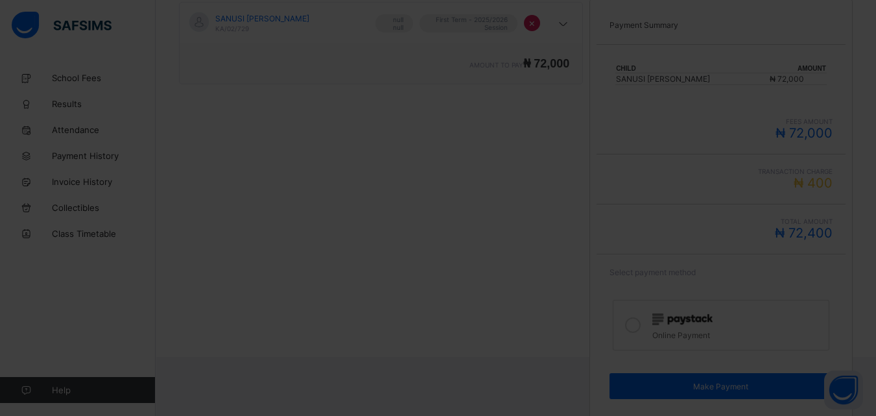
scroll to position [237, 0]
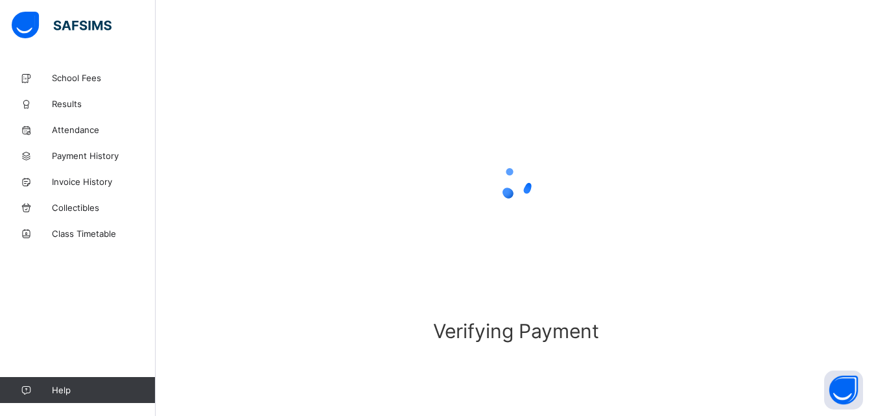
scroll to position [80, 0]
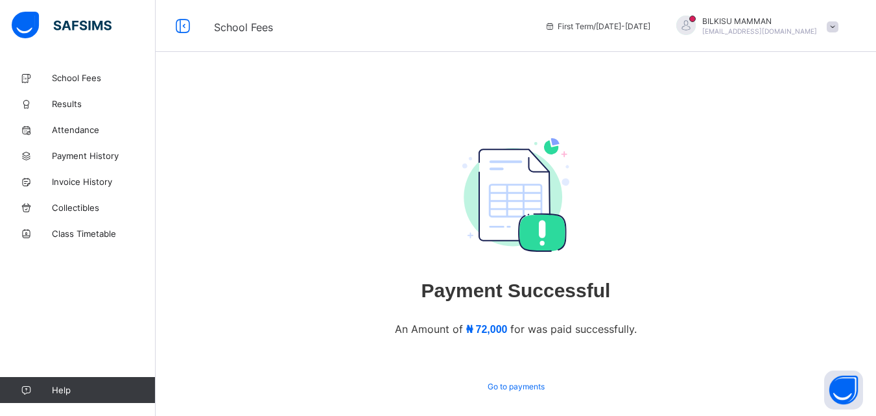
click at [502, 76] on div "Payment Successful An Amount of ₦ 72,000 for was paid successfully. Go to payme…" at bounding box center [516, 267] width 720 height 405
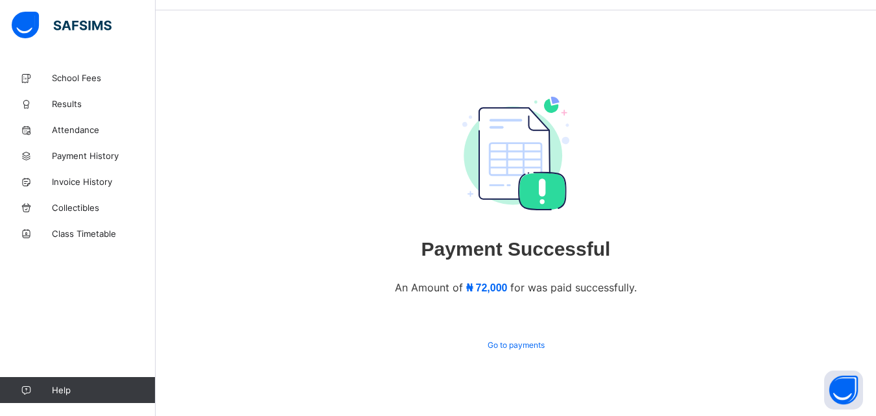
scroll to position [57, 0]
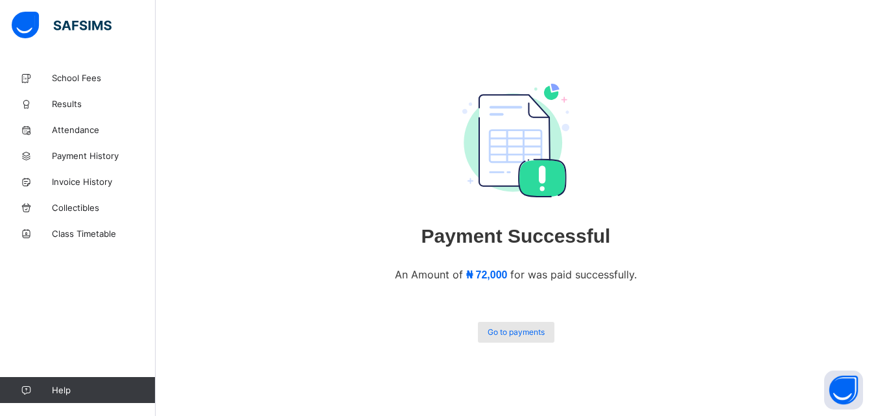
click at [524, 327] on span "Go to payments" at bounding box center [516, 332] width 57 height 10
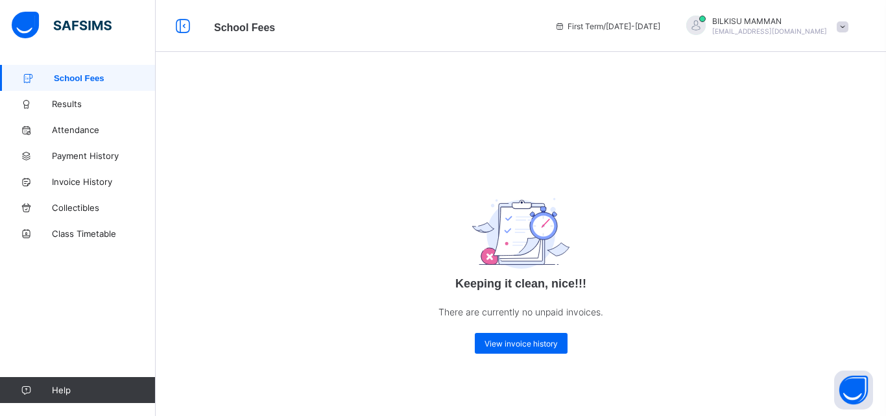
click at [712, 25] on div at bounding box center [695, 26] width 32 height 21
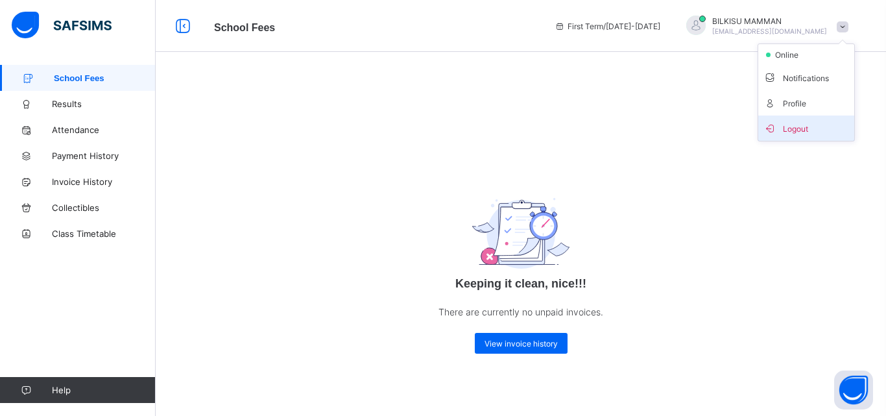
click at [815, 129] on span "Logout" at bounding box center [806, 128] width 86 height 15
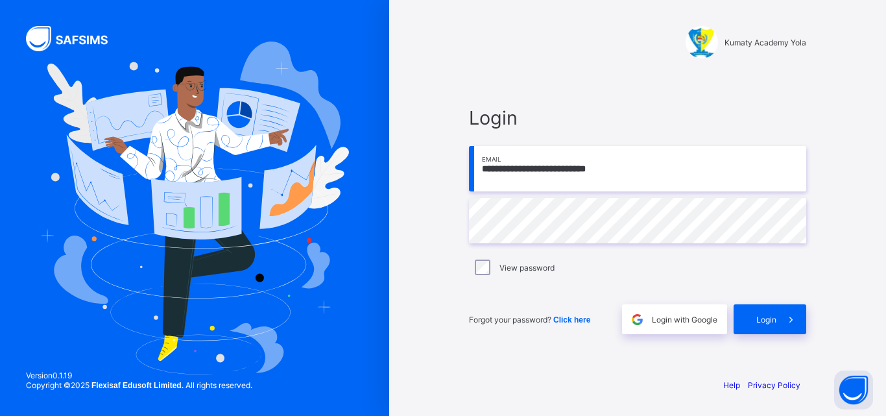
click at [652, 166] on input "**********" at bounding box center [637, 168] width 337 height 45
type input "**********"
click at [776, 325] on span at bounding box center [791, 319] width 30 height 30
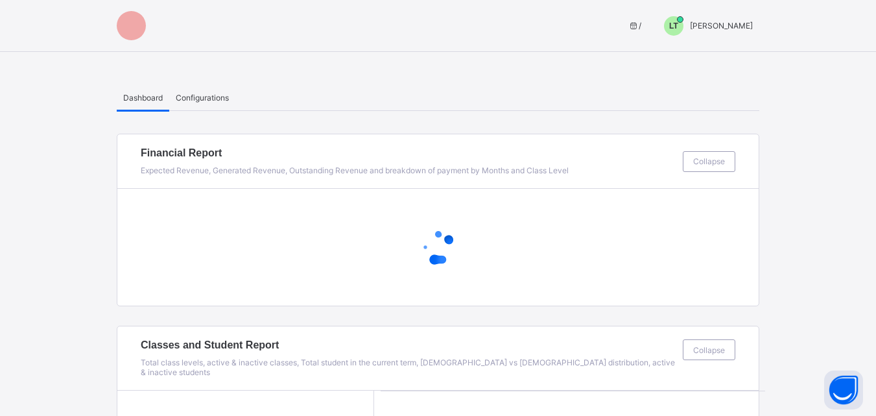
click at [678, 23] on span "LT" at bounding box center [673, 25] width 9 height 9
click at [736, 58] on span "Switch to Admin View" at bounding box center [704, 55] width 99 height 15
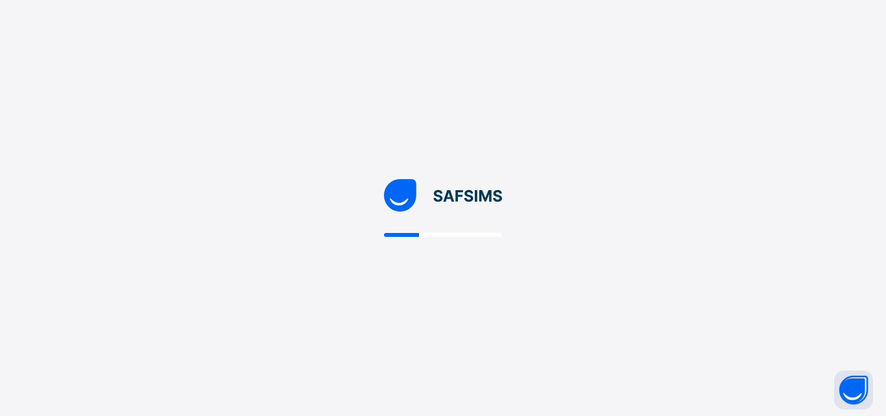
select select "**"
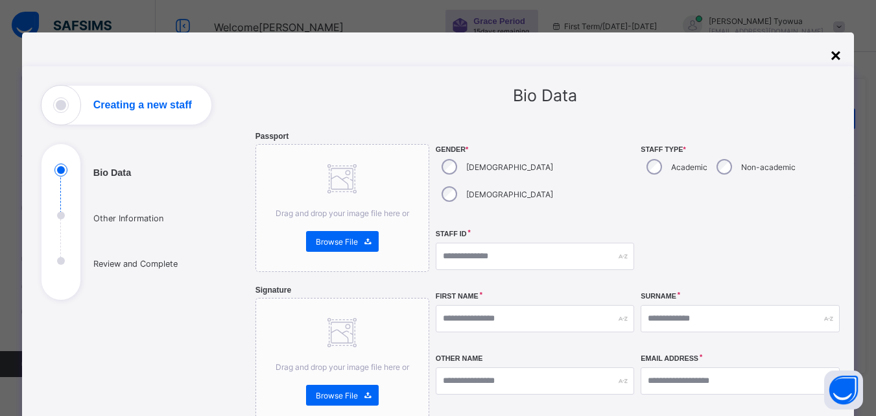
click at [838, 56] on div "×" at bounding box center [835, 55] width 10 height 21
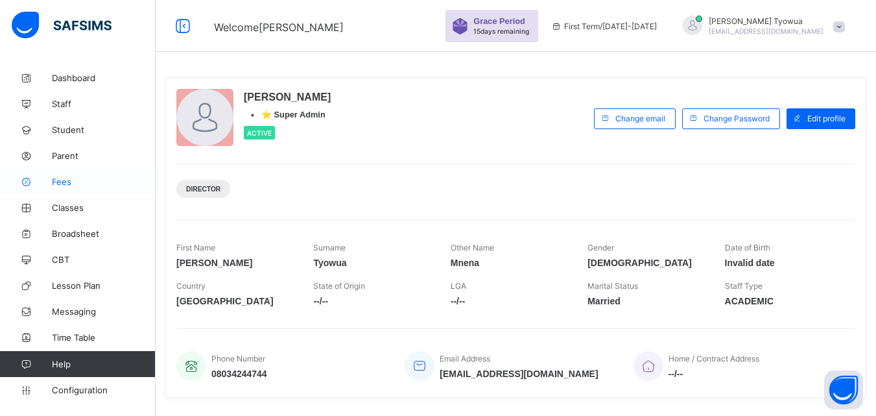
click at [67, 176] on span "Fees" at bounding box center [104, 181] width 104 height 10
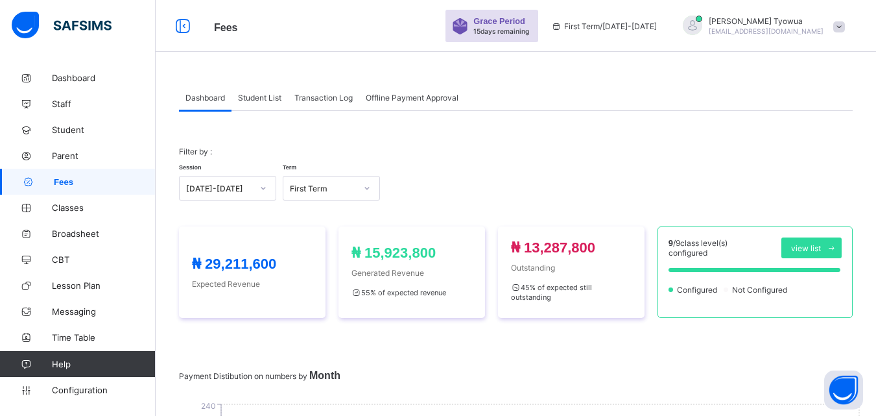
click at [260, 101] on span "Student List" at bounding box center [259, 98] width 43 height 10
click at [0, 0] on div "₦ 29,211,600 Expected Fees ₦ 15,923,800 Paid Fees ₦ 13,287,800 Outstanding Fees" at bounding box center [0, 0] width 0 height 0
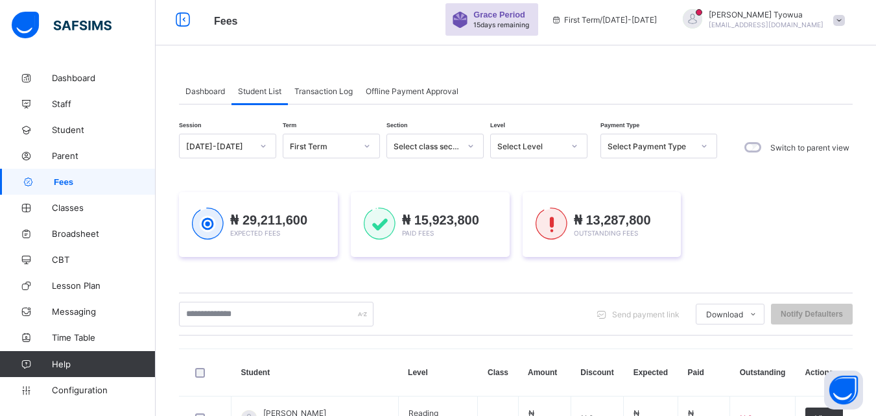
scroll to position [5, 0]
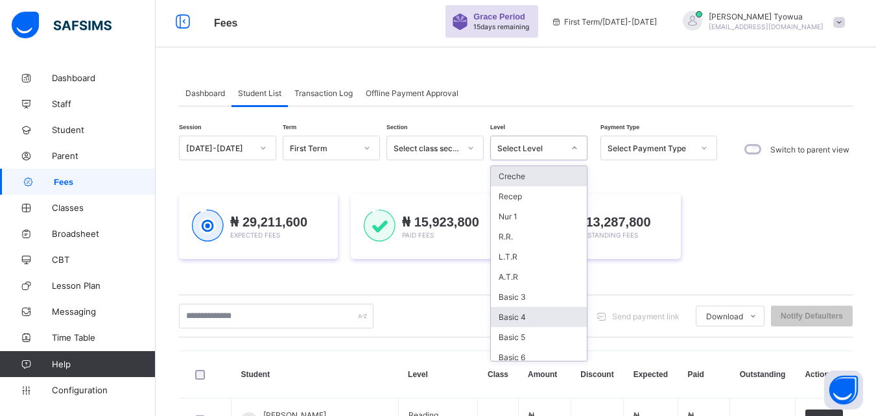
click at [526, 319] on div "Basic 4" at bounding box center [539, 317] width 96 height 20
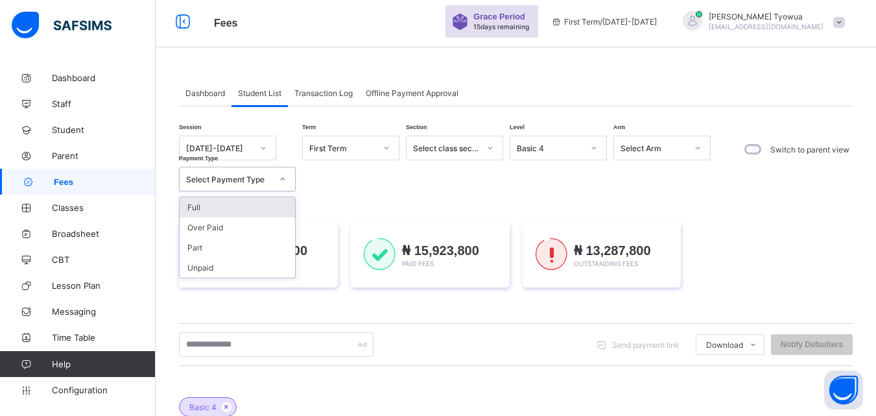
click at [243, 206] on div "Full" at bounding box center [237, 207] width 115 height 20
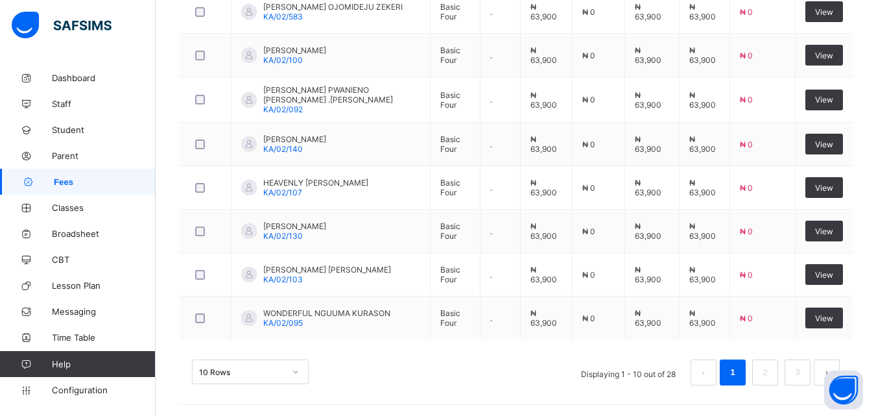
scroll to position [618, 0]
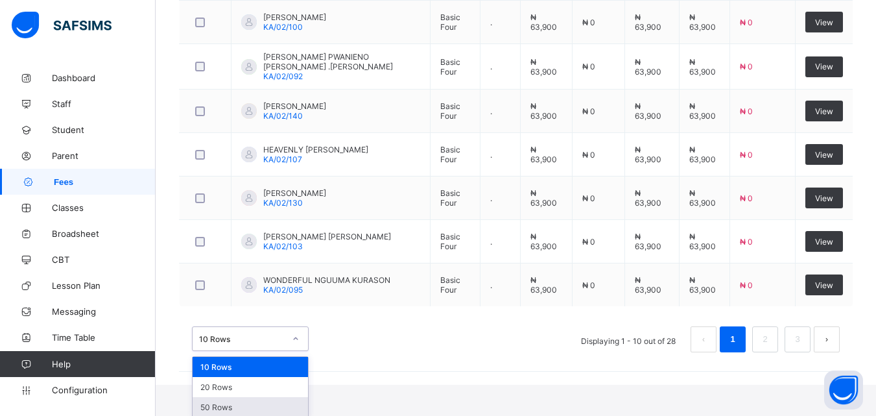
click at [279, 397] on div "50 Rows" at bounding box center [250, 407] width 115 height 20
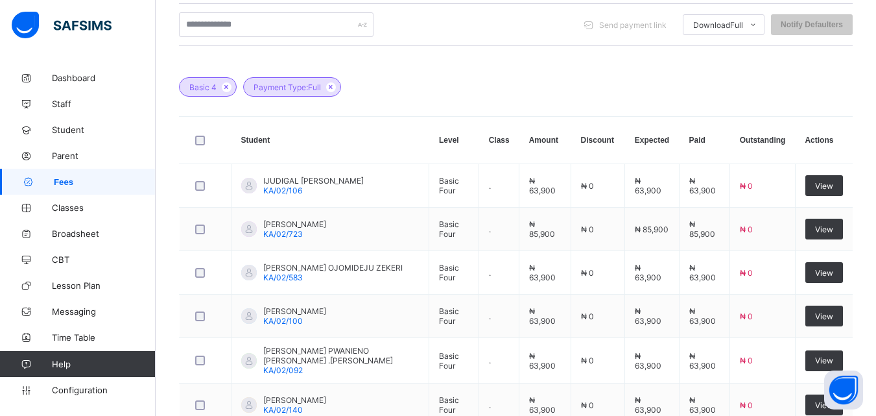
scroll to position [0, 0]
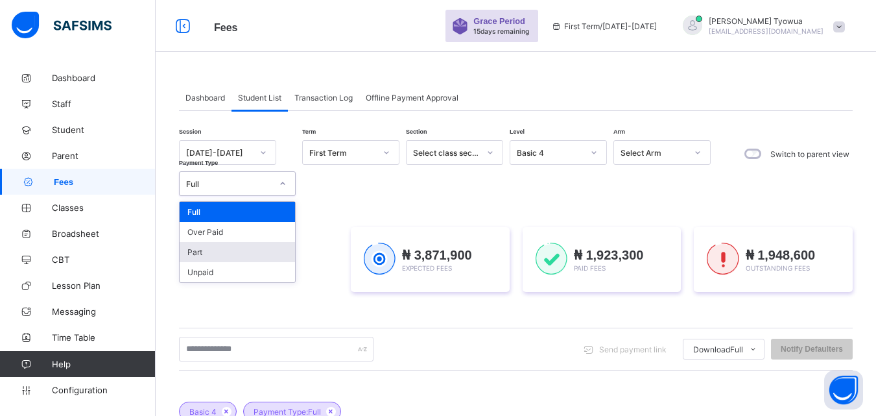
click at [244, 253] on div "Part" at bounding box center [237, 252] width 115 height 20
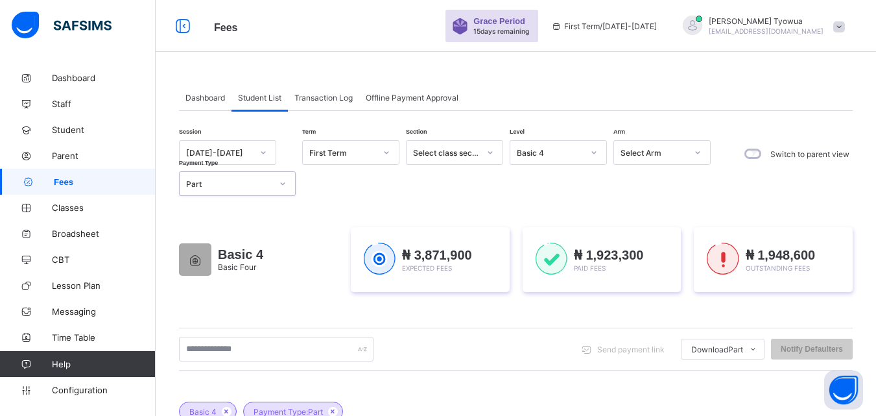
scroll to position [277, 0]
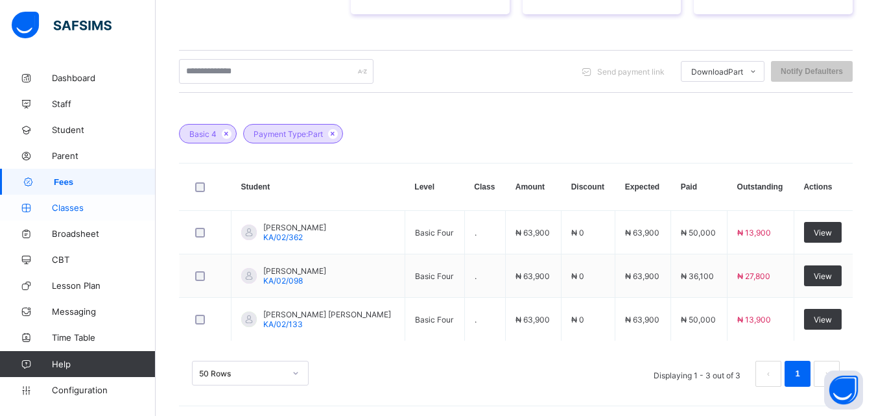
click at [51, 203] on icon at bounding box center [26, 208] width 52 height 10
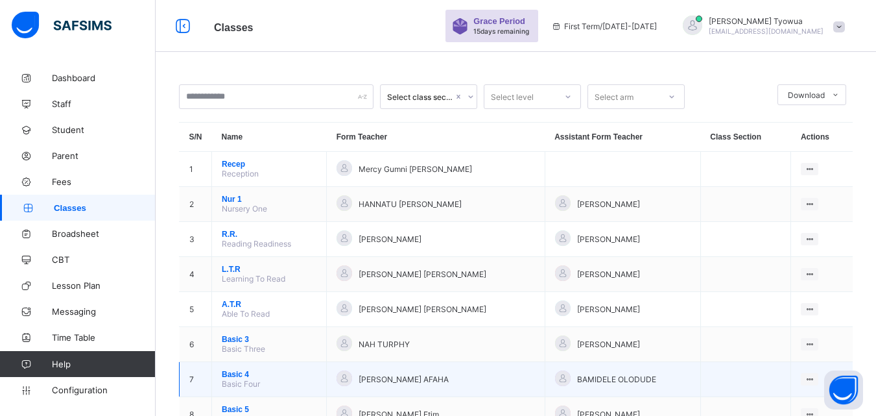
click at [228, 379] on span "Basic 4" at bounding box center [269, 374] width 95 height 9
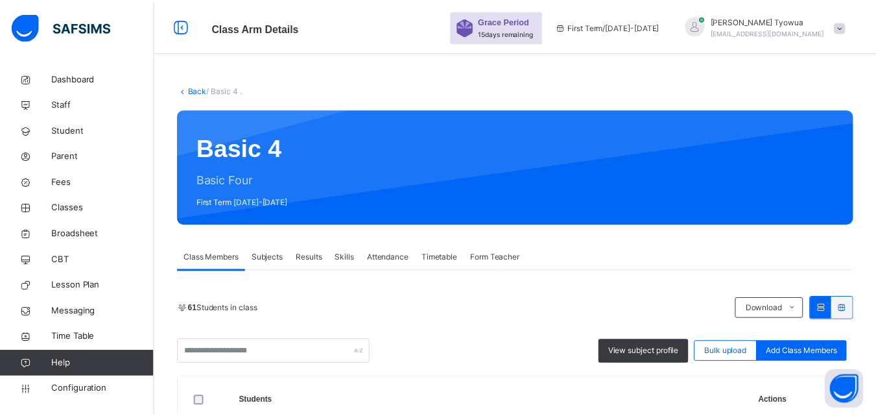
scroll to position [212, 0]
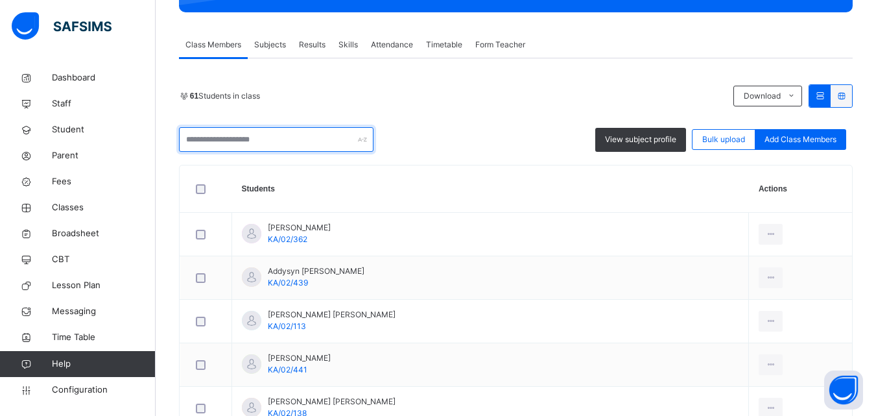
click at [238, 132] on input "text" at bounding box center [276, 139] width 194 height 25
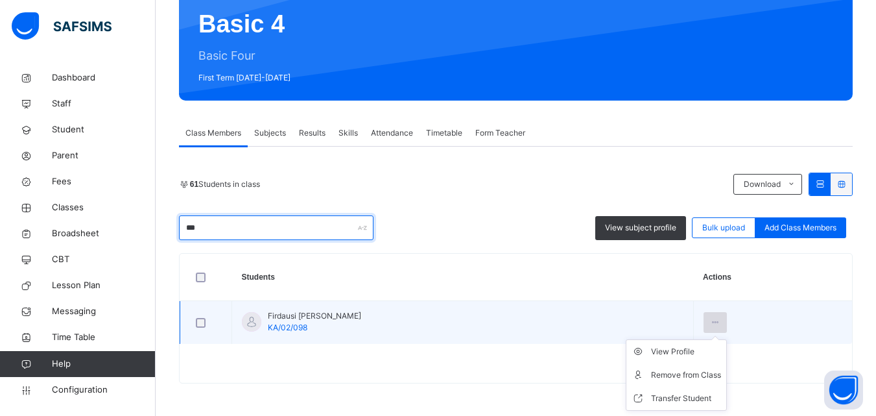
type input "***"
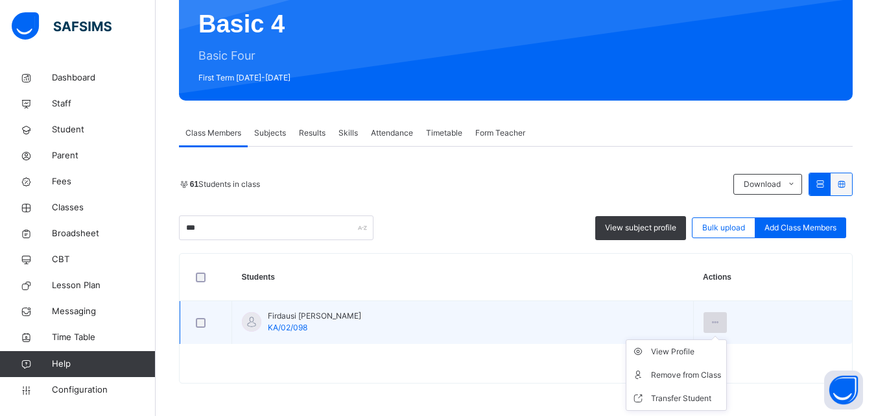
click at [710, 324] on icon at bounding box center [715, 322] width 11 height 12
click at [652, 392] on div "Transfer Student" at bounding box center [686, 398] width 70 height 13
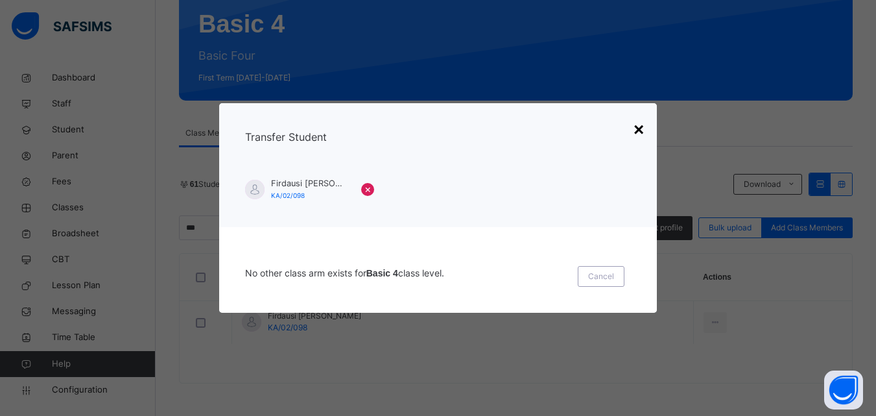
click at [641, 134] on div "×" at bounding box center [638, 129] width 10 height 27
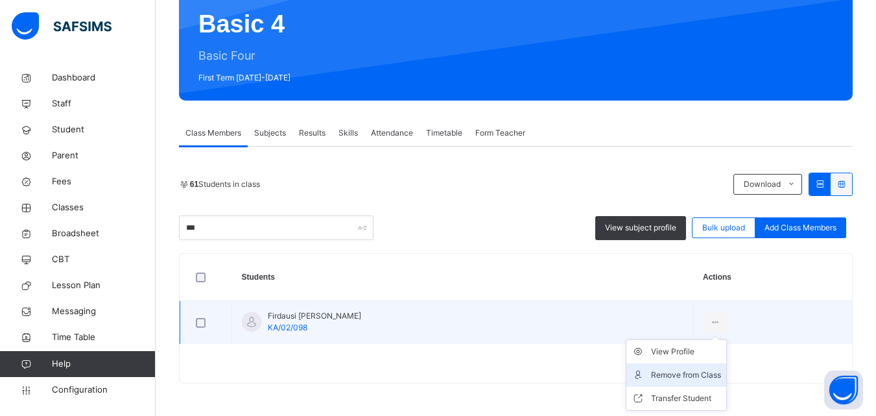
click at [656, 381] on div "Remove from Class" at bounding box center [686, 374] width 70 height 13
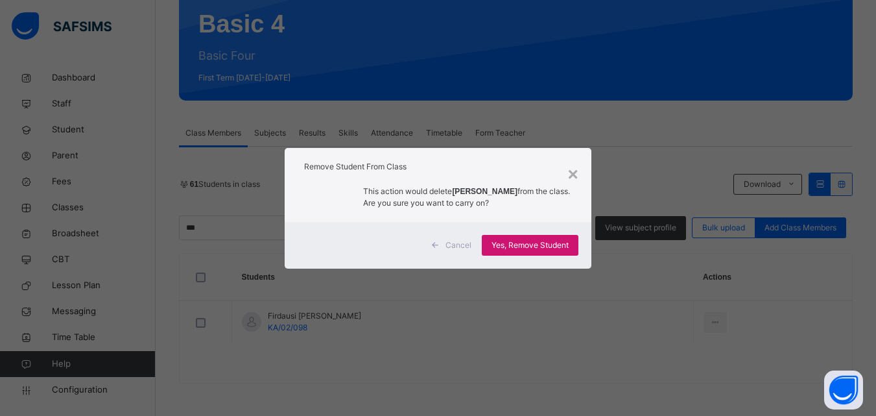
click at [512, 246] on span "Yes, Remove Student" at bounding box center [529, 245] width 77 height 12
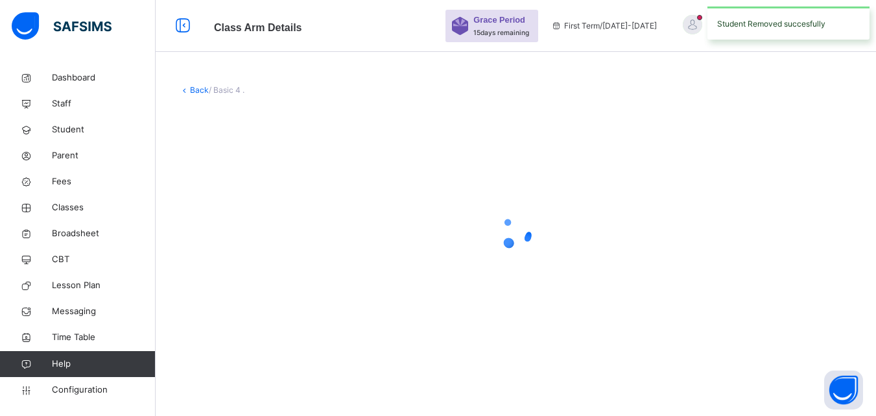
scroll to position [0, 0]
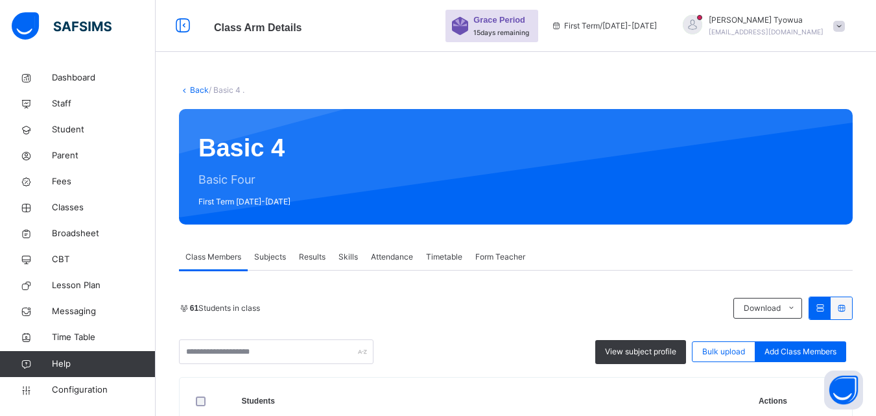
click at [191, 95] on div "Back / Basic 4 ." at bounding box center [516, 90] width 674 height 12
click at [212, 86] on span "/ Basic 4 ." at bounding box center [227, 90] width 36 height 10
click at [202, 86] on link "Back" at bounding box center [199, 90] width 19 height 10
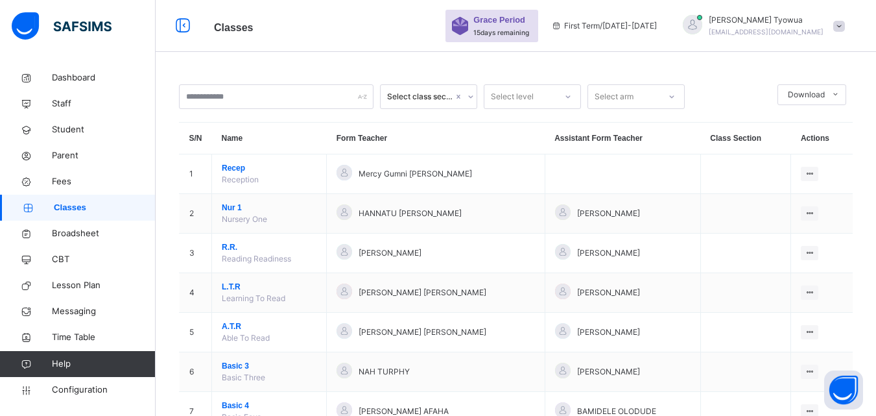
scroll to position [127, 0]
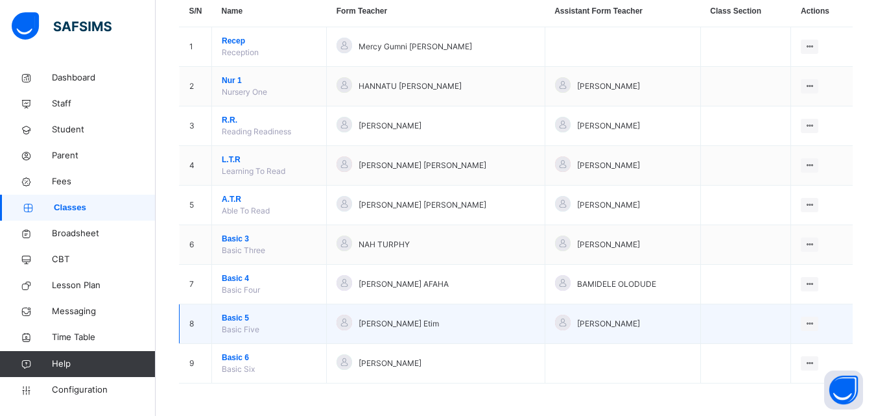
click at [244, 321] on span "Basic 5" at bounding box center [269, 318] width 95 height 12
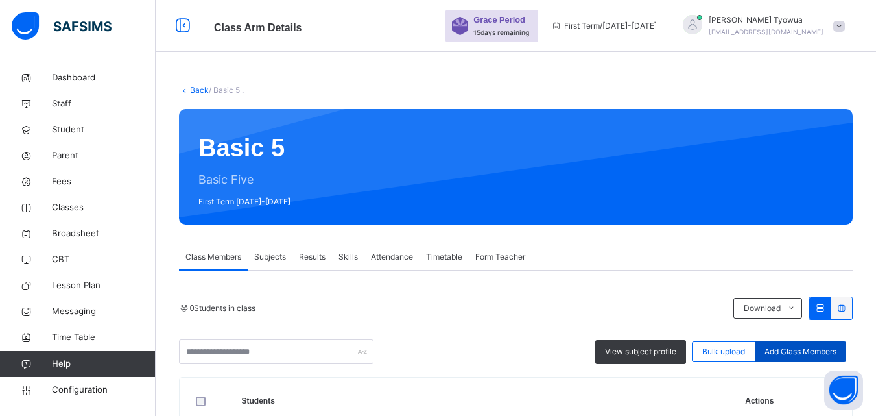
click at [801, 350] on span "Add Class Members" at bounding box center [800, 352] width 72 height 12
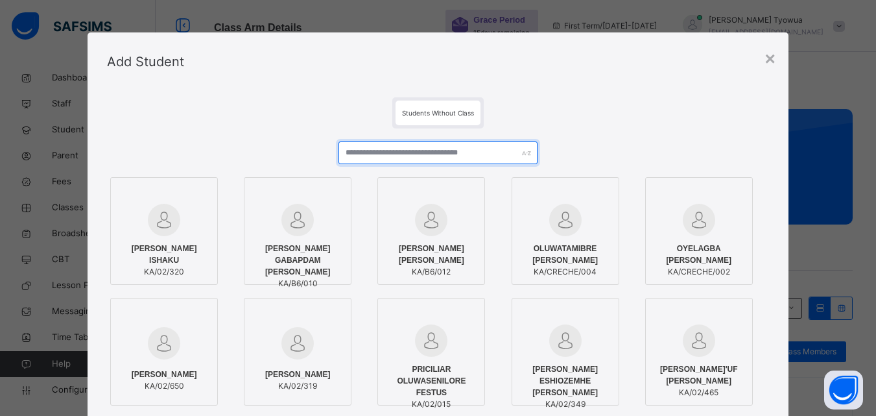
click at [361, 155] on input "text" at bounding box center [437, 152] width 198 height 23
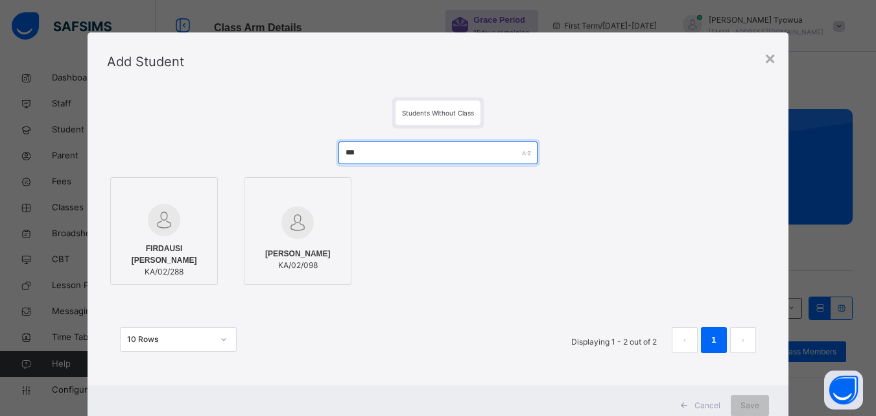
type input "***"
click at [281, 248] on span "FIRDAUSI ALIYU IBRAHIM" at bounding box center [297, 254] width 65 height 12
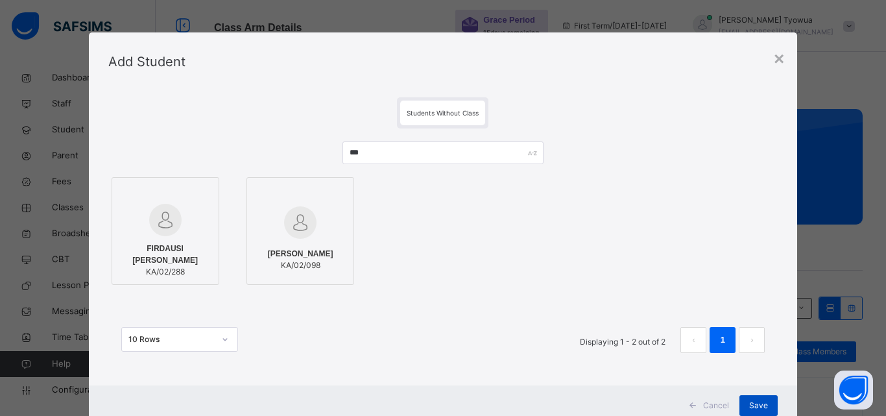
click at [749, 400] on span "Save" at bounding box center [758, 405] width 19 height 12
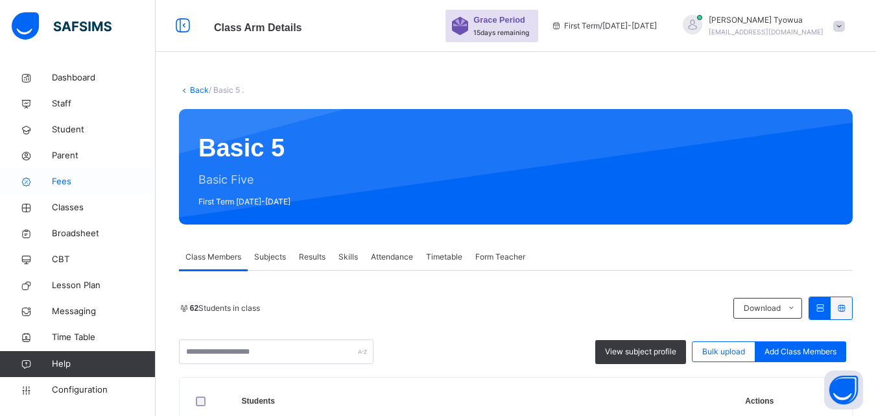
click at [59, 180] on span "Fees" at bounding box center [104, 181] width 104 height 13
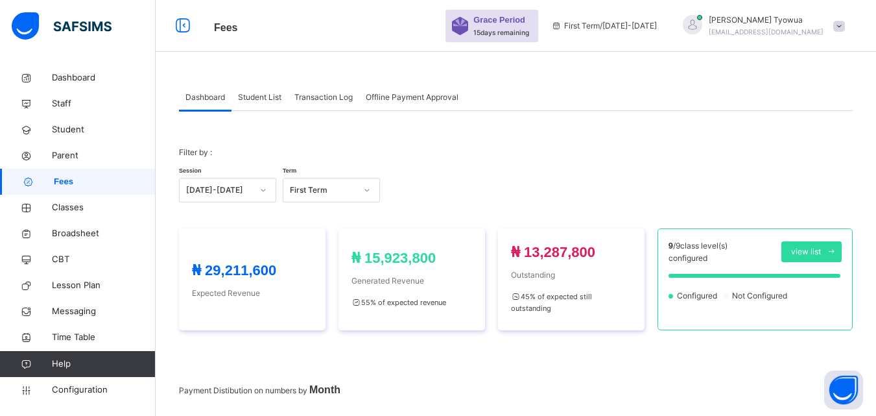
click at [265, 94] on span "Student List" at bounding box center [259, 97] width 43 height 12
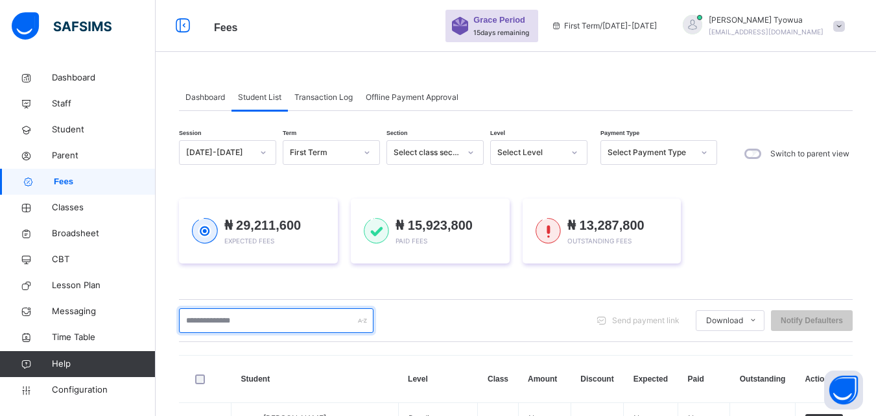
click at [250, 322] on input "text" at bounding box center [276, 320] width 194 height 25
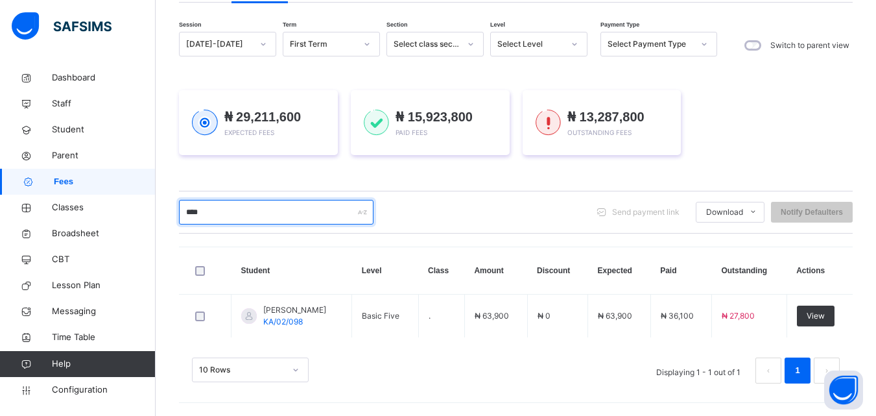
scroll to position [108, 0]
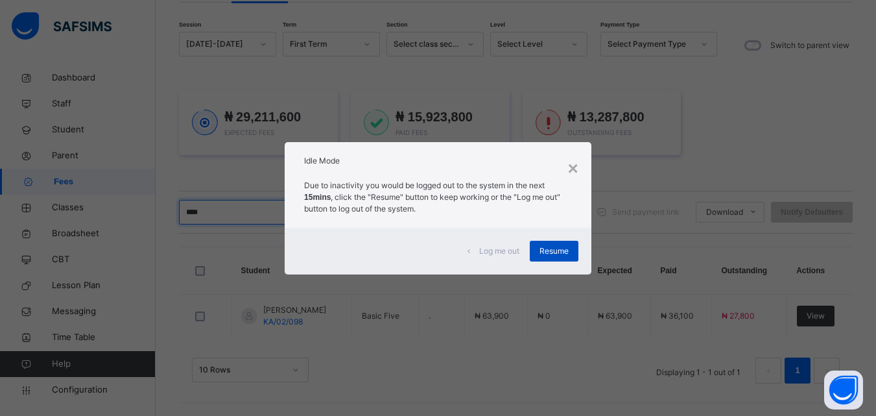
type input "****"
click at [545, 250] on span "Resume" at bounding box center [553, 251] width 29 height 12
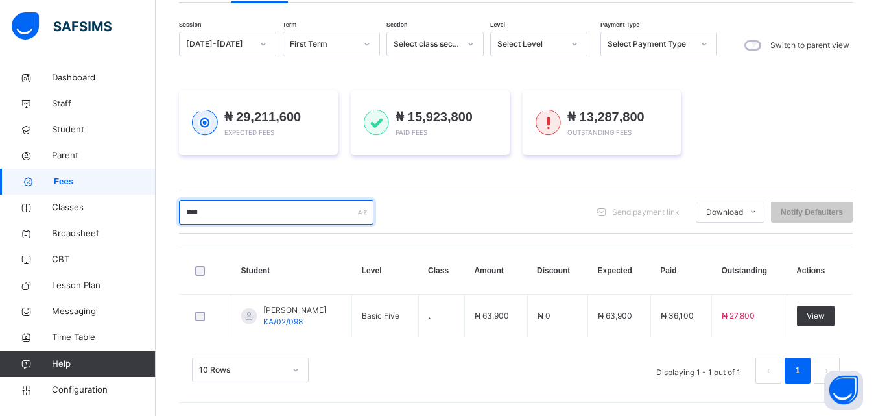
click at [246, 211] on input "****" at bounding box center [276, 212] width 194 height 25
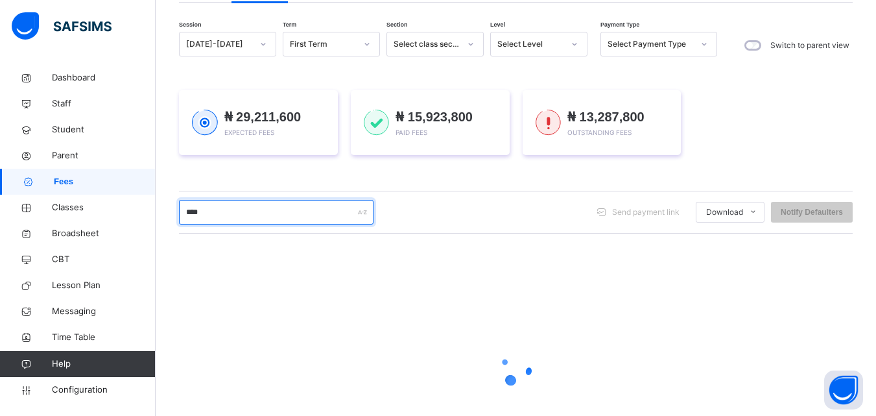
scroll to position [0, 0]
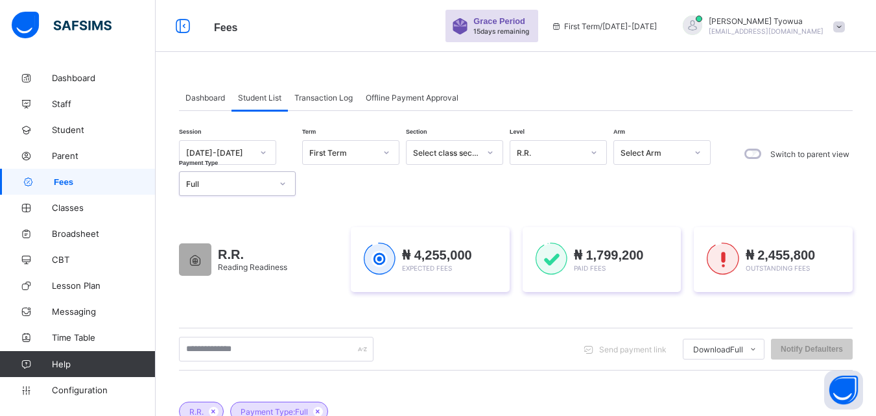
scroll to position [587, 0]
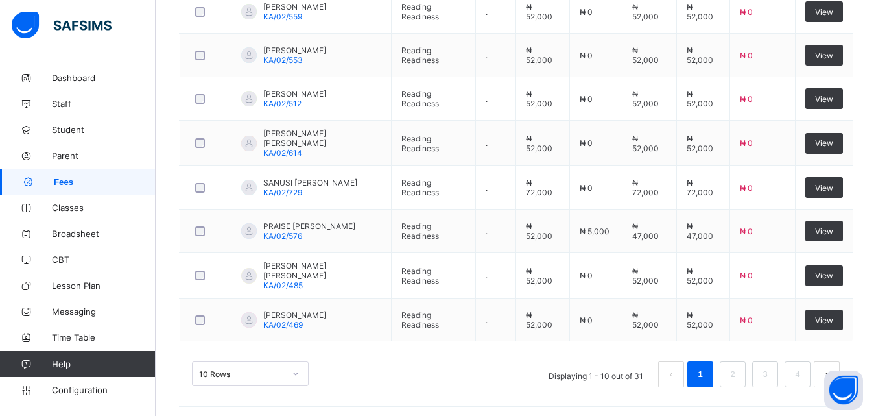
click at [262, 375] on div "10 Rows" at bounding box center [250, 373] width 117 height 25
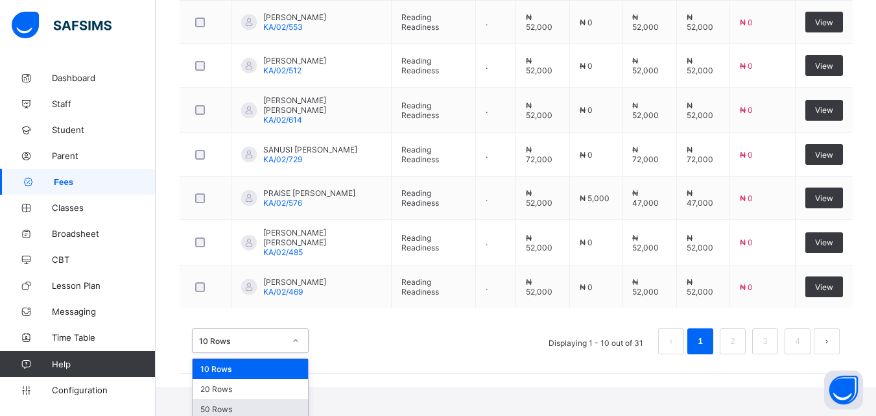
click at [230, 403] on div "50 Rows" at bounding box center [250, 409] width 115 height 20
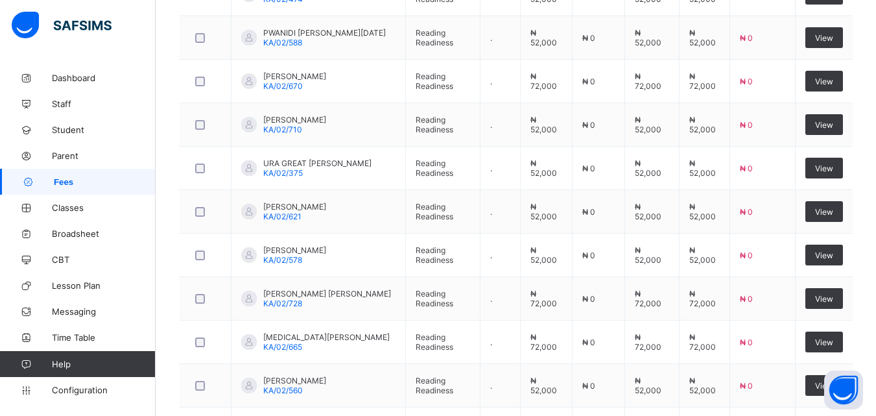
scroll to position [1107, 0]
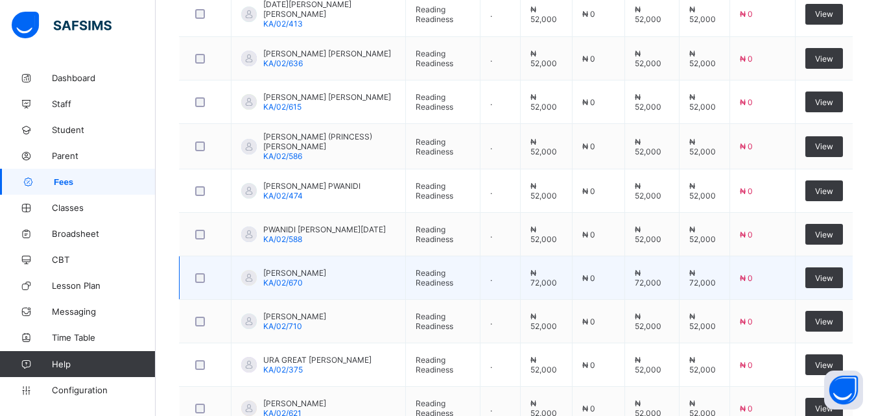
click at [779, 298] on td "₦ 0" at bounding box center [762, 277] width 65 height 43
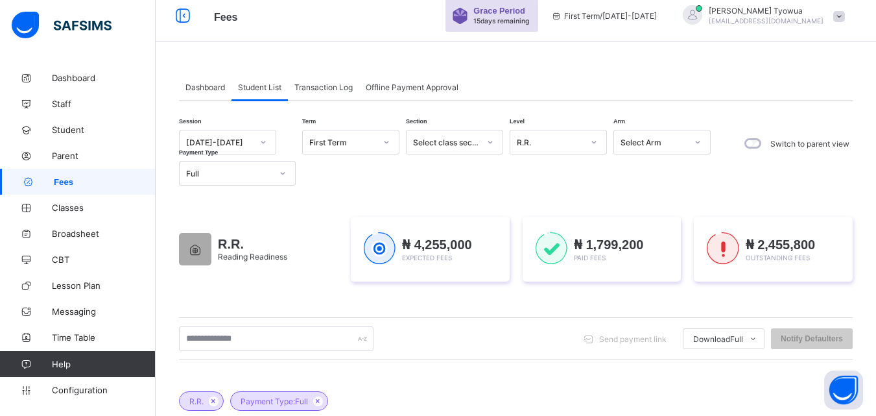
scroll to position [0, 0]
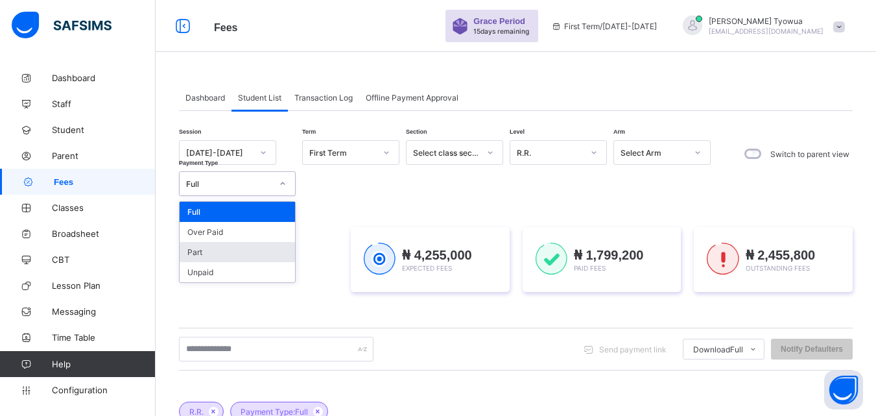
click at [234, 250] on div "Part" at bounding box center [237, 252] width 115 height 20
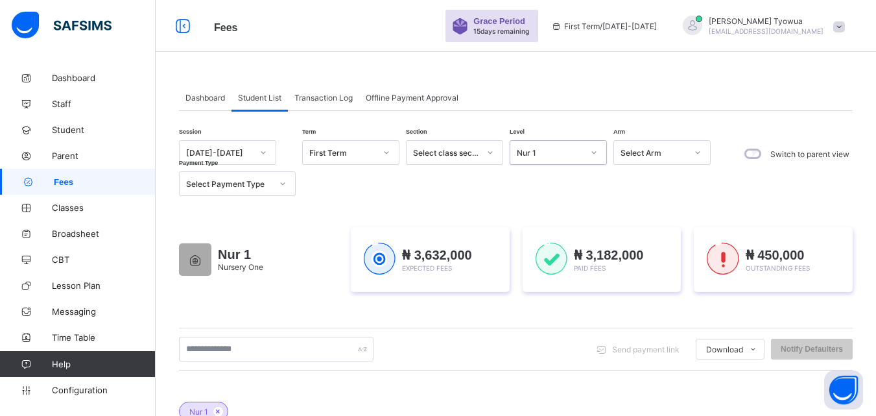
click at [272, 185] on div at bounding box center [283, 183] width 22 height 21
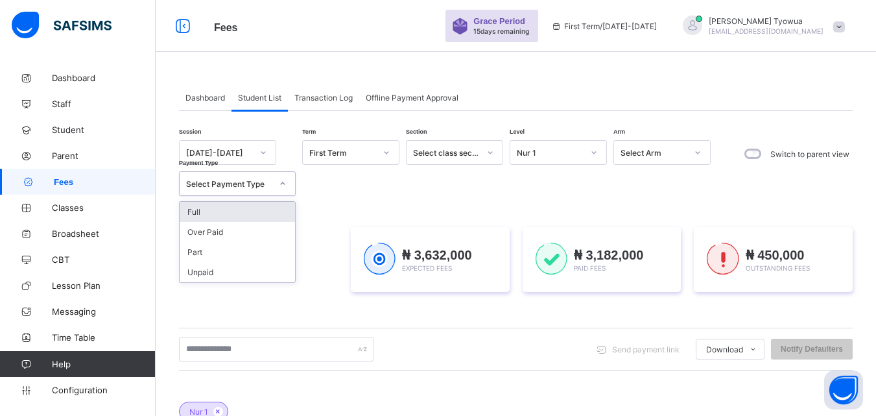
click at [202, 210] on div "Full" at bounding box center [237, 212] width 115 height 20
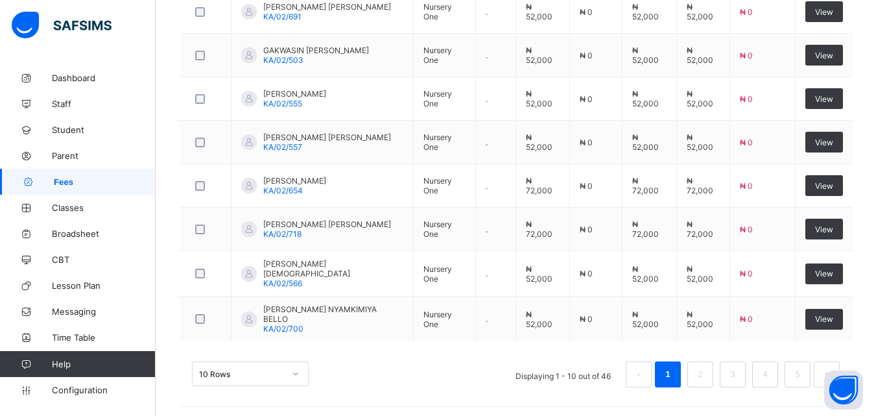
scroll to position [618, 0]
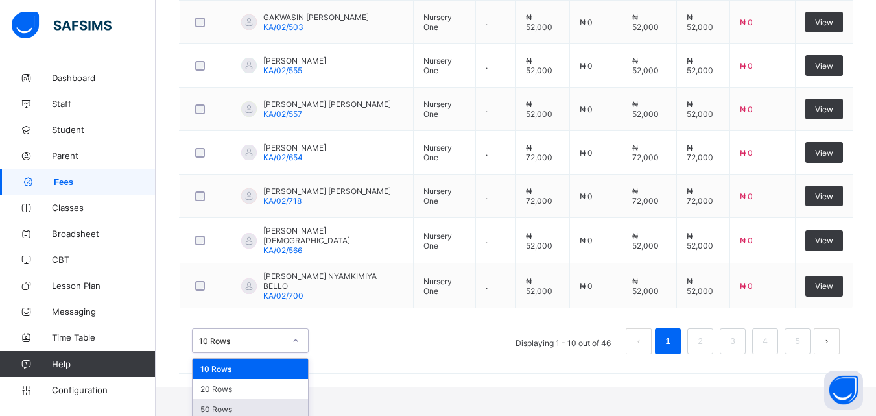
click at [246, 411] on div "50 Rows" at bounding box center [250, 409] width 115 height 20
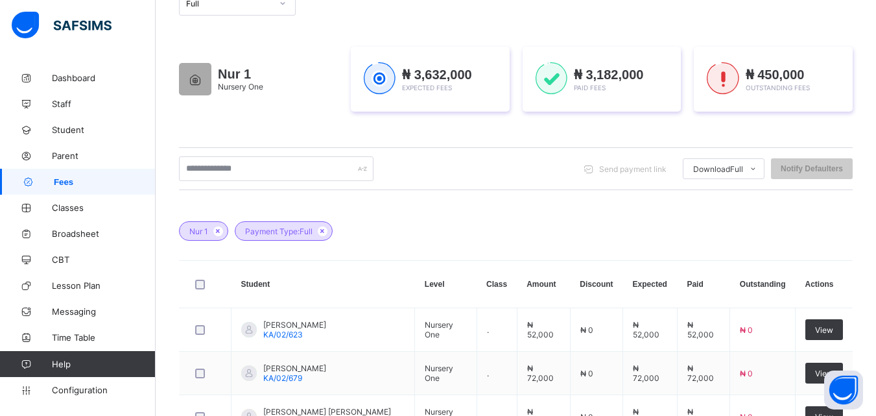
scroll to position [0, 0]
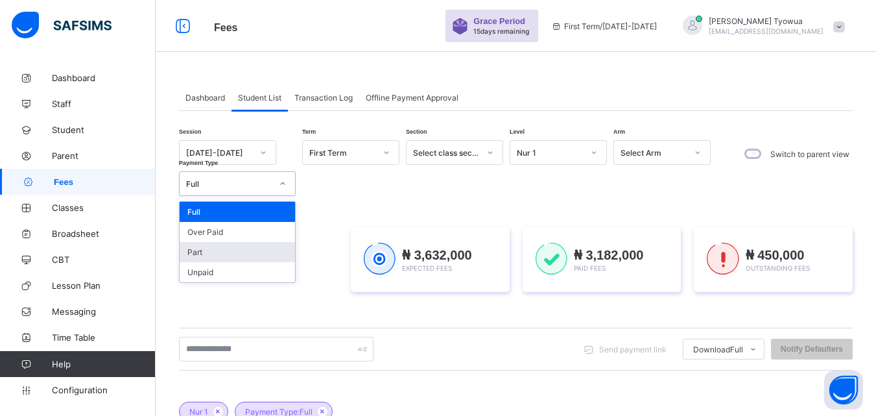
click at [183, 248] on div "Part" at bounding box center [237, 252] width 115 height 20
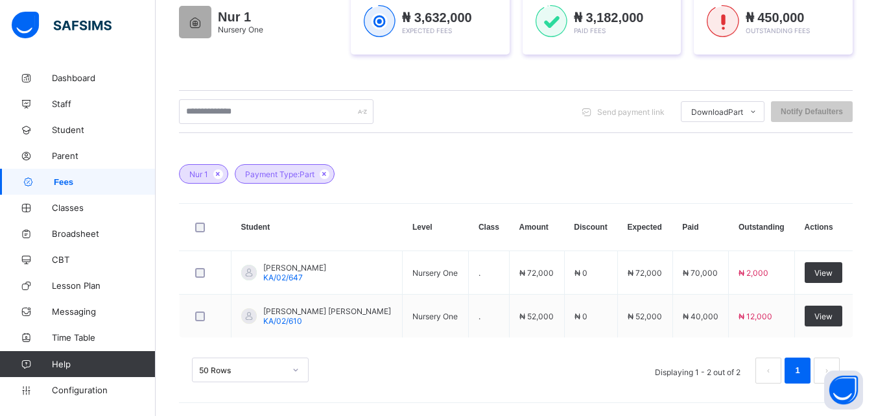
scroll to position [239, 0]
click at [795, 218] on th "Outstanding" at bounding box center [762, 227] width 66 height 47
